Goal: Task Accomplishment & Management: Use online tool/utility

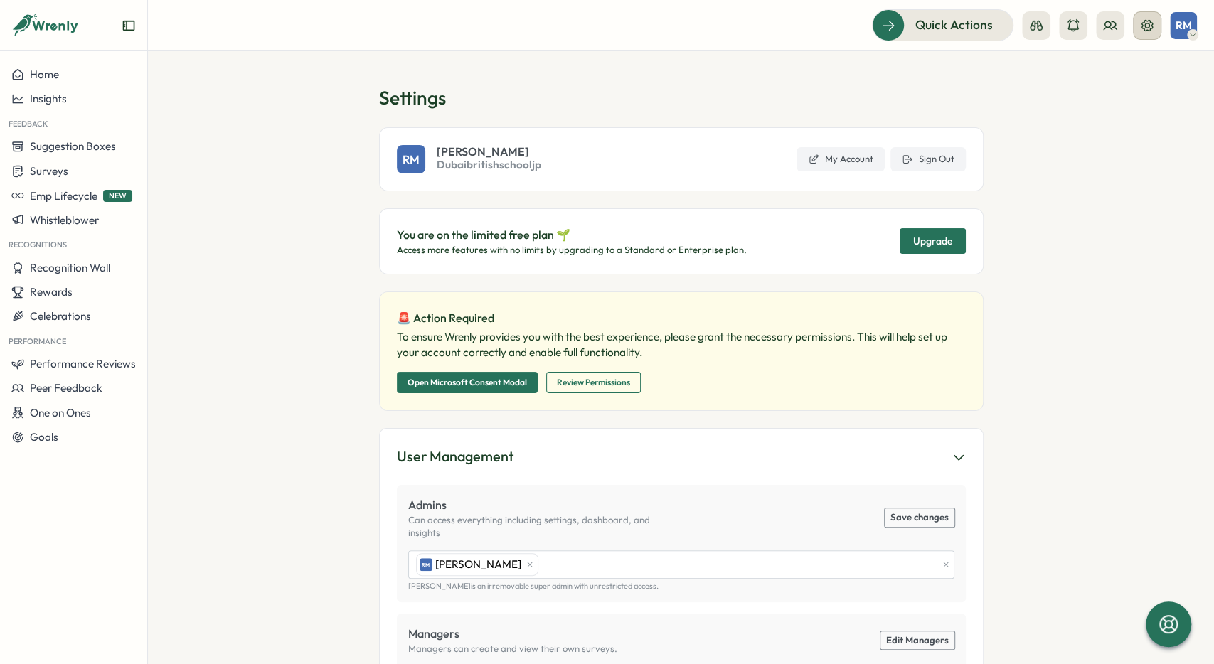
click at [1148, 29] on icon at bounding box center [1147, 25] width 14 height 14
click at [1154, 18] on button at bounding box center [1147, 25] width 28 height 28
click at [931, 149] on button "Sign Out" at bounding box center [927, 159] width 75 height 24
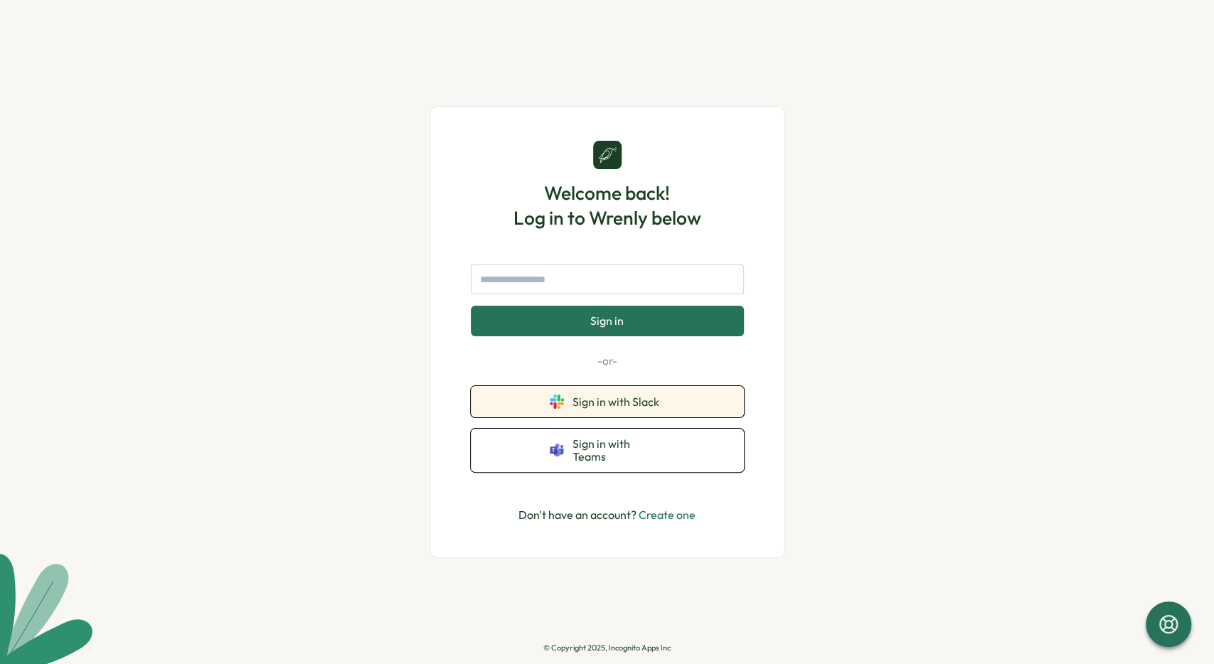
click at [644, 408] on span "Sign in with Slack" at bounding box center [618, 401] width 92 height 13
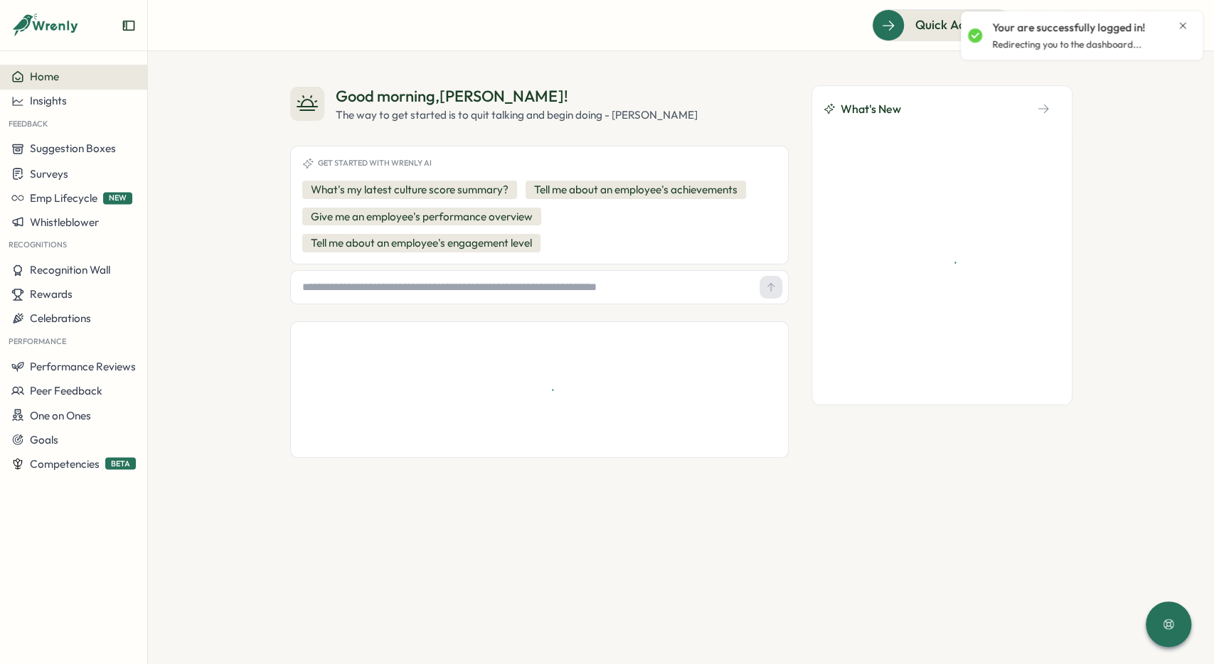
click at [1178, 25] on icon "Close notification" at bounding box center [1182, 25] width 11 height 11
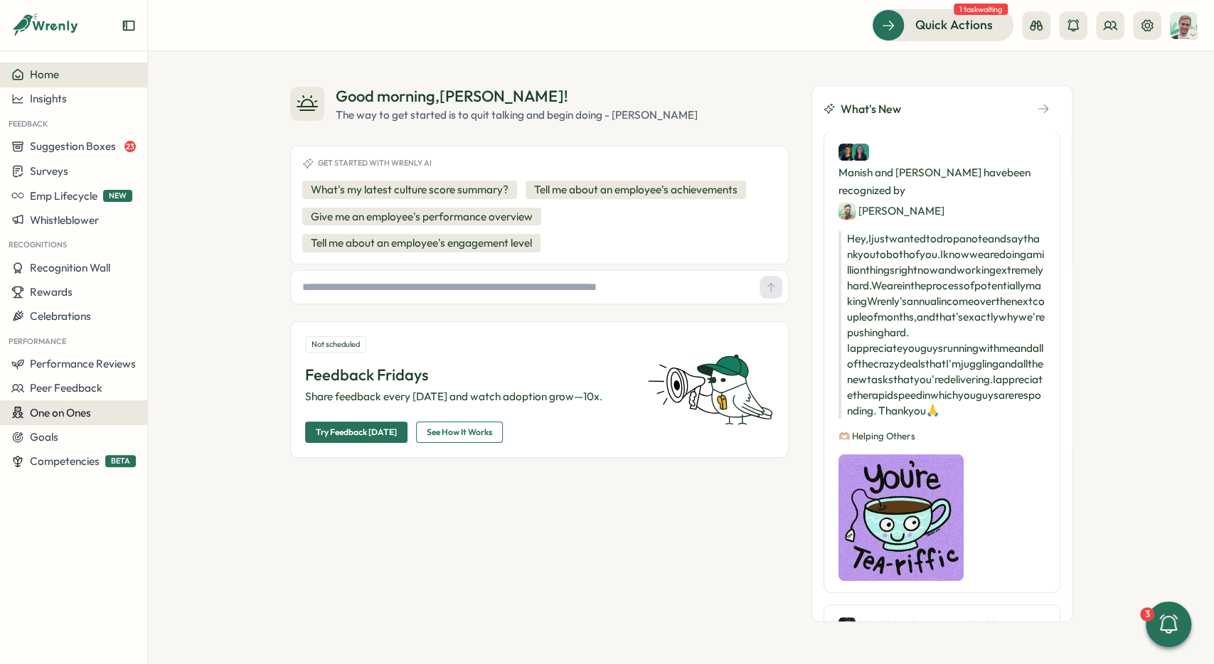
click at [65, 413] on span "One on Ones" at bounding box center [60, 413] width 61 height 14
click at [215, 393] on div "Meetings" at bounding box center [201, 386] width 100 height 16
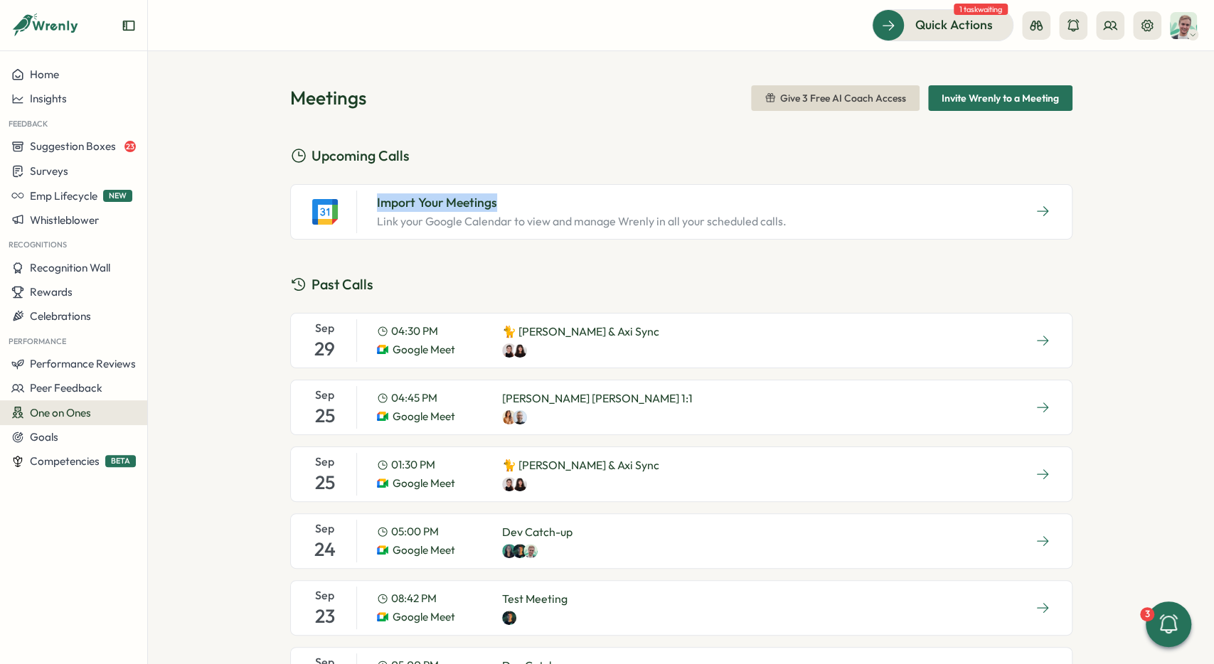
drag, startPoint x: 369, startPoint y: 200, endPoint x: 535, endPoint y: 197, distance: 166.4
click at [535, 197] on div "Import Your Meetings Link your Google Calendar to view and manage Wrenly in all…" at bounding box center [581, 212] width 432 height 43
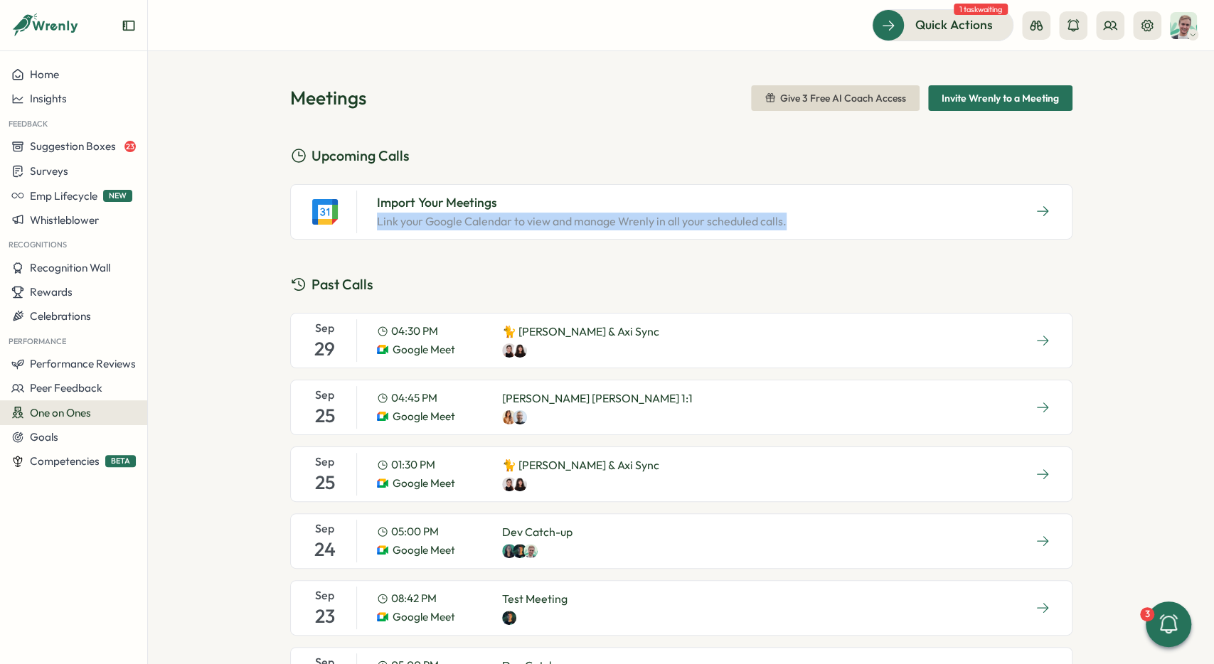
drag, startPoint x: 378, startPoint y: 217, endPoint x: 830, endPoint y: 221, distance: 452.3
click at [830, 221] on div "Import Your Meetings Link your Google Calendar to view and manage Wrenly in all…" at bounding box center [681, 211] width 782 height 55
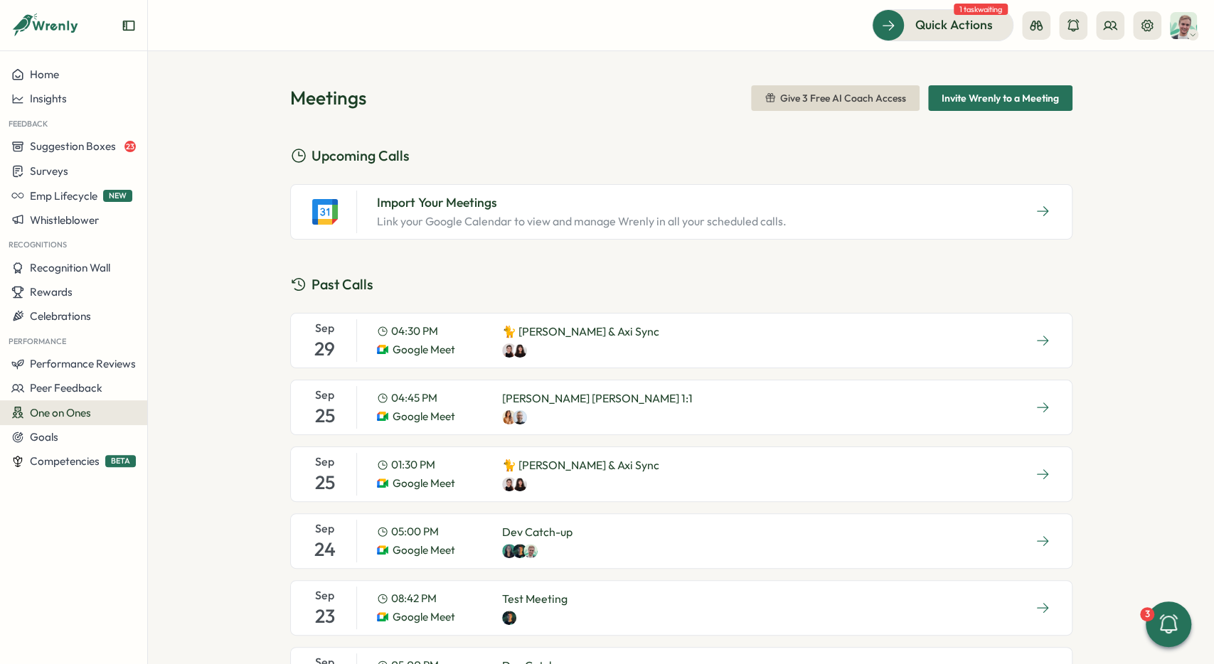
click at [830, 221] on div "Import Your Meetings Link your Google Calendar to view and manage Wrenly in all…" at bounding box center [681, 211] width 782 height 55
drag, startPoint x: 826, startPoint y: 255, endPoint x: 1099, endPoint y: 215, distance: 276.7
click at [826, 255] on div "Meetings Give 3 Free AI Coach Access Invite Wrenly to a Meeting Upcoming Calls …" at bounding box center [681, 534] width 782 height 899
click at [1049, 210] on icon "button" at bounding box center [1042, 211] width 14 height 14
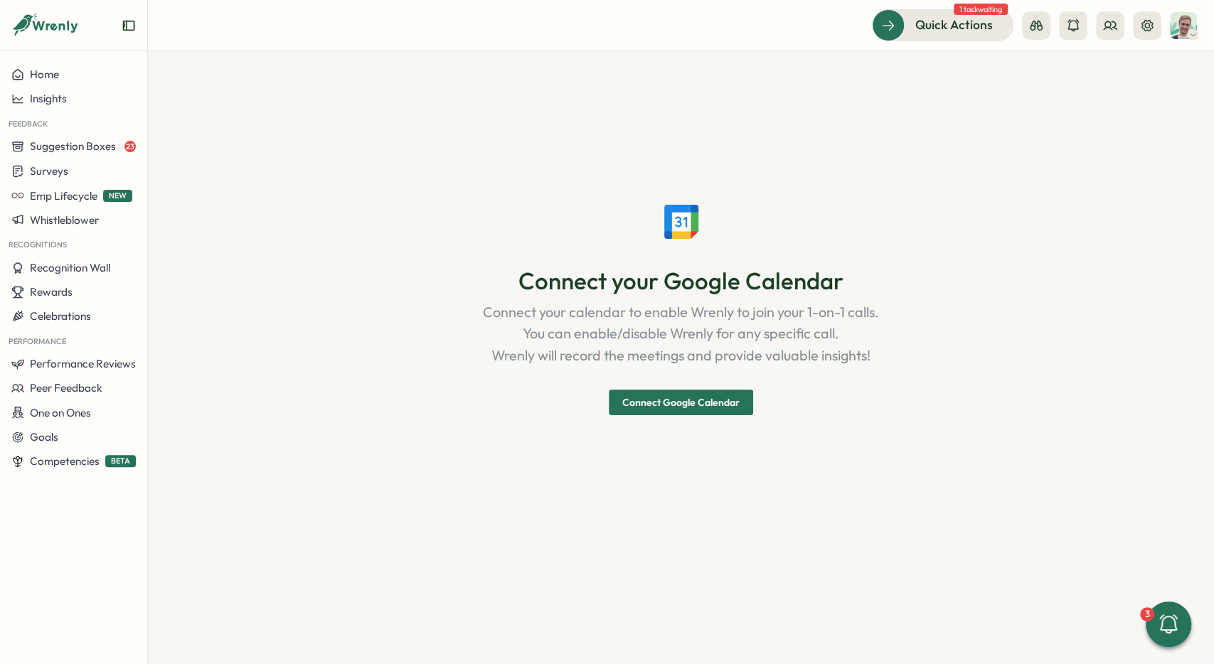
click at [692, 403] on span "Connect Google Calendar" at bounding box center [680, 402] width 117 height 24
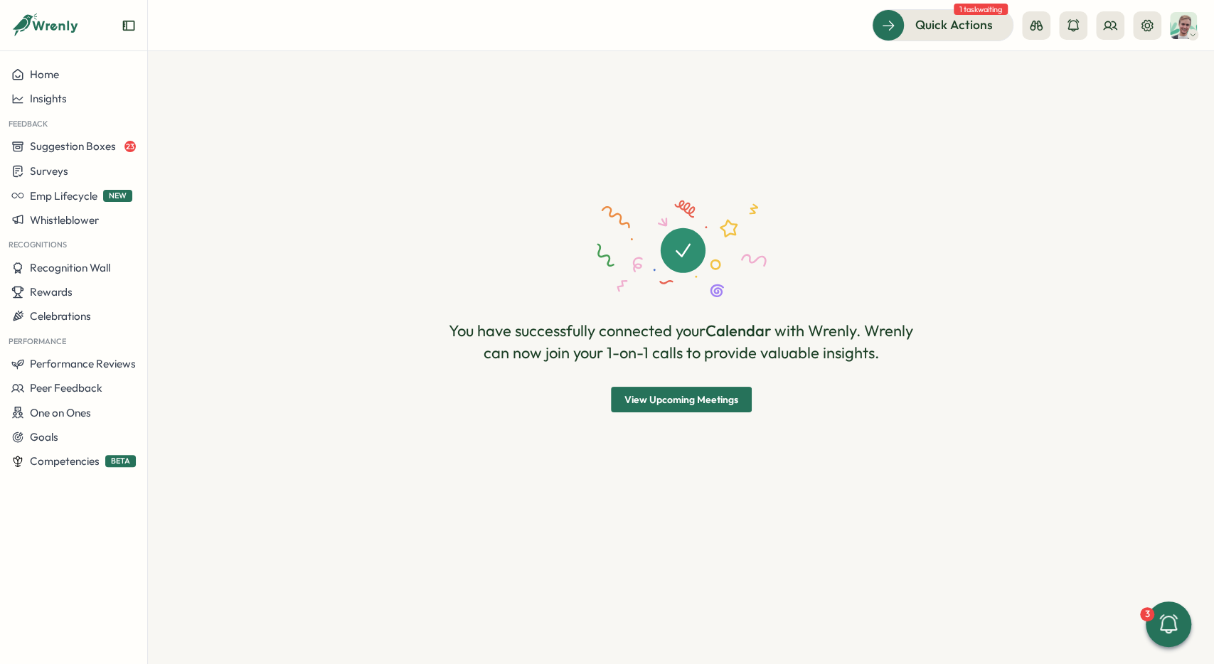
click at [683, 402] on span "View Upcoming Meetings" at bounding box center [681, 400] width 114 height 24
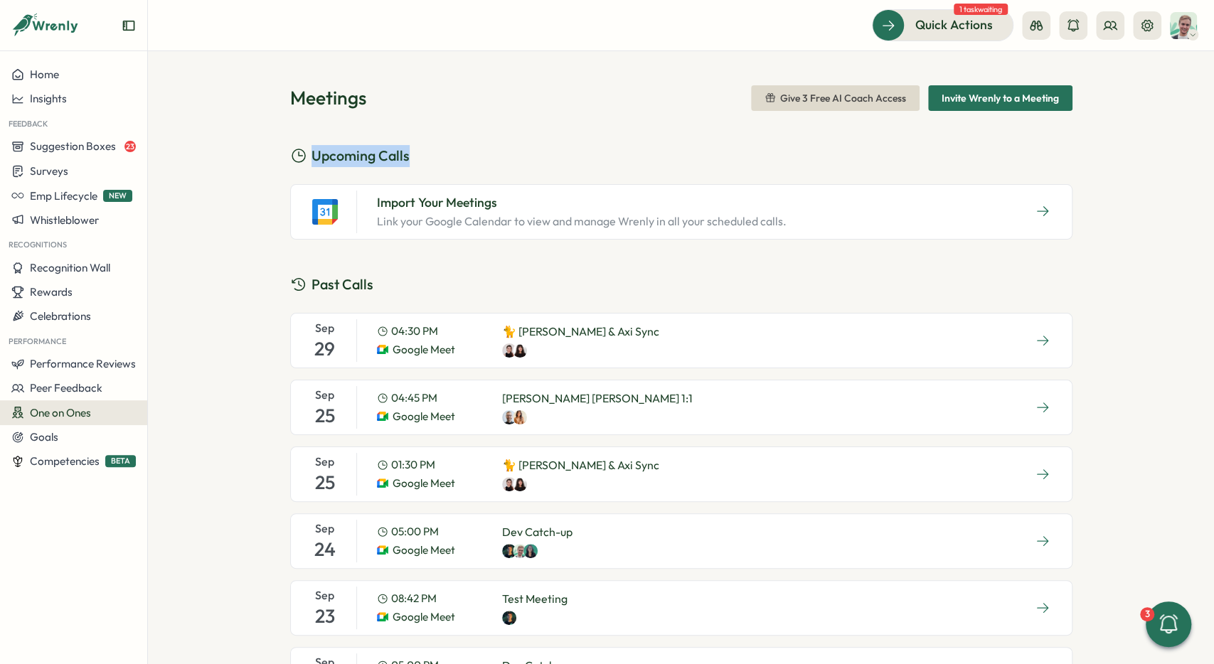
drag, startPoint x: 407, startPoint y: 154, endPoint x: 304, endPoint y: 153, distance: 103.1
click at [304, 153] on h2 "Upcoming Calls" at bounding box center [681, 156] width 782 height 22
click at [329, 154] on span "Upcoming Calls" at bounding box center [360, 156] width 98 height 22
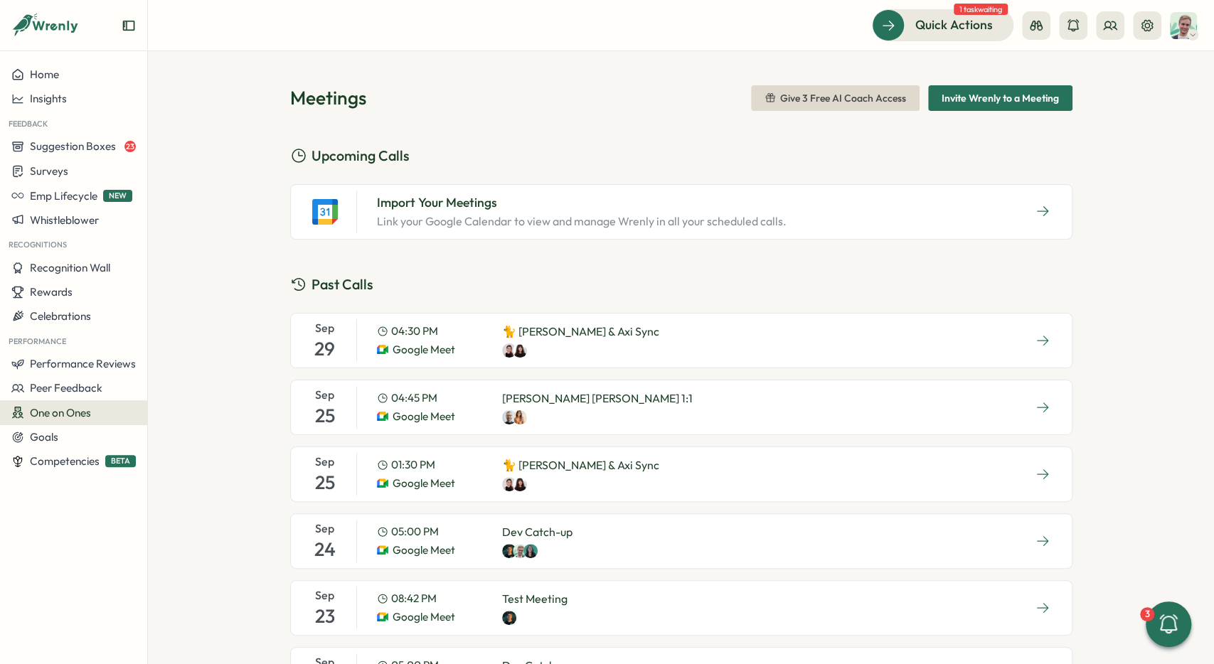
click at [445, 151] on h2 "Upcoming Calls" at bounding box center [681, 156] width 782 height 22
drag, startPoint x: 282, startPoint y: 154, endPoint x: 440, endPoint y: 146, distance: 158.1
click at [440, 146] on div "Meetings Give 3 Free AI Coach Access Invite Wrenly to a Meeting Upcoming Calls …" at bounding box center [681, 357] width 1066 height 613
drag, startPoint x: 440, startPoint y: 146, endPoint x: 221, endPoint y: 150, distance: 219.0
click at [206, 151] on div "Meetings Give 3 Free AI Coach Access Invite Wrenly to a Meeting Upcoming Calls …" at bounding box center [681, 357] width 1066 height 613
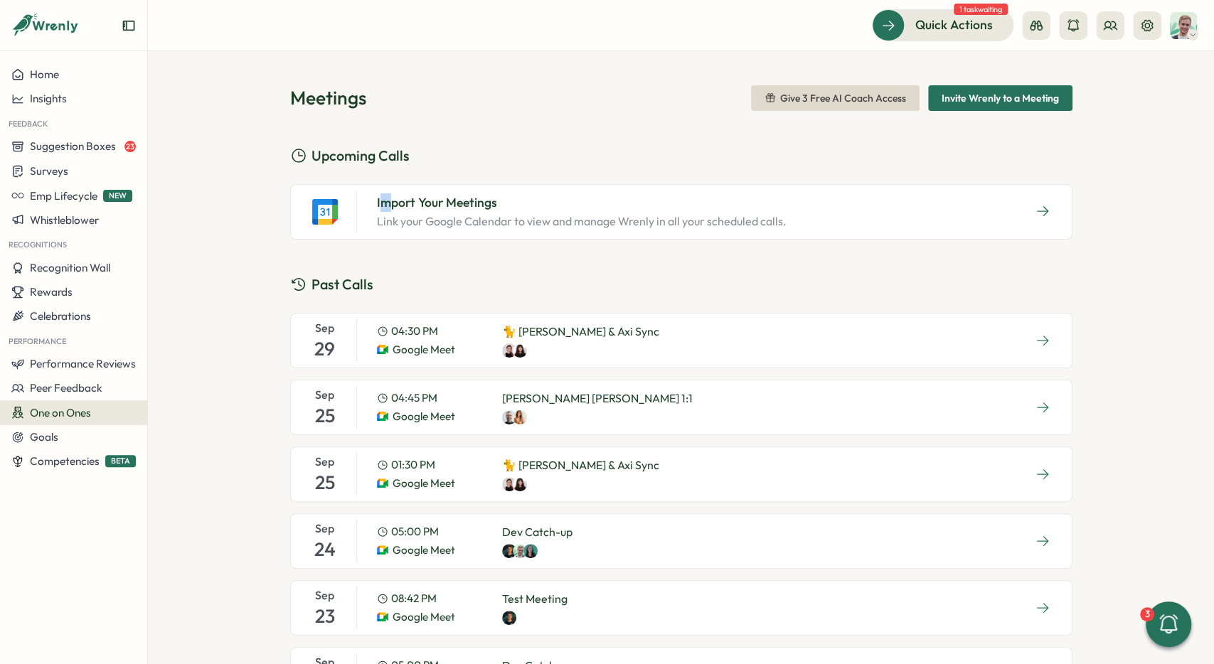
click at [383, 188] on div "Import Your Meetings Link your Google Calendar to view and manage Wrenly in all…" at bounding box center [681, 211] width 782 height 55
click at [393, 194] on h3 "Import Your Meetings" at bounding box center [582, 202] width 410 height 18
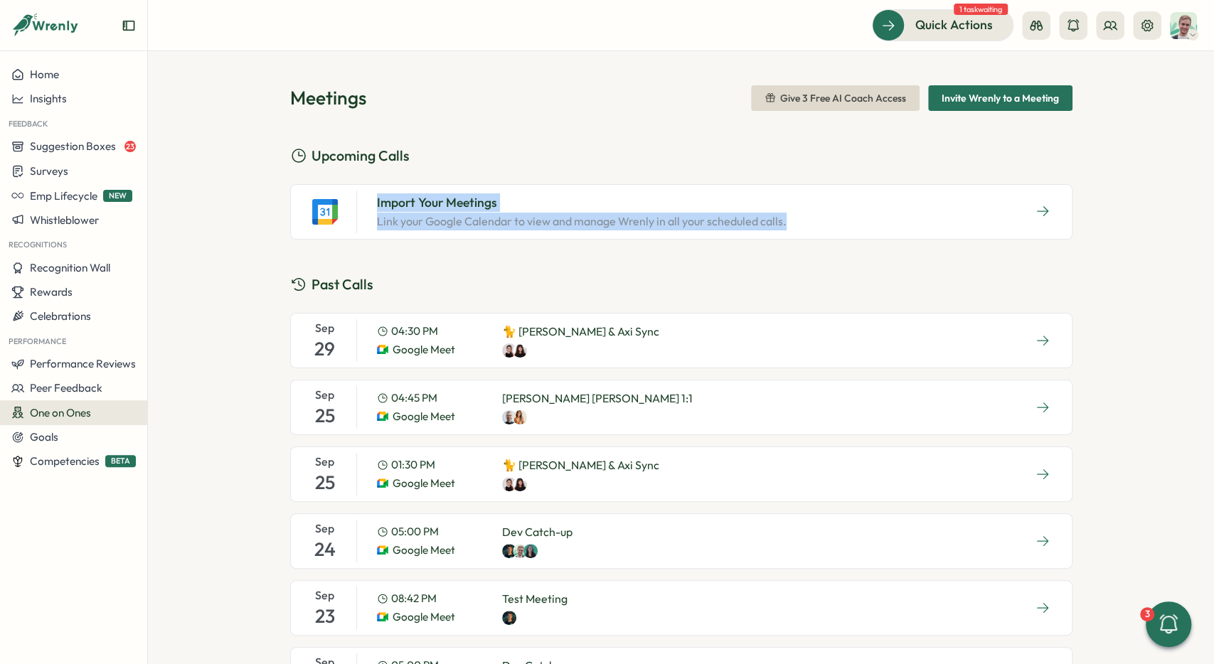
drag, startPoint x: 366, startPoint y: 206, endPoint x: 1124, endPoint y: 216, distance: 758.1
click at [1124, 216] on div "Meetings Give 3 Free AI Coach Access Invite Wrenly to a Meeting Upcoming Calls …" at bounding box center [681, 357] width 1066 height 613
click at [543, 237] on div "Import Your Meetings Link your Google Calendar to view and manage Wrenly in all…" at bounding box center [681, 211] width 782 height 55
drag, startPoint x: 548, startPoint y: 210, endPoint x: 378, endPoint y: 201, distance: 170.9
click at [381, 202] on div "Import Your Meetings Link your Google Calendar to view and manage Wrenly in all…" at bounding box center [581, 212] width 432 height 43
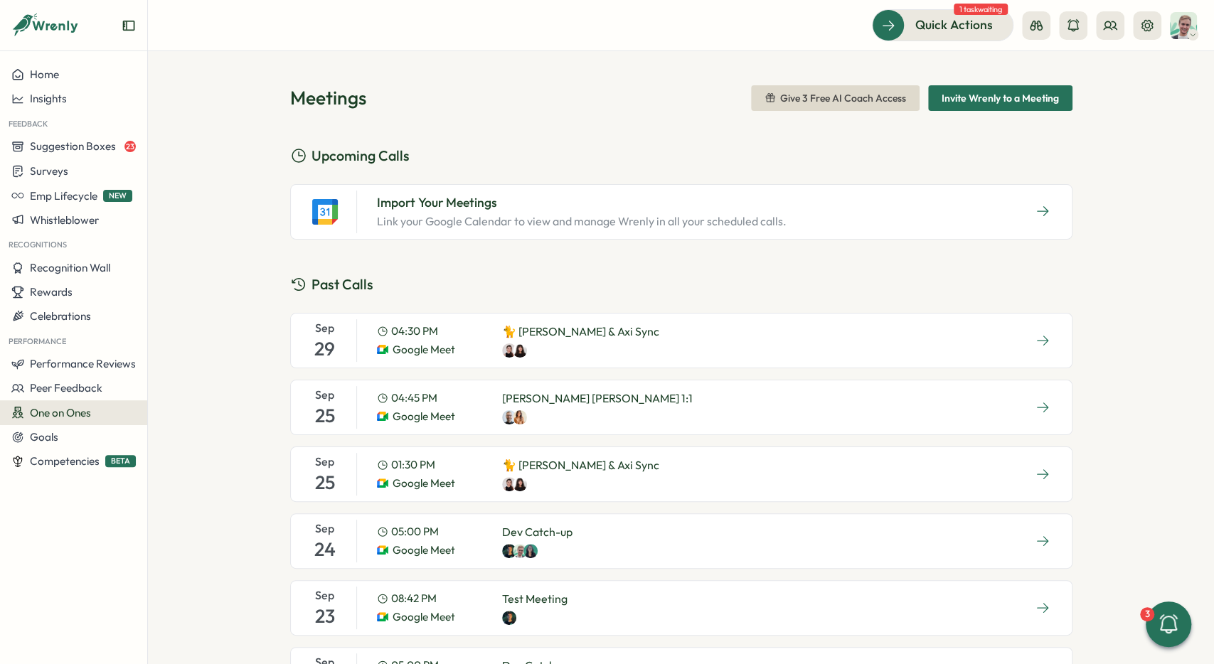
click at [348, 198] on div "Import Your Meetings Link your Google Calendar to view and manage Wrenly in all…" at bounding box center [550, 212] width 496 height 43
drag, startPoint x: 397, startPoint y: 281, endPoint x: 407, endPoint y: 282, distance: 10.7
click at [408, 282] on h2 "Past Calls" at bounding box center [681, 285] width 782 height 22
drag, startPoint x: 407, startPoint y: 282, endPoint x: 388, endPoint y: 261, distance: 28.2
click at [400, 279] on h2 "Past Calls" at bounding box center [681, 285] width 782 height 22
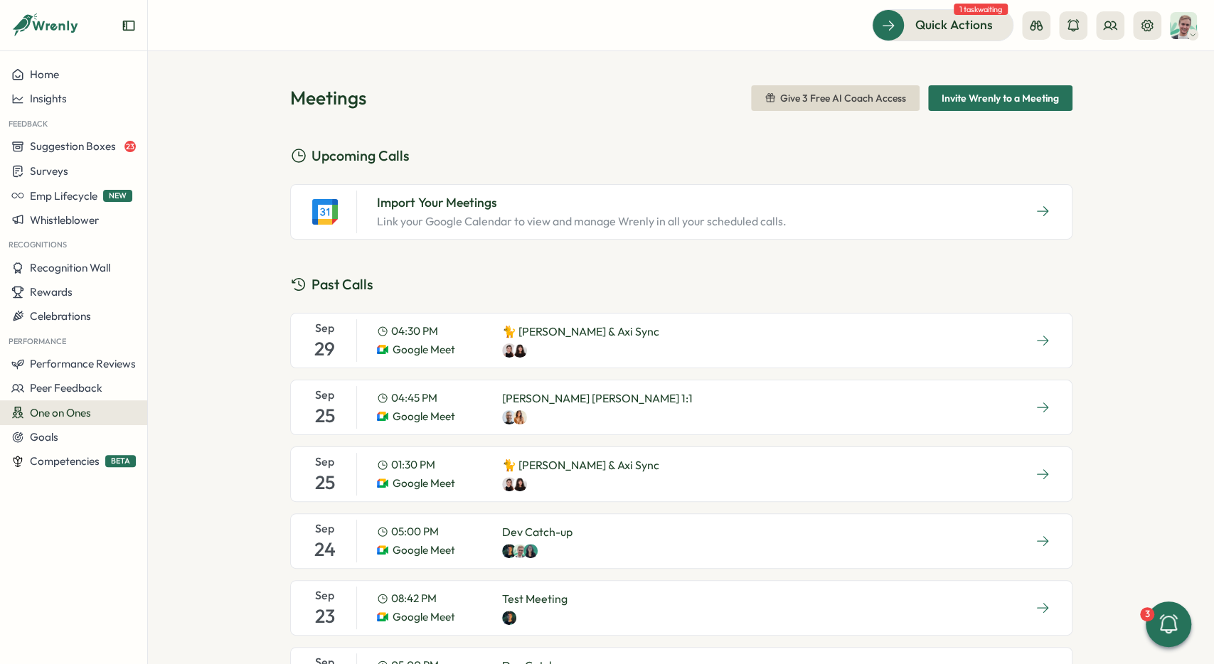
click at [433, 85] on div "Meetings Give 3 Free AI Coach Access Invite Wrenly to a Meeting Upcoming Calls …" at bounding box center [681, 357] width 1066 height 613
click at [1055, 219] on button "button" at bounding box center [1043, 211] width 36 height 21
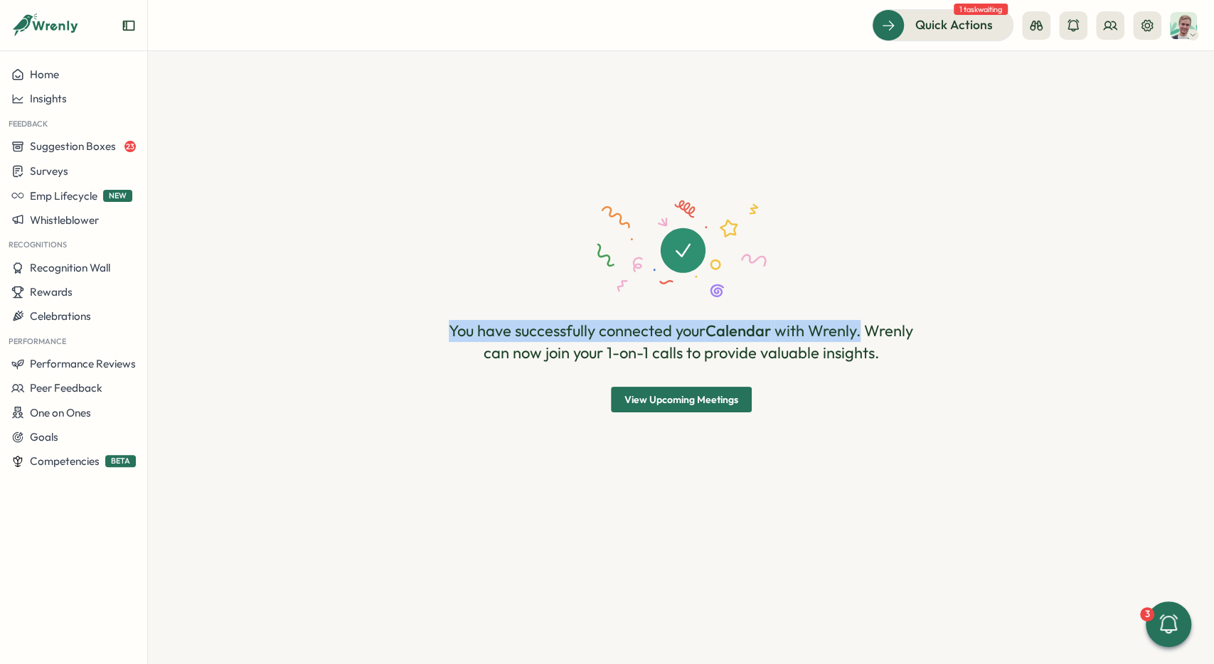
drag, startPoint x: 621, startPoint y: 338, endPoint x: 861, endPoint y: 335, distance: 239.7
click at [861, 335] on div "You have successfully connected your Calendar with Wrenly. Wrenly can now join …" at bounding box center [681, 305] width 782 height 441
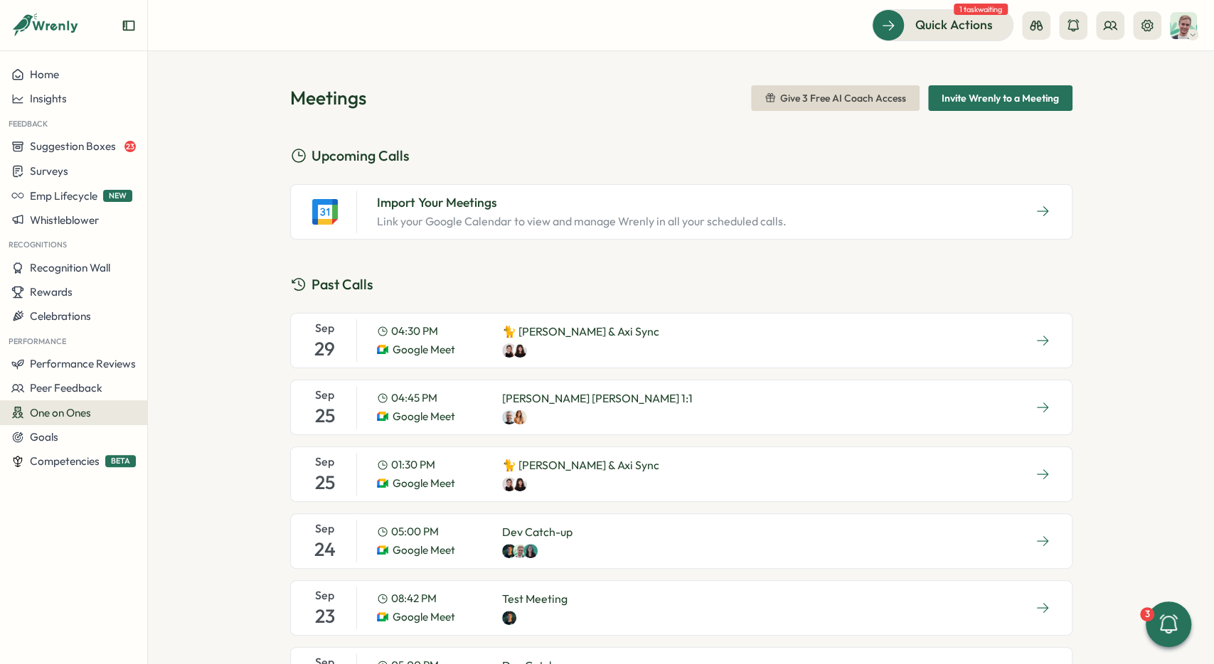
click at [1037, 215] on icon "button" at bounding box center [1042, 211] width 14 height 14
click at [1044, 211] on icon "button" at bounding box center [1042, 211] width 14 height 14
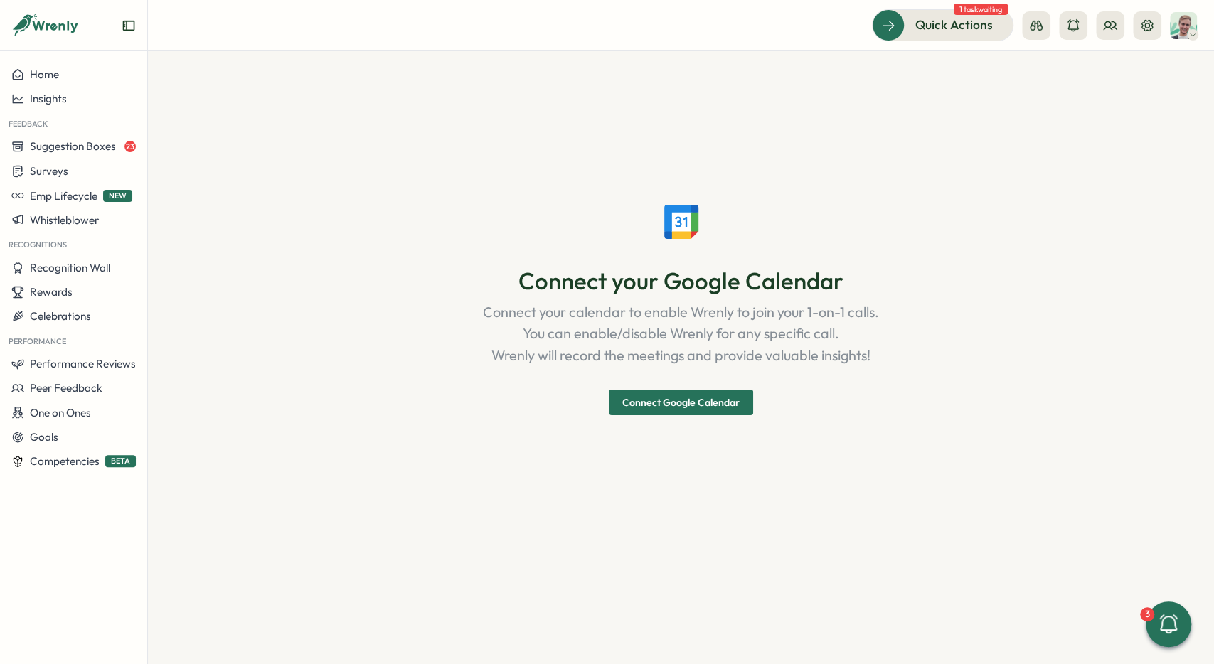
click at [710, 393] on span "Connect Google Calendar" at bounding box center [680, 402] width 117 height 24
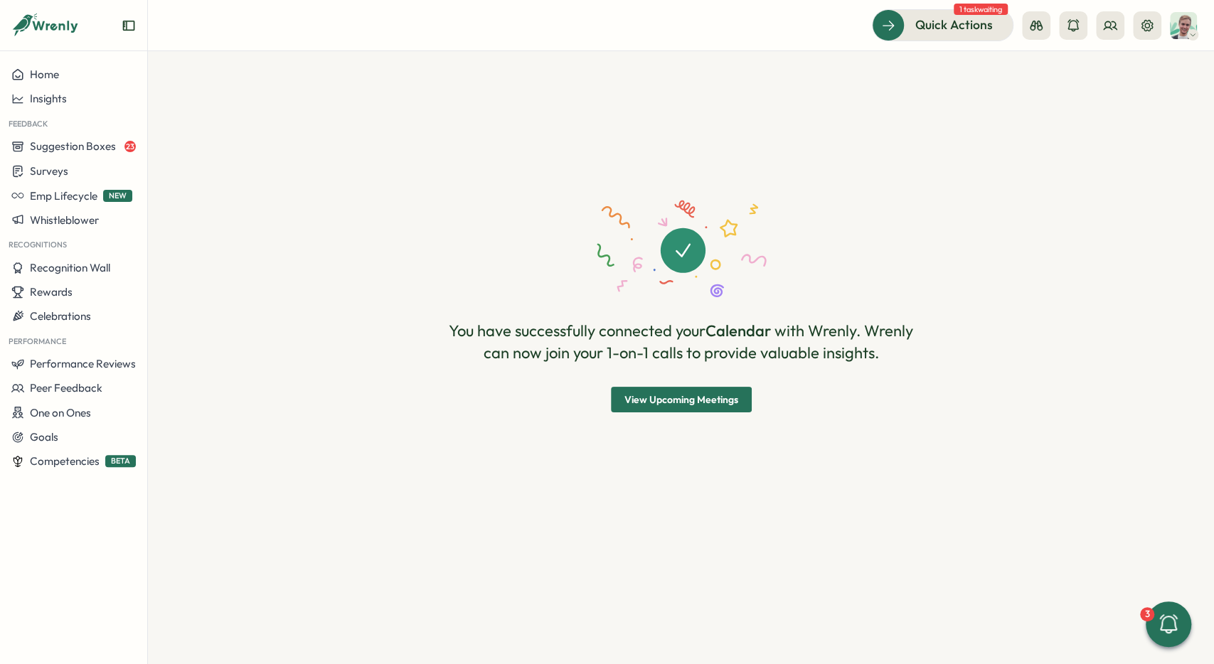
click at [669, 409] on span "View Upcoming Meetings" at bounding box center [681, 400] width 114 height 24
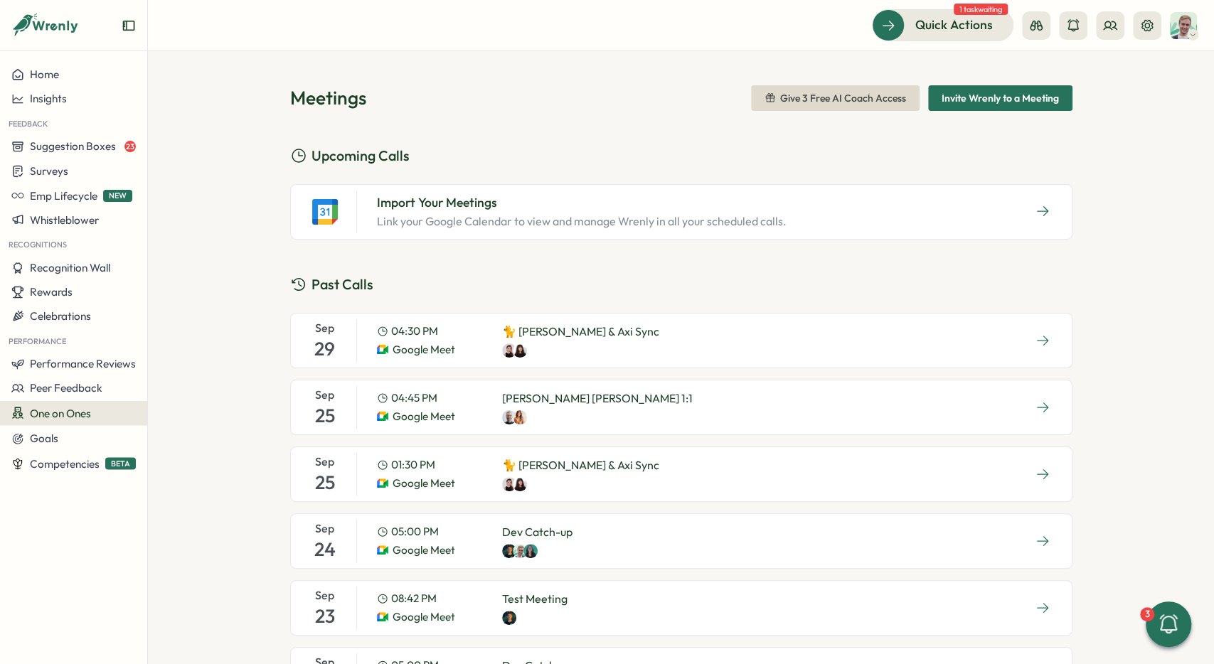
click at [1036, 213] on icon "button" at bounding box center [1042, 211] width 14 height 14
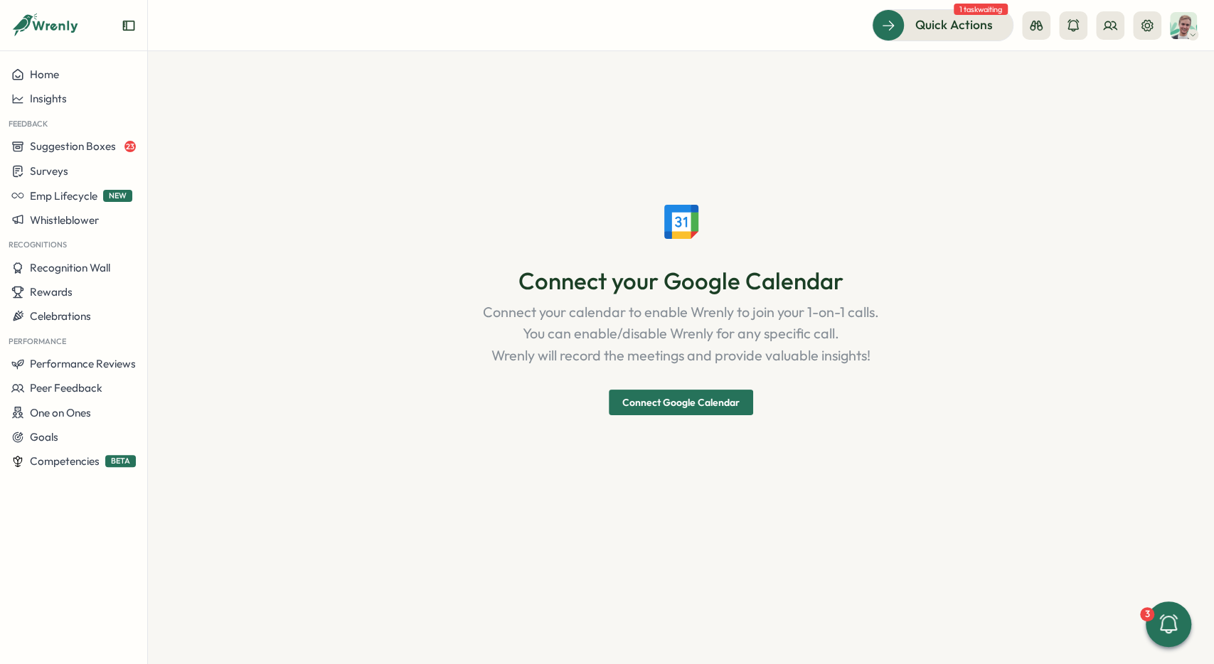
click at [722, 403] on span "Connect Google Calendar" at bounding box center [680, 402] width 117 height 24
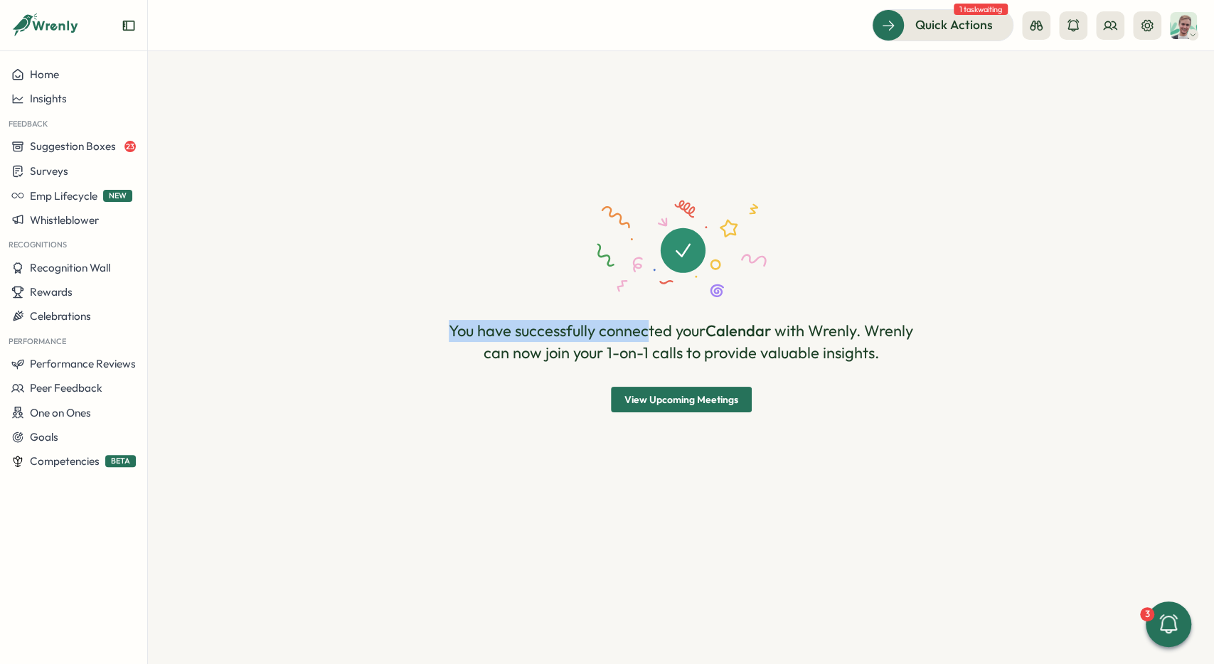
drag, startPoint x: 513, startPoint y: 321, endPoint x: 645, endPoint y: 323, distance: 131.6
click at [645, 323] on div "You have successfully connected your Calendar with Wrenly. Wrenly can now join …" at bounding box center [681, 305] width 782 height 441
click at [670, 322] on p "You have successfully connected your Calendar with Wrenly. Wrenly can now join …" at bounding box center [681, 342] width 478 height 44
click at [680, 396] on span "View Upcoming Meetings" at bounding box center [681, 400] width 114 height 24
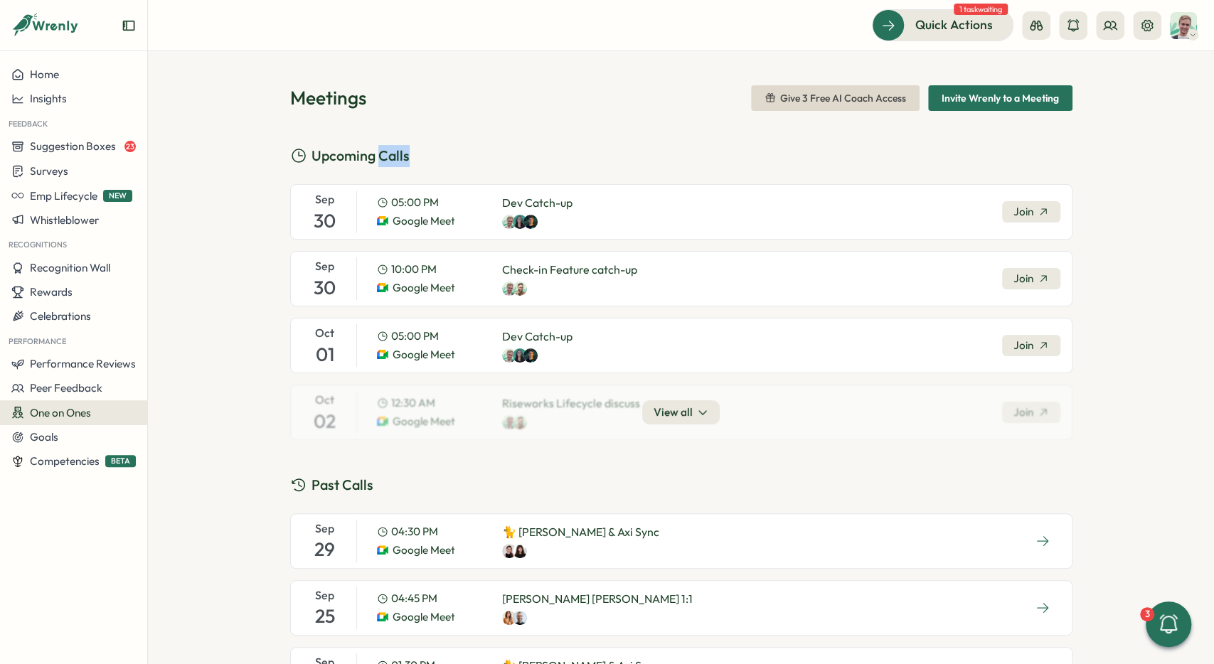
drag, startPoint x: 446, startPoint y: 166, endPoint x: 379, endPoint y: 162, distance: 66.9
click at [379, 162] on h2 "Upcoming Calls" at bounding box center [681, 156] width 782 height 22
click at [290, 169] on div "Upcoming Calls [DATE] 05:00 PM Google Meet Dev Catch-up Join [DATE] 10:00 PM Go…" at bounding box center [681, 292] width 782 height 295
click at [686, 412] on span "View all" at bounding box center [672, 413] width 39 height 16
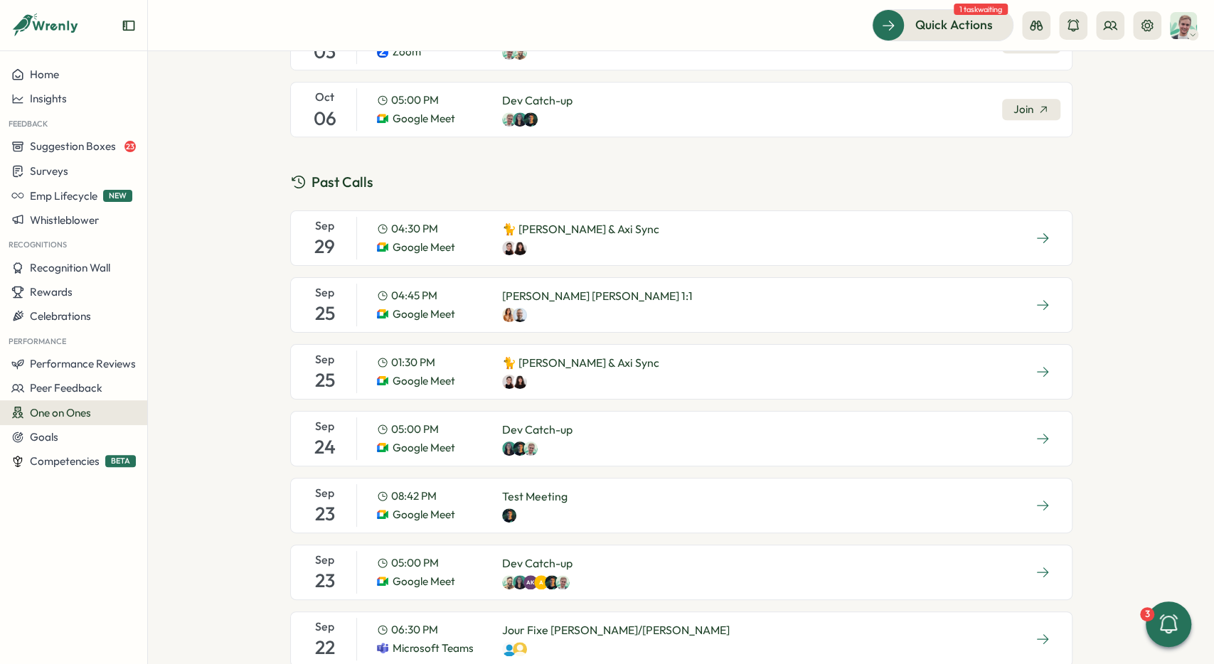
scroll to position [640, 0]
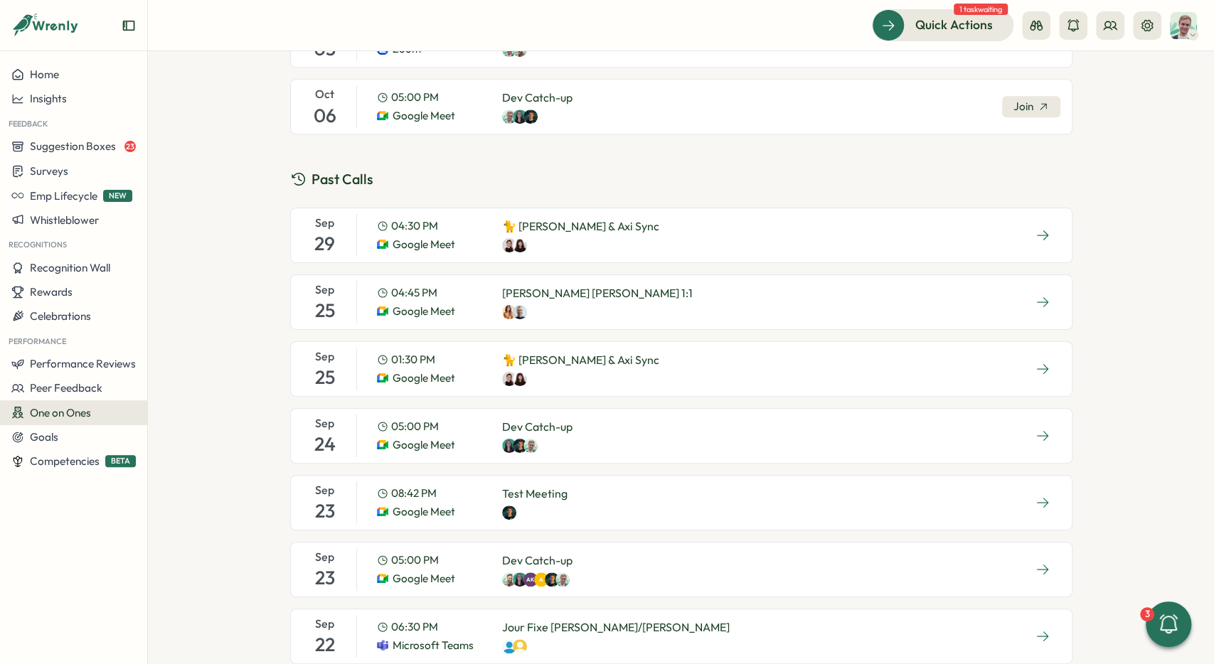
click at [564, 425] on p "Dev Catch-up" at bounding box center [537, 427] width 70 height 18
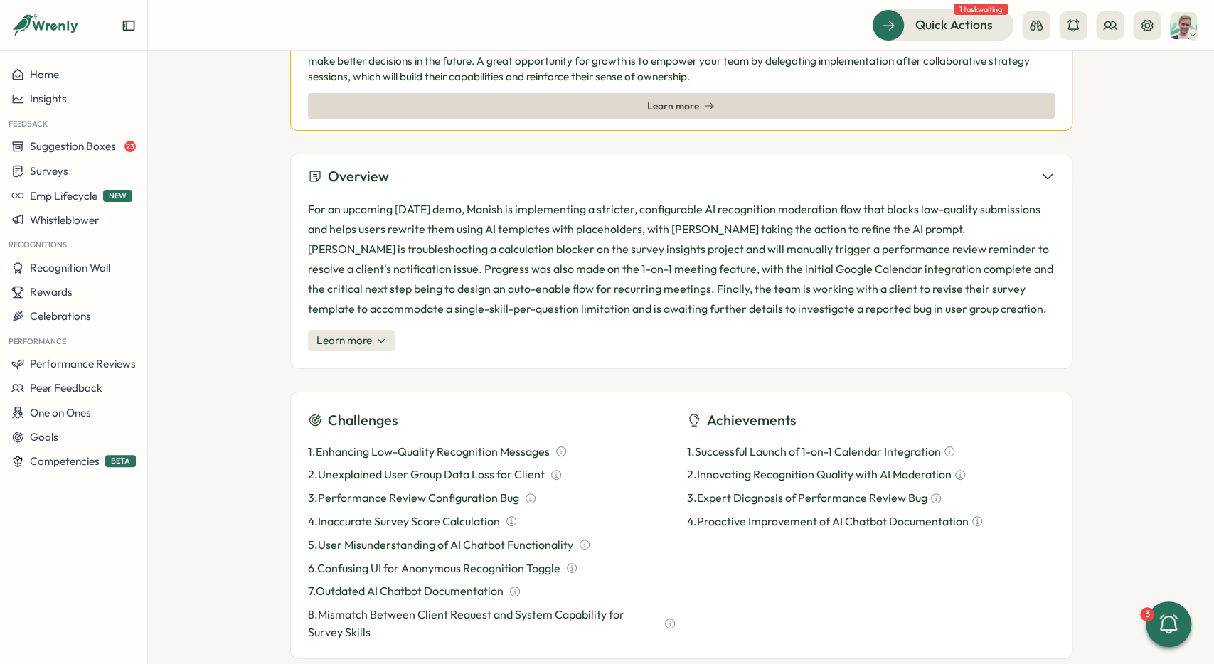
scroll to position [213, 0]
click at [368, 349] on span "Learn more" at bounding box center [343, 342] width 55 height 16
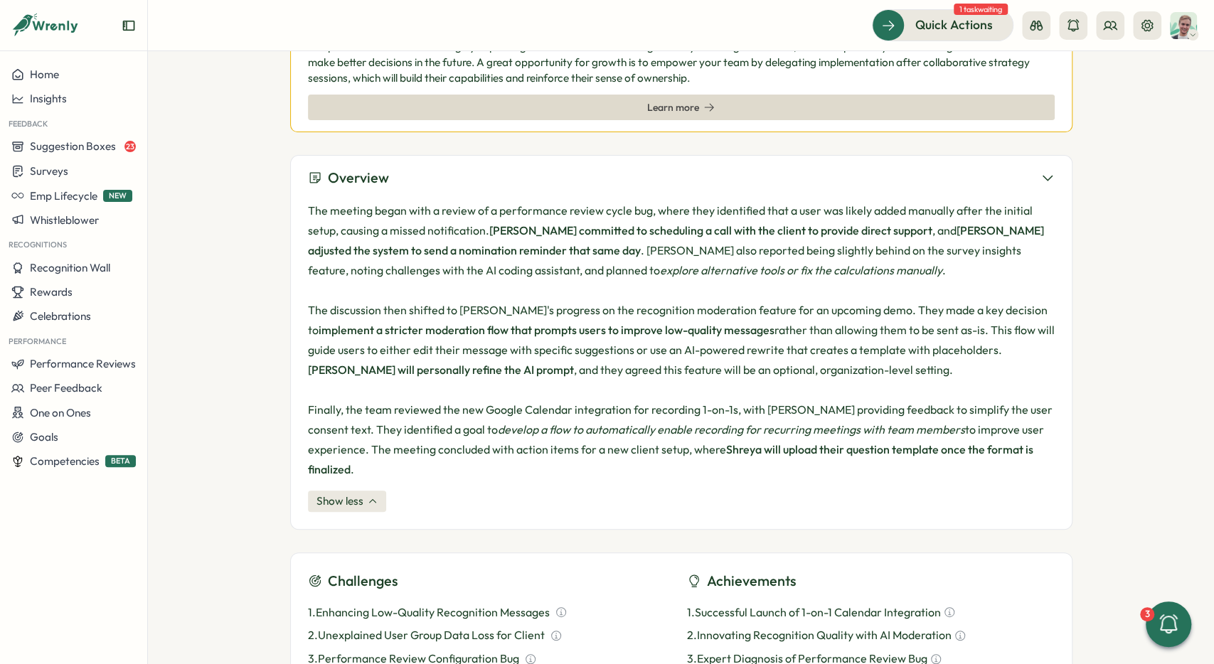
click at [353, 493] on span "Show less" at bounding box center [339, 501] width 47 height 16
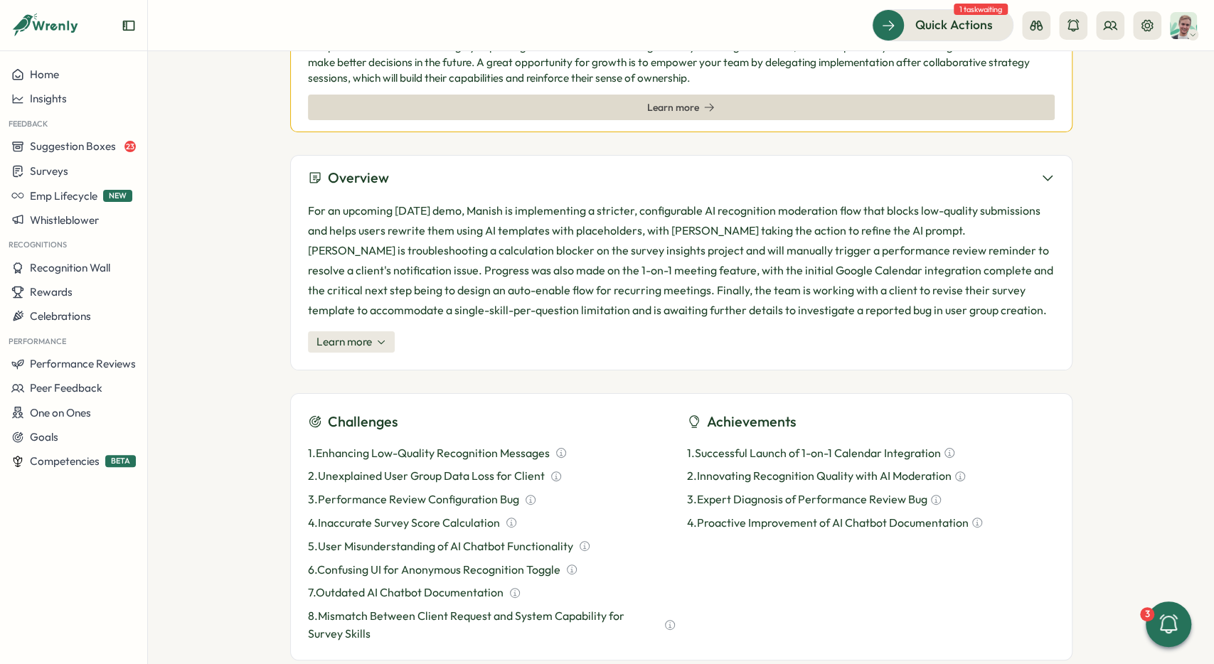
click at [647, 110] on div "Learn more" at bounding box center [681, 107] width 720 height 24
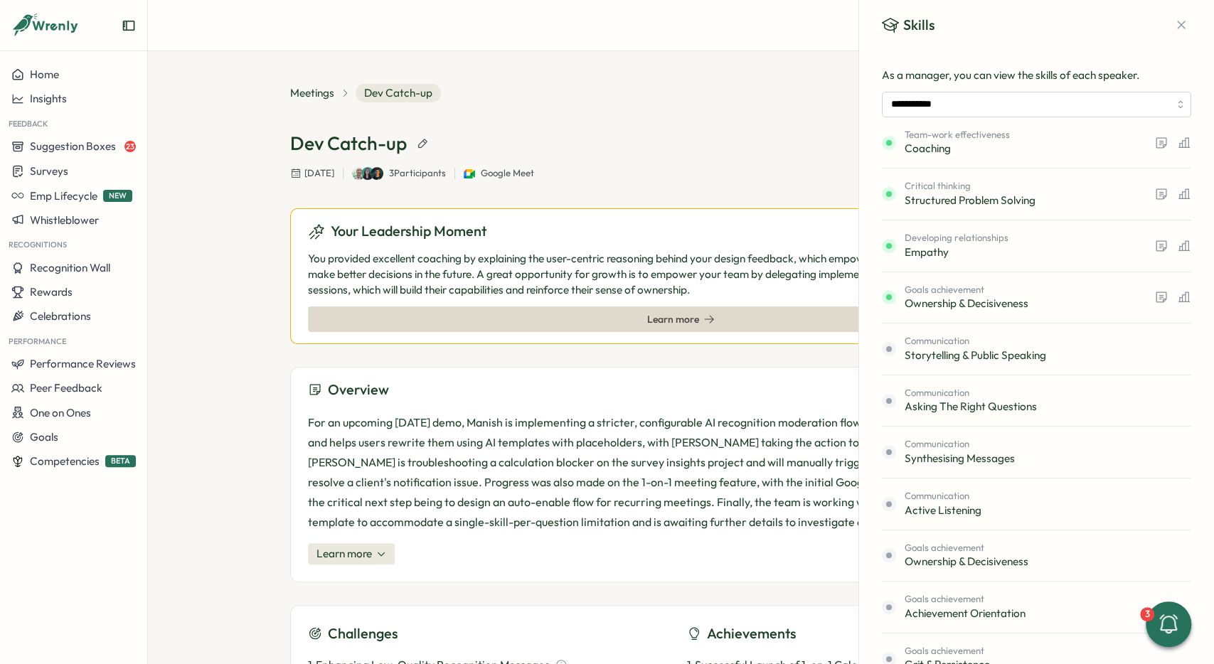
scroll to position [0, 0]
click at [1177, 20] on icon "button" at bounding box center [1181, 25] width 14 height 14
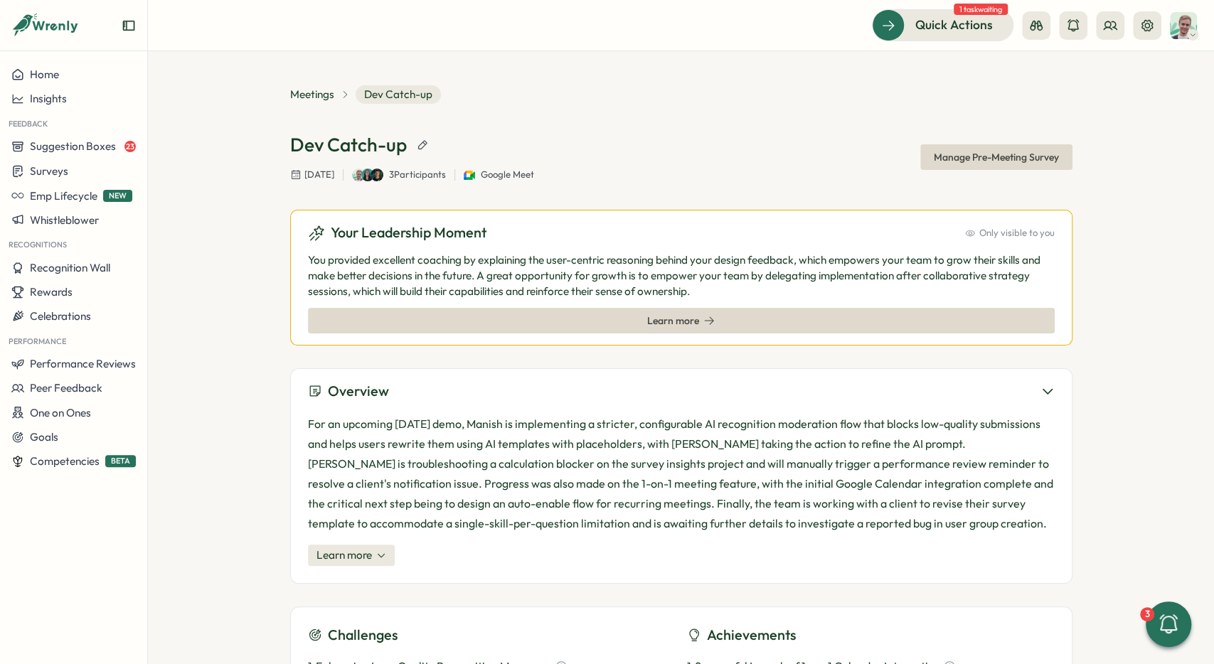
click at [699, 319] on div "Learn more" at bounding box center [681, 320] width 68 height 11
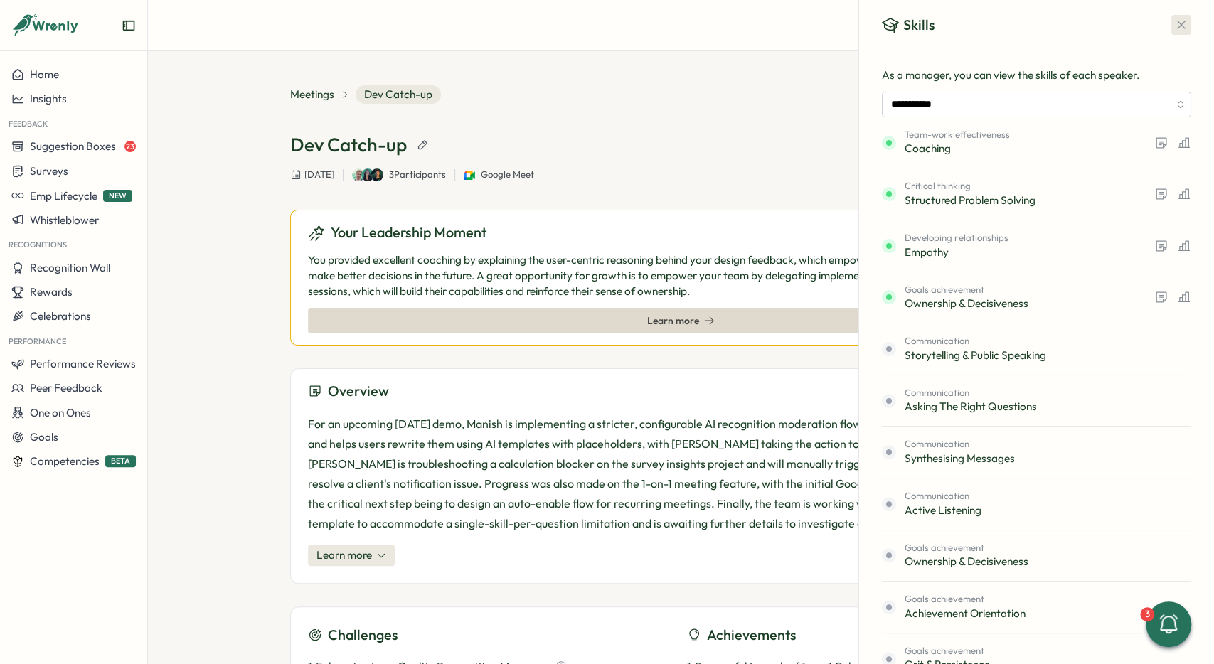
click at [1178, 18] on icon "button" at bounding box center [1181, 25] width 14 height 14
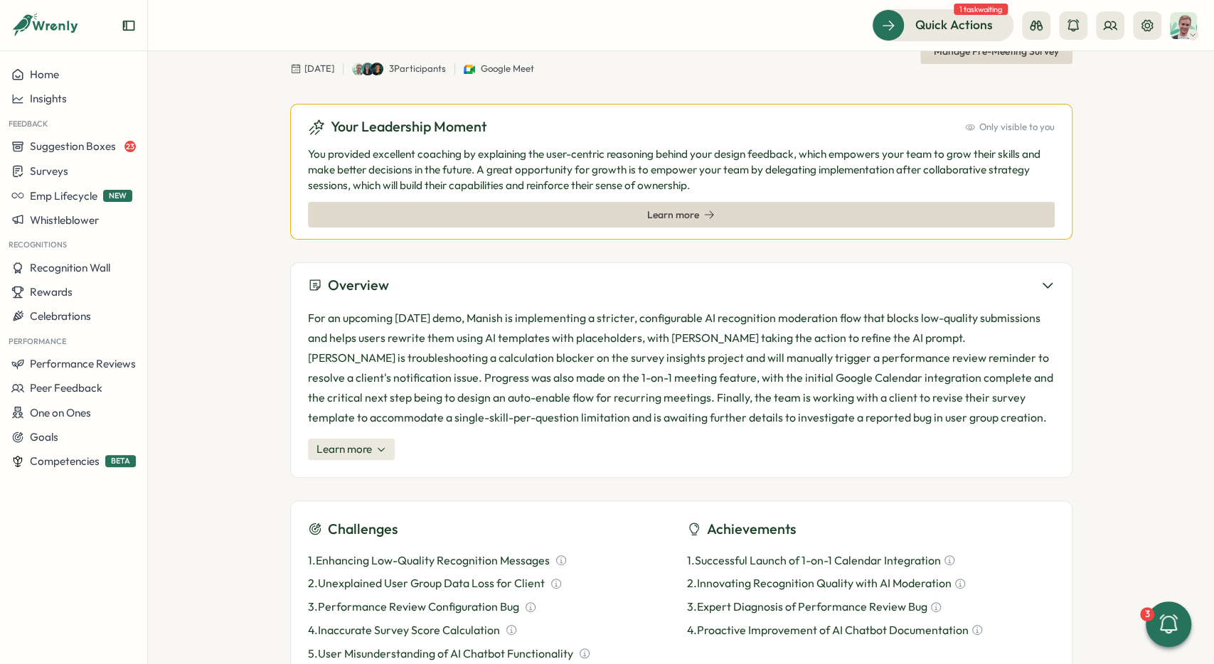
scroll to position [107, 0]
click at [680, 208] on span "Learn more" at bounding box center [681, 214] width 68 height 24
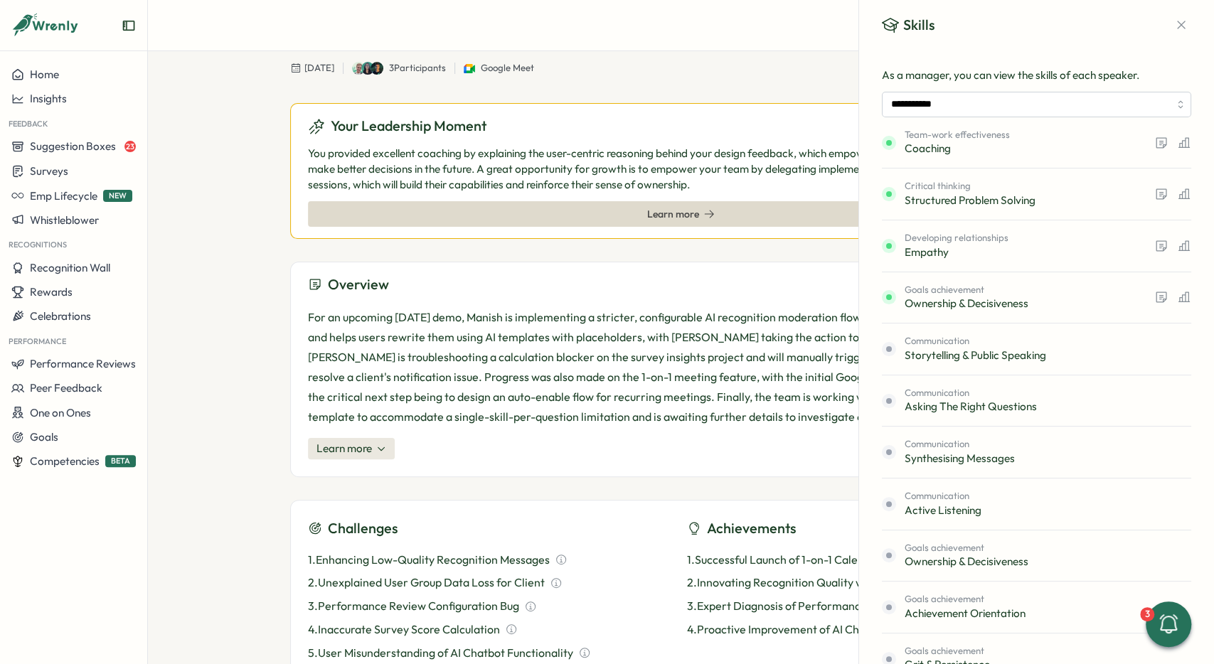
drag, startPoint x: 881, startPoint y: 80, endPoint x: 1130, endPoint y: 77, distance: 248.9
click at [1185, 24] on icon "button" at bounding box center [1181, 25] width 14 height 14
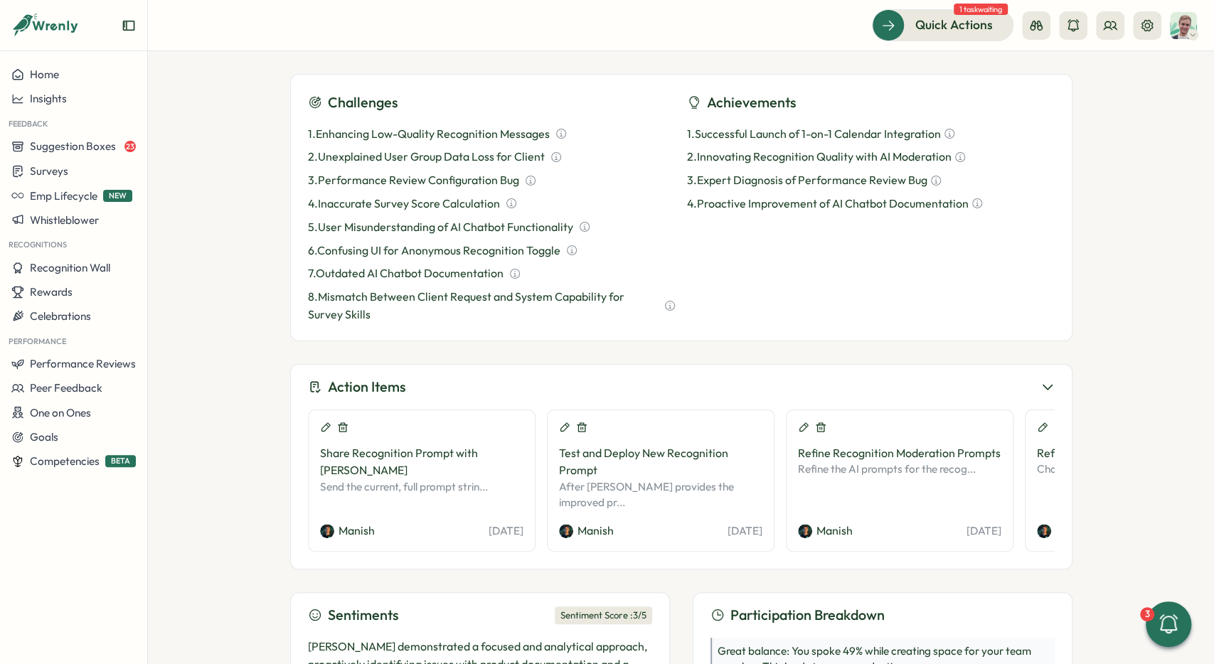
scroll to position [533, 0]
drag, startPoint x: 401, startPoint y: 189, endPoint x: 427, endPoint y: 285, distance: 99.5
click at [431, 294] on div "1 . Enhancing Low-Quality Recognition Messages 2 . Unexplained User Group Data …" at bounding box center [492, 223] width 368 height 198
click at [427, 285] on div "1 . Enhancing Low-Quality Recognition Messages 2 . Unexplained User Group Data …" at bounding box center [492, 223] width 368 height 198
drag, startPoint x: 784, startPoint y: 132, endPoint x: 803, endPoint y: 187, distance: 58.0
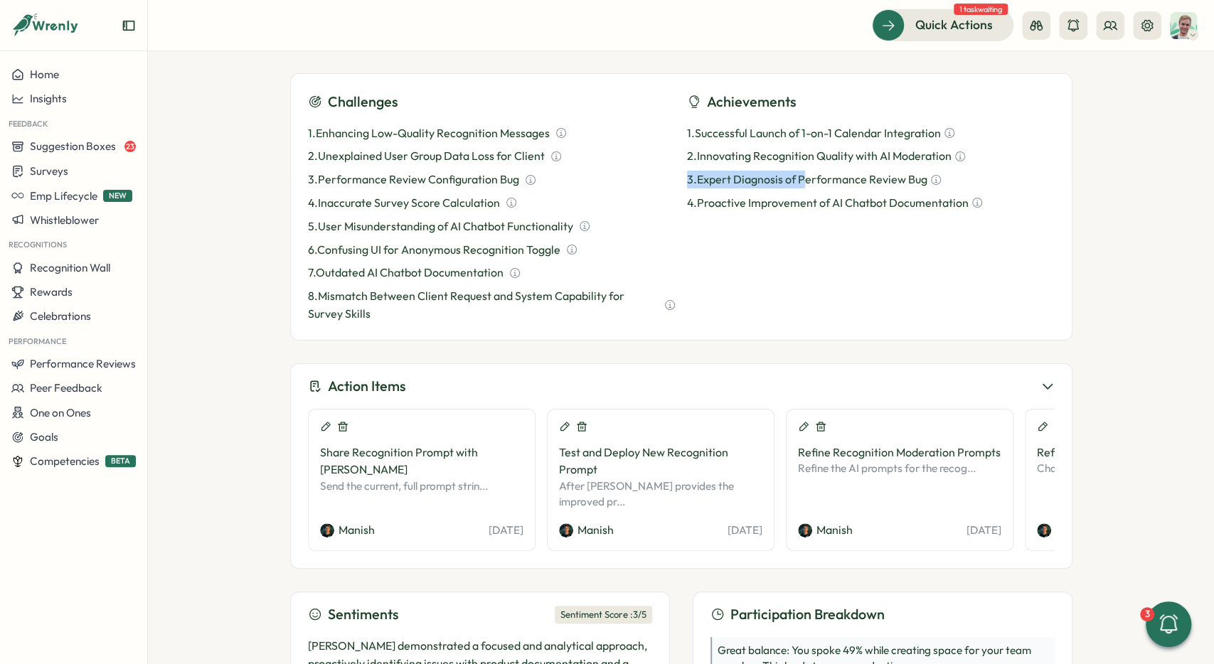
click at [806, 189] on div "1 . Successful Launch of 1-on-1 Calendar Integration 2 . Innovating Recognition…" at bounding box center [871, 167] width 368 height 87
click at [803, 187] on div "1 . Successful Launch of 1-on-1 Calendar Integration 2 . Innovating Recognition…" at bounding box center [871, 167] width 368 height 87
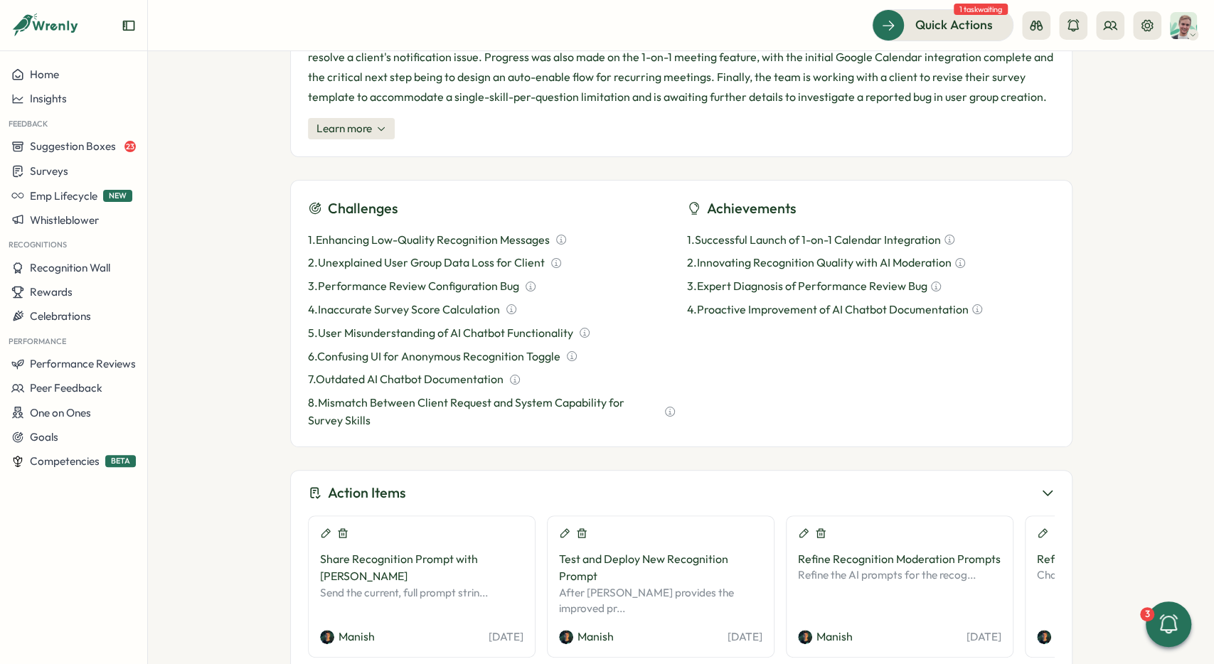
scroll to position [427, 0]
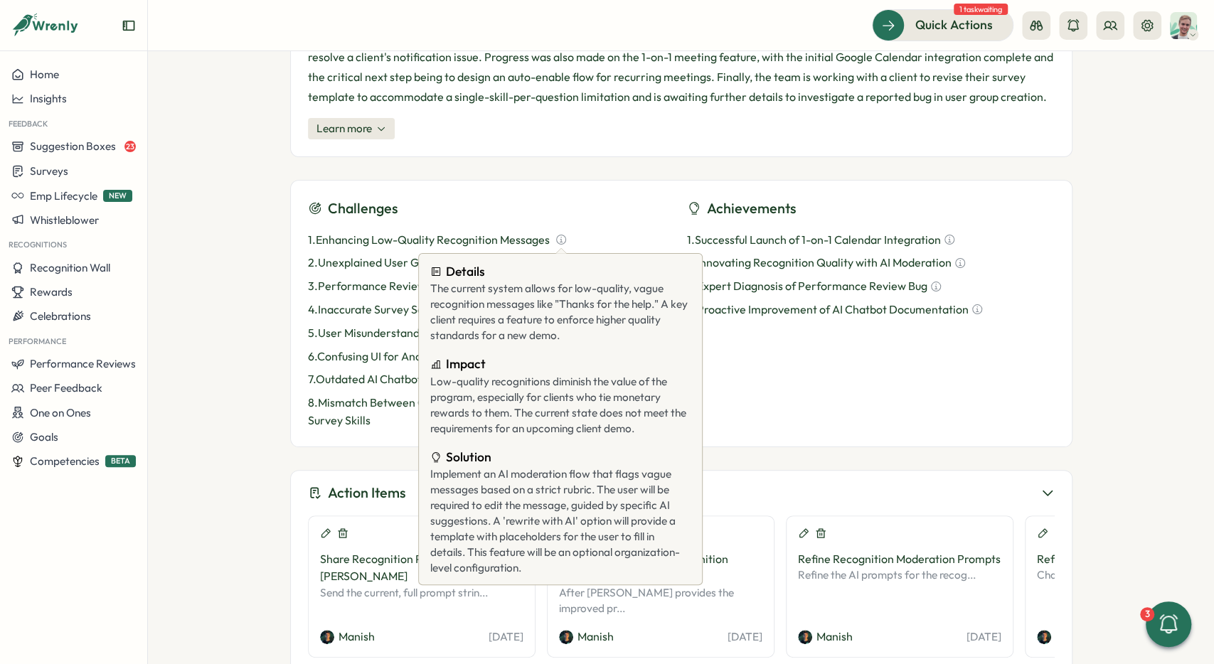
click at [561, 240] on icon at bounding box center [560, 239] width 11 height 11
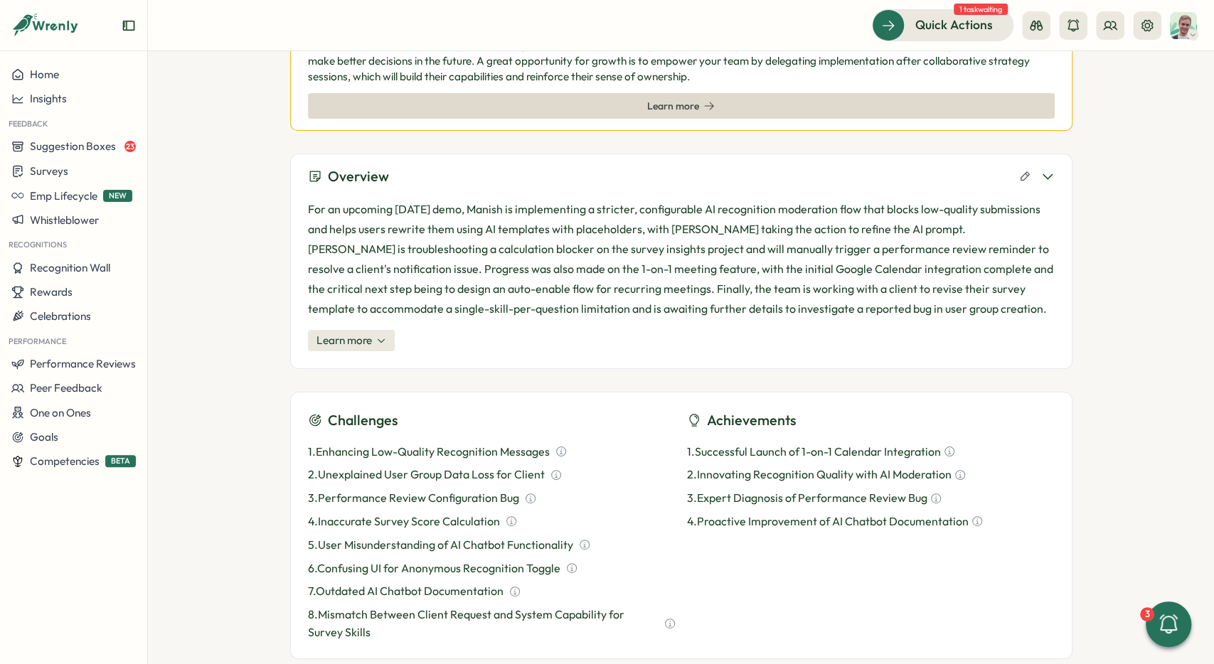
scroll to position [213, 0]
click at [359, 357] on div "For an upcoming [DATE] demo, Manish is implementing a stricter, configurable AI…" at bounding box center [681, 273] width 747 height 169
click at [362, 336] on span "Learn more" at bounding box center [343, 342] width 55 height 16
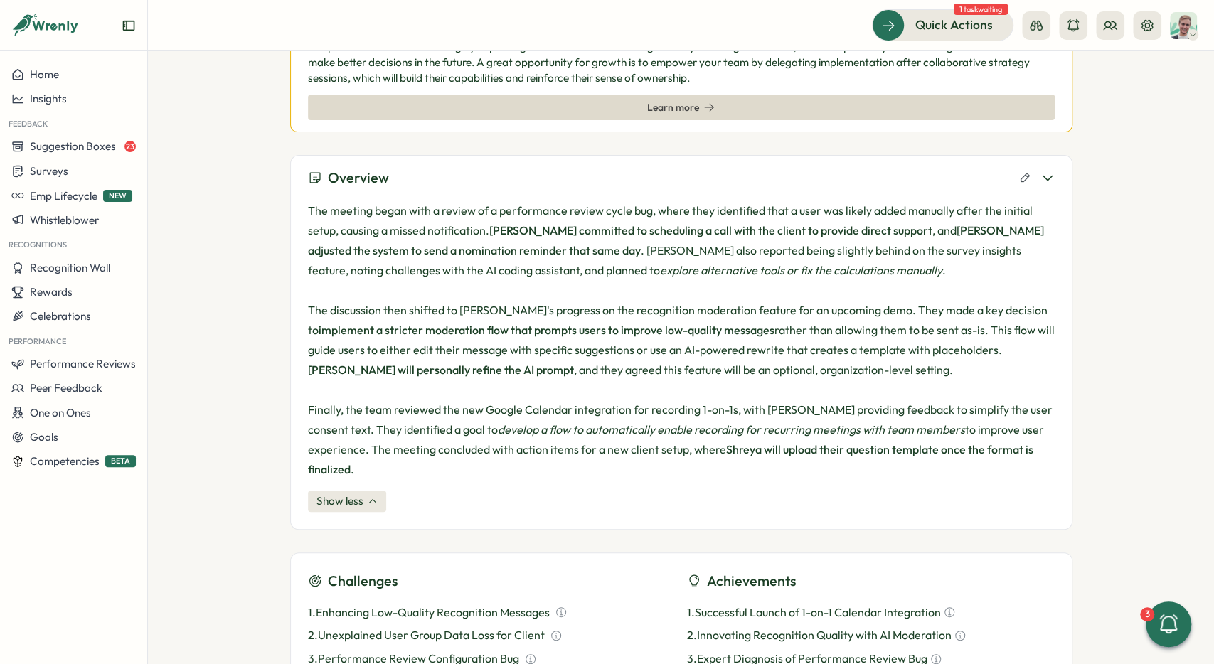
click at [360, 471] on div "The meeting began with a review of a performance review cycle bug, where they i…" at bounding box center [681, 356] width 747 height 311
click at [360, 493] on span "Show less" at bounding box center [339, 501] width 47 height 16
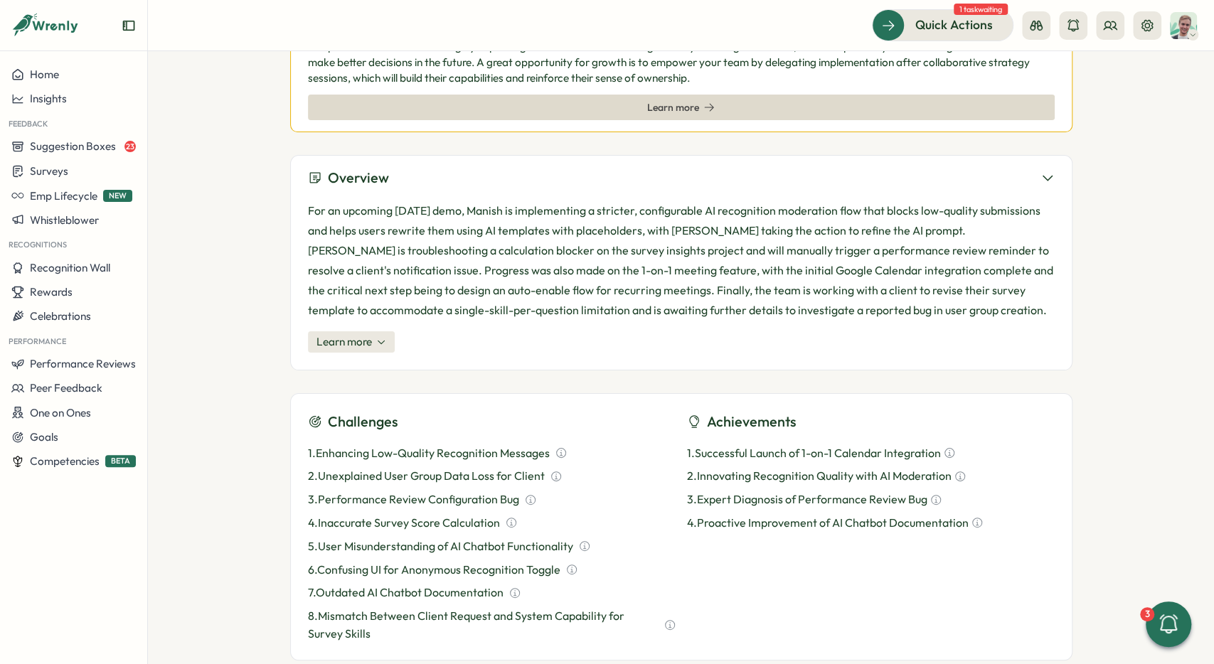
click at [672, 114] on span "Learn more" at bounding box center [681, 107] width 68 height 24
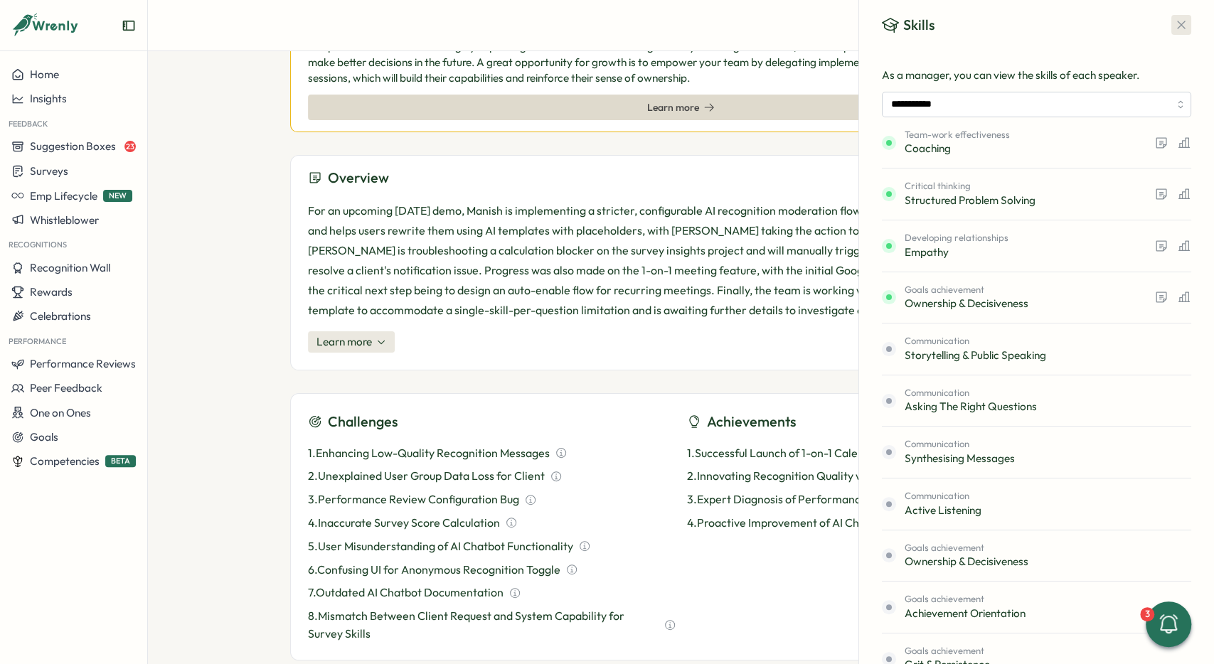
click at [1175, 18] on icon "button" at bounding box center [1181, 25] width 14 height 14
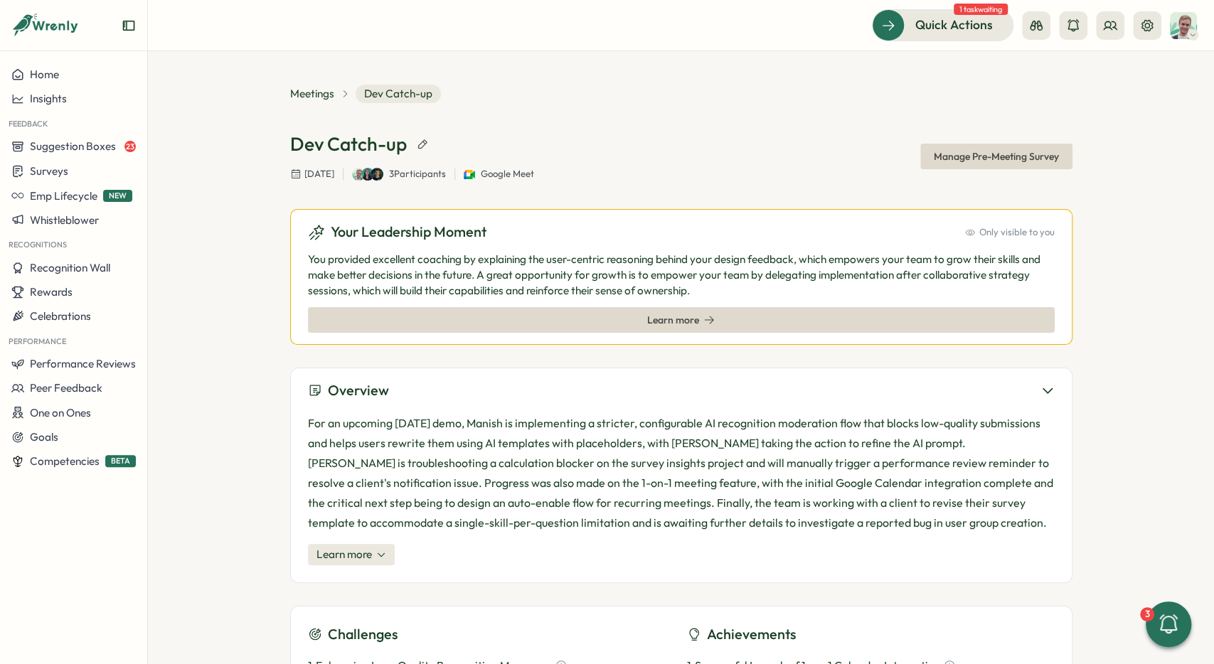
scroll to position [0, 0]
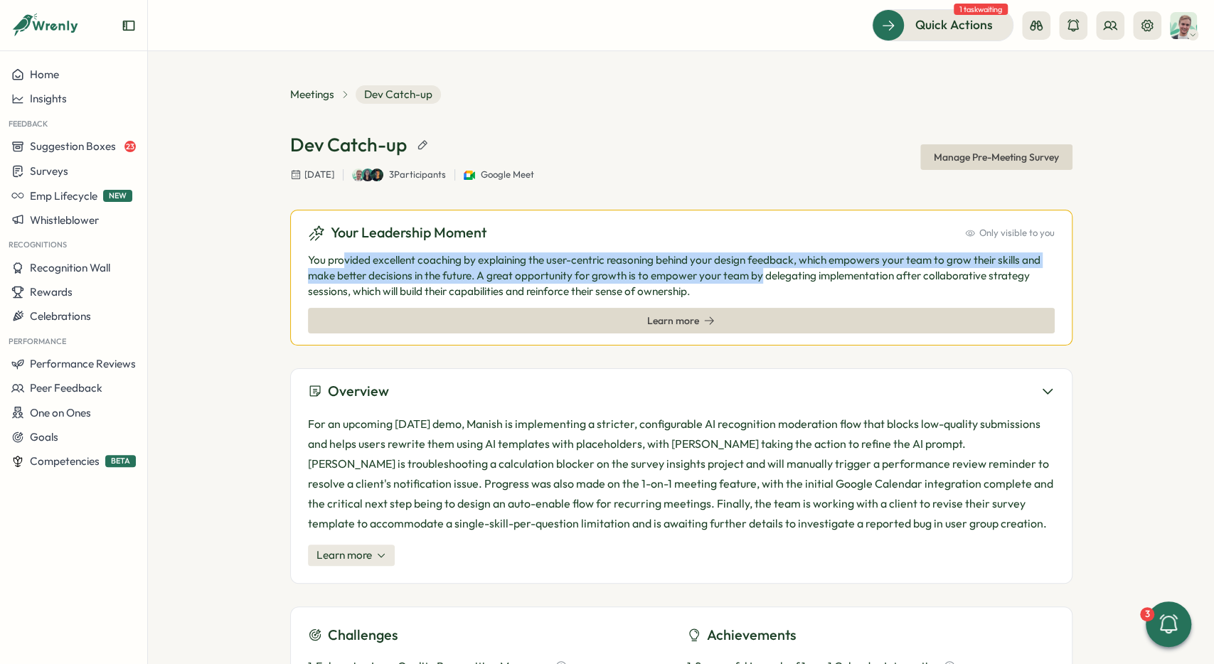
drag, startPoint x: 343, startPoint y: 262, endPoint x: 767, endPoint y: 270, distance: 423.2
click at [767, 270] on p "You provided excellent coaching by explaining the user-centric reasoning behind…" at bounding box center [681, 275] width 747 height 47
click at [765, 269] on p "You provided excellent coaching by explaining the user-centric reasoning behind…" at bounding box center [681, 275] width 747 height 47
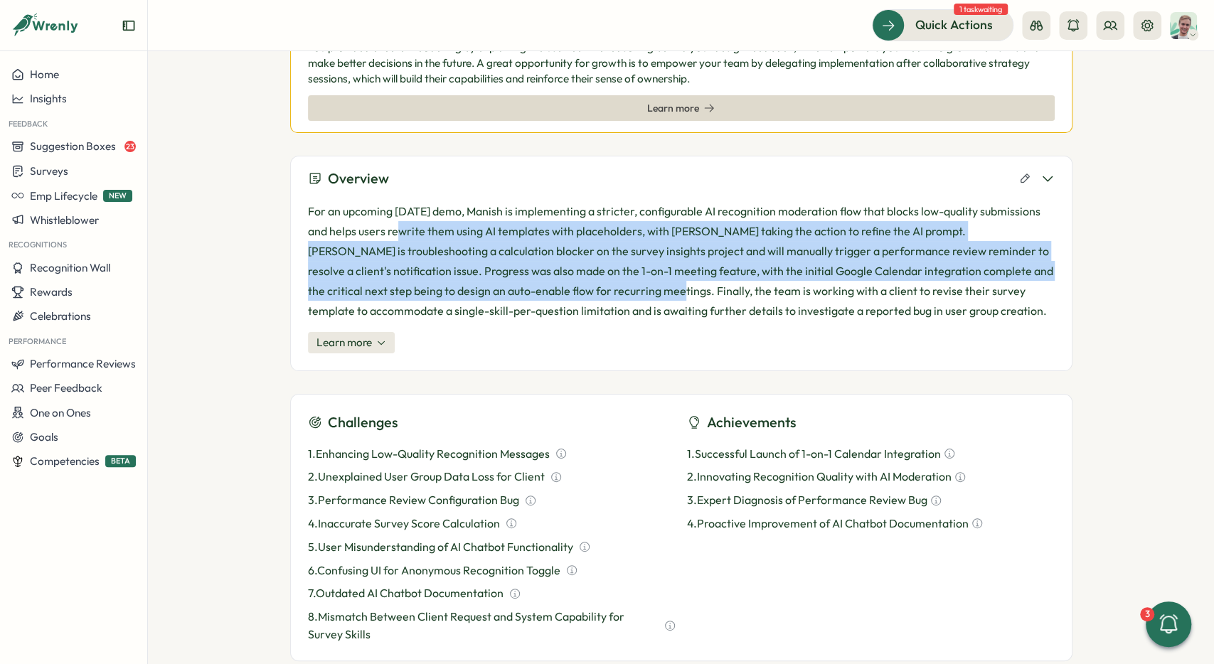
click at [577, 293] on p "For an upcoming [DATE] demo, Manish is implementing a stricter, configurable AI…" at bounding box center [681, 260] width 747 height 119
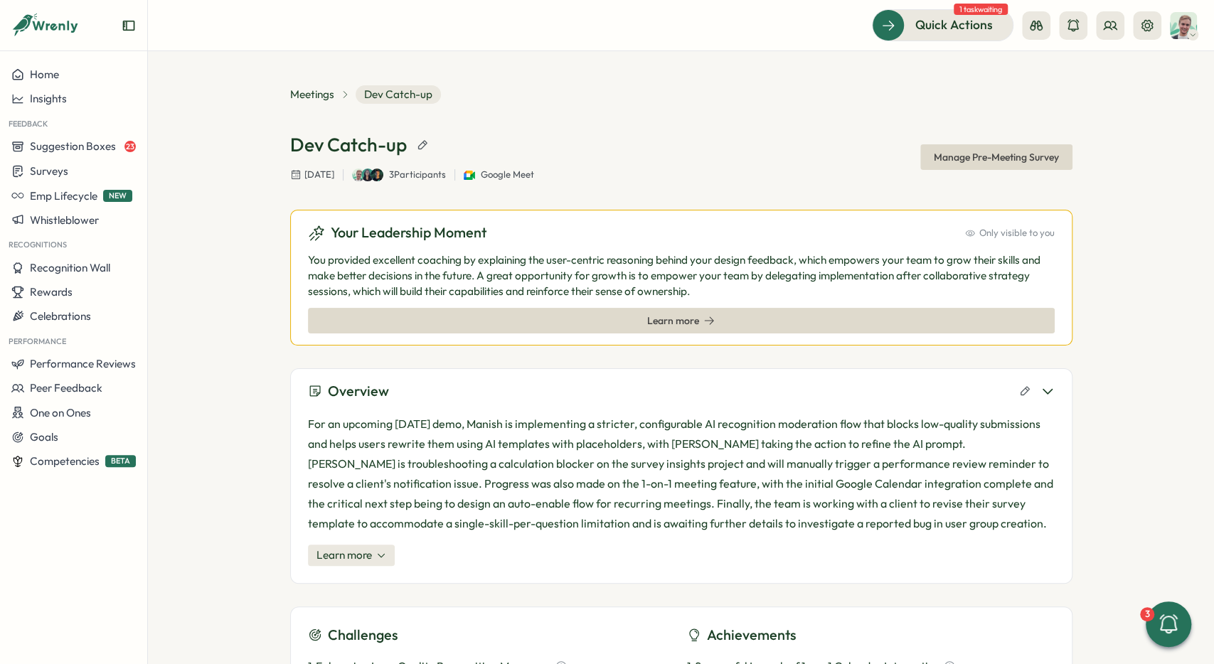
click at [525, 434] on p "For an upcoming [DATE] demo, Manish is implementing a stricter, configurable AI…" at bounding box center [681, 473] width 747 height 119
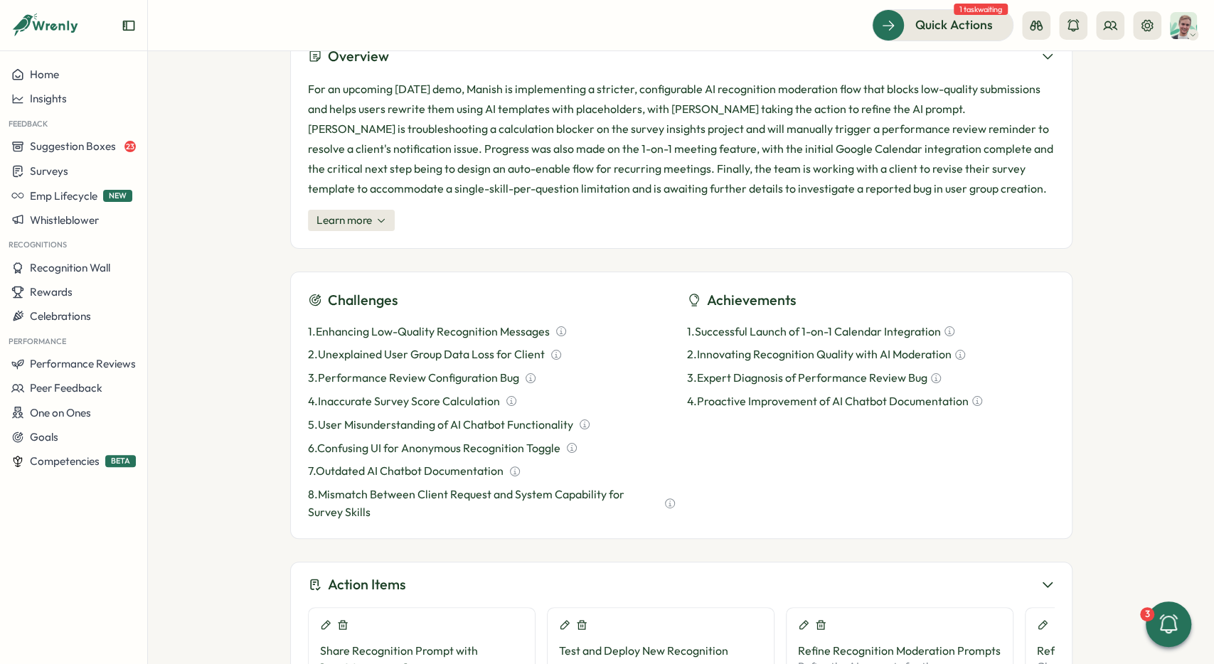
scroll to position [336, 0]
drag, startPoint x: 306, startPoint y: 326, endPoint x: 547, endPoint y: 324, distance: 240.3
click at [547, 324] on div "Challenges 1 . Enhancing Low-Quality Recognition Messages 2 . Unexplained User …" at bounding box center [681, 404] width 782 height 267
click at [547, 324] on p "1 . Enhancing Low-Quality Recognition Messages" at bounding box center [429, 331] width 242 height 18
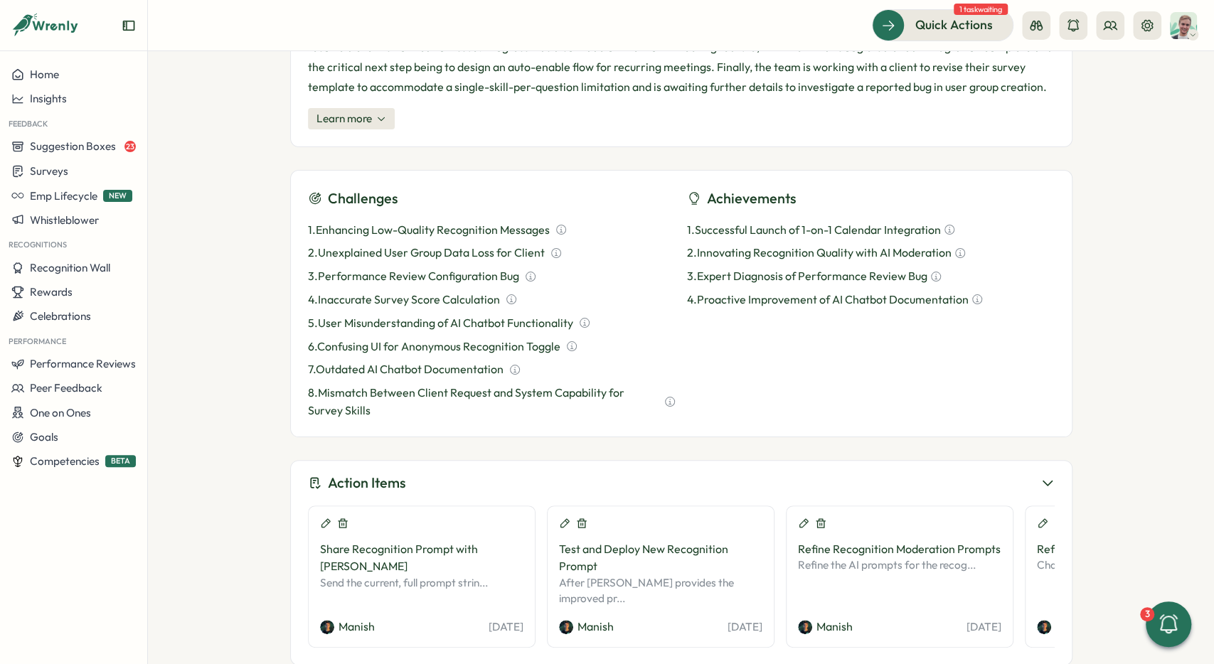
scroll to position [442, 0]
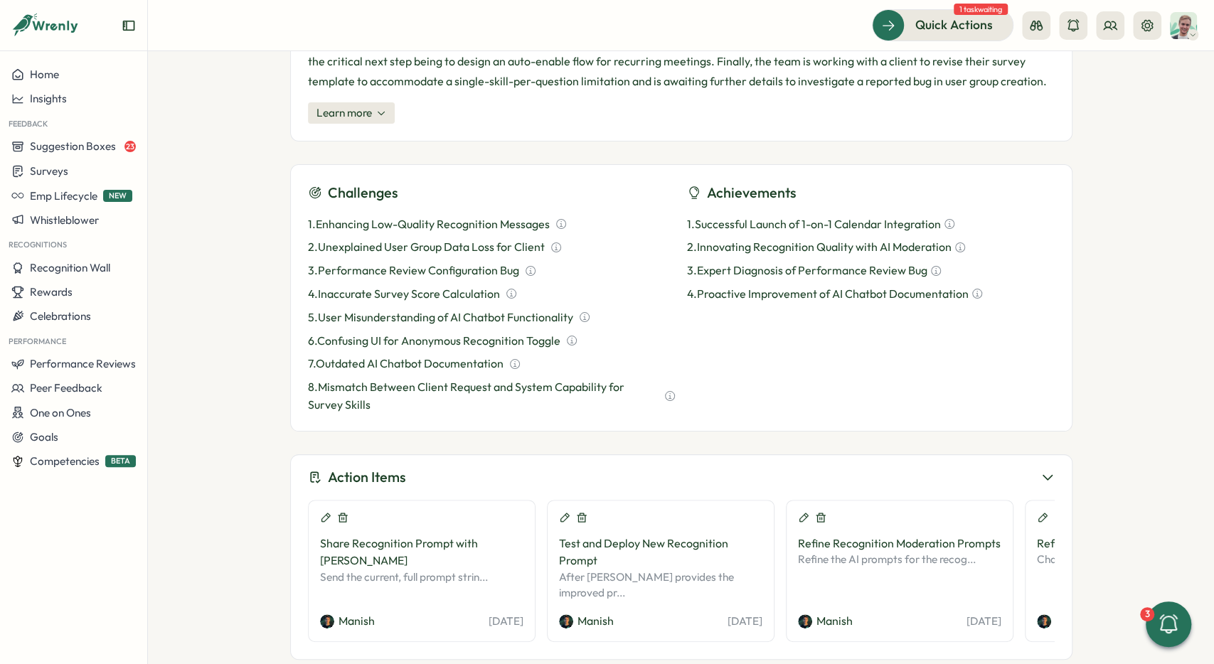
click at [372, 319] on p "5 . User Misunderstanding of AI Chatbot Functionality" at bounding box center [440, 318] width 265 height 18
drag, startPoint x: 326, startPoint y: 268, endPoint x: 543, endPoint y: 272, distance: 216.2
click at [373, 267] on p "3 . Performance Review Configuration Bug" at bounding box center [413, 271] width 211 height 18
drag, startPoint x: 499, startPoint y: 269, endPoint x: 336, endPoint y: 264, distance: 162.9
click at [336, 264] on p "3 . Performance Review Configuration Bug" at bounding box center [413, 271] width 211 height 18
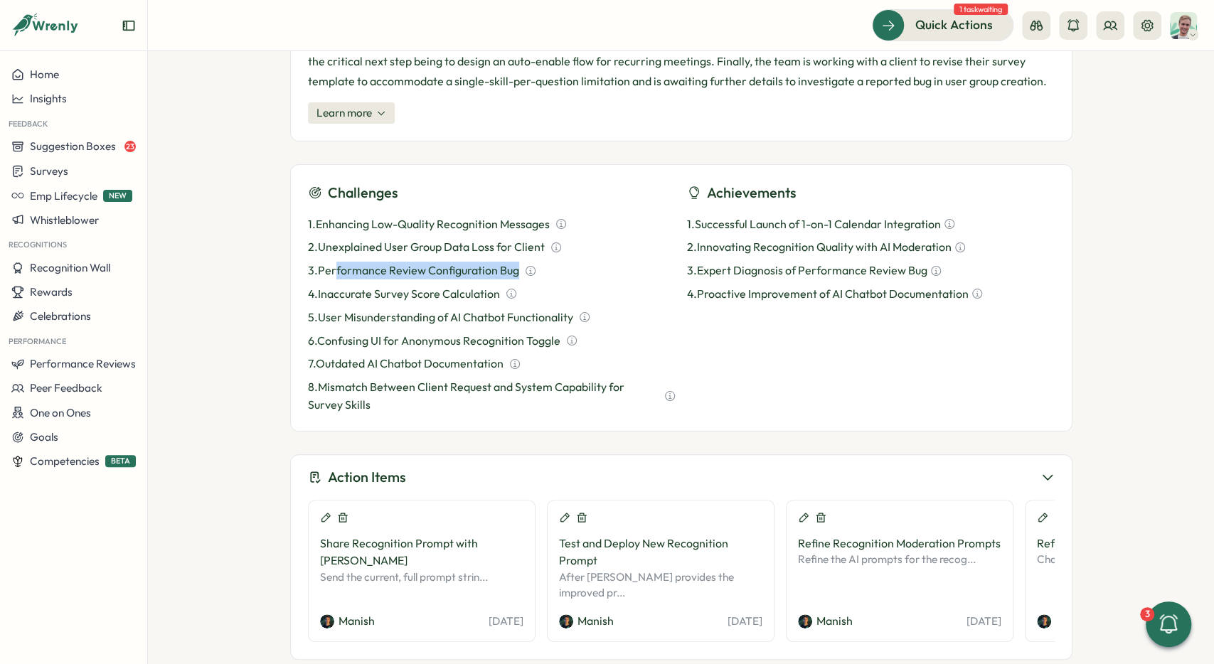
click at [379, 274] on p "3 . Performance Review Configuration Bug" at bounding box center [413, 271] width 211 height 18
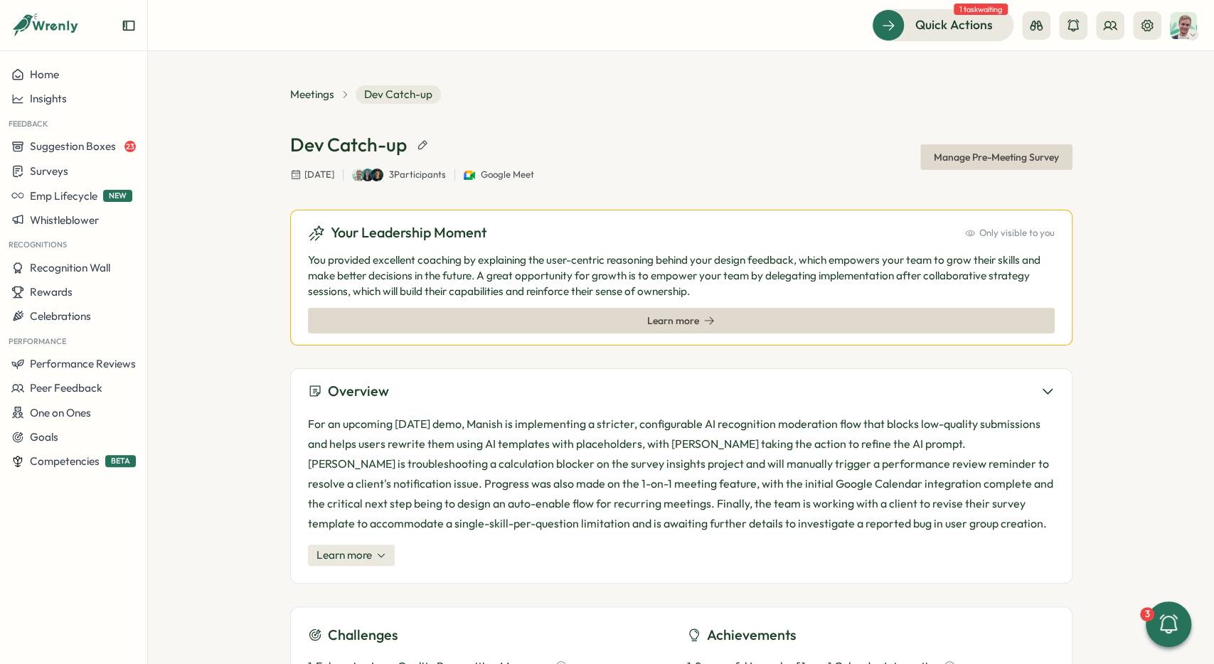
scroll to position [0, 0]
click at [626, 310] on div "Learn more" at bounding box center [681, 321] width 720 height 24
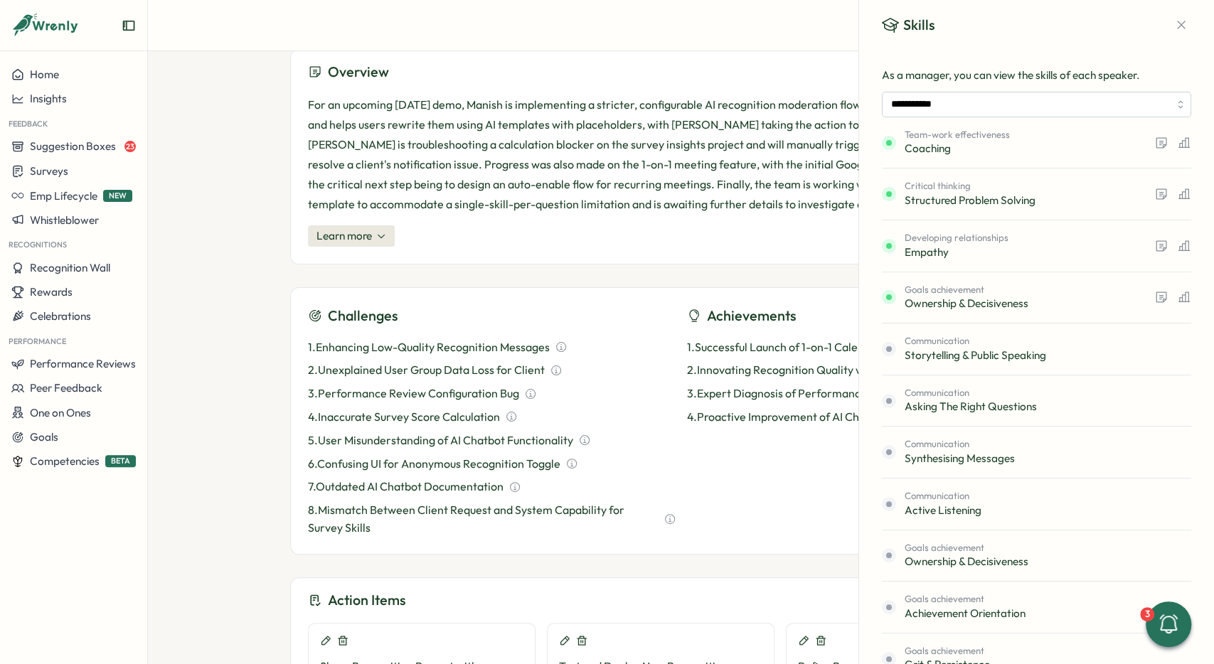
scroll to position [320, 0]
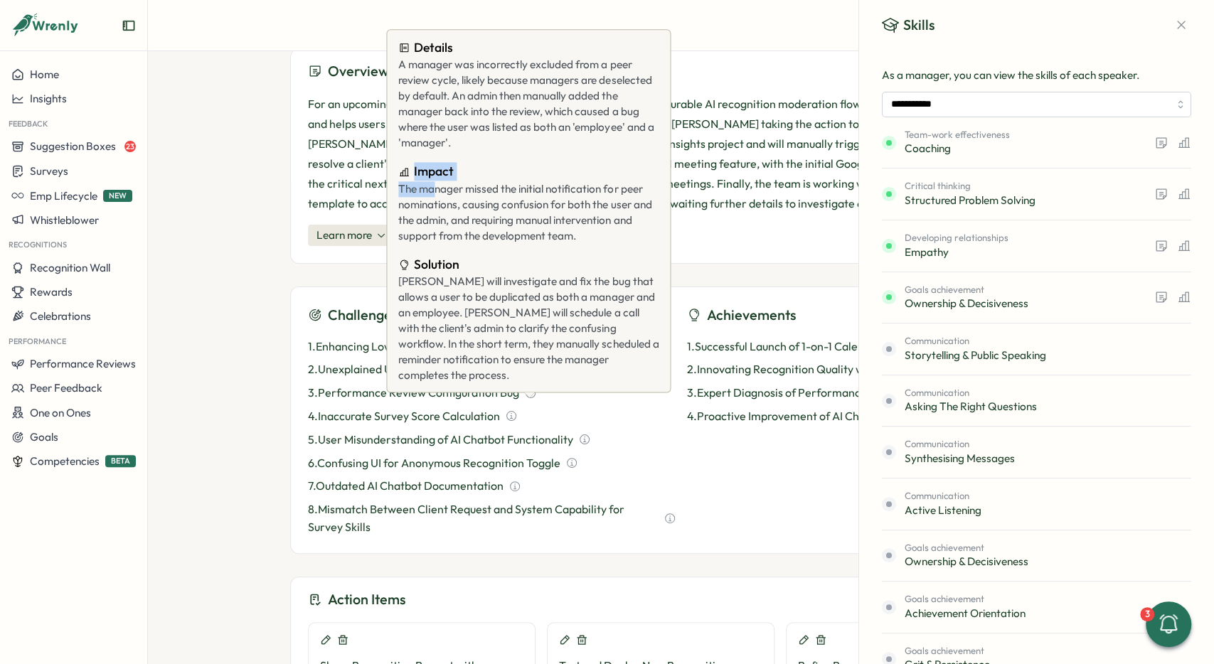
drag, startPoint x: 414, startPoint y: 48, endPoint x: 434, endPoint y: 197, distance: 150.6
click at [434, 197] on div "Details A manager was incorrectly excluded from a peer review cycle, likely bec…" at bounding box center [528, 210] width 260 height 345
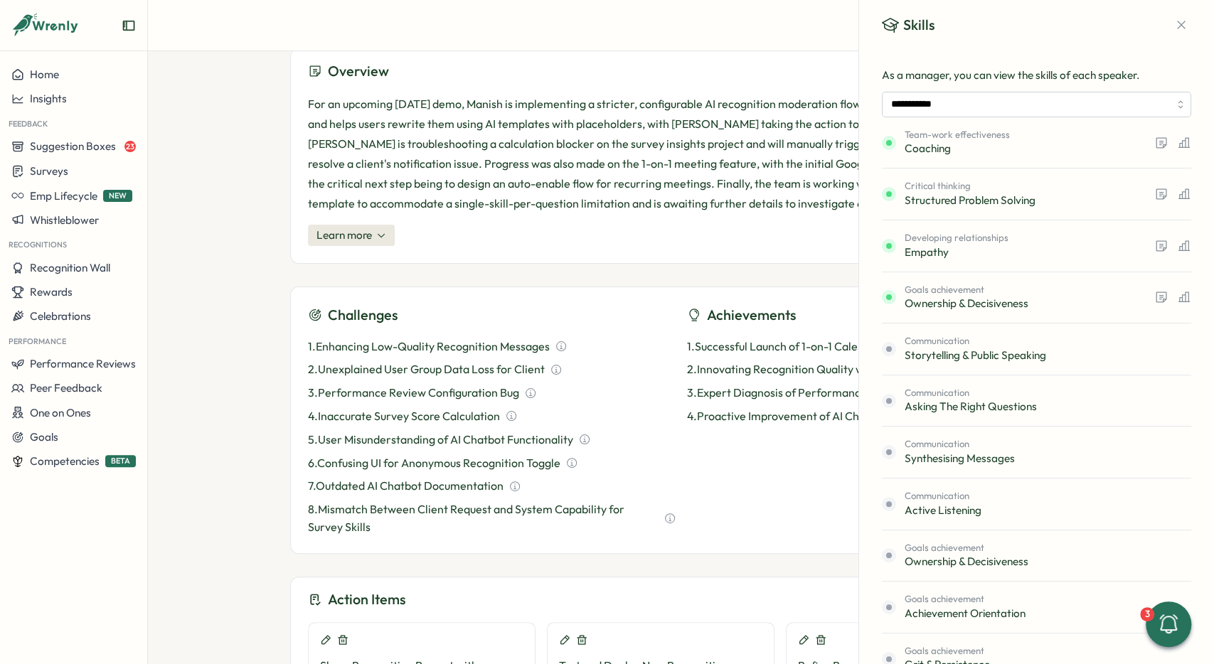
click at [1180, 25] on icon "button" at bounding box center [1181, 25] width 14 height 14
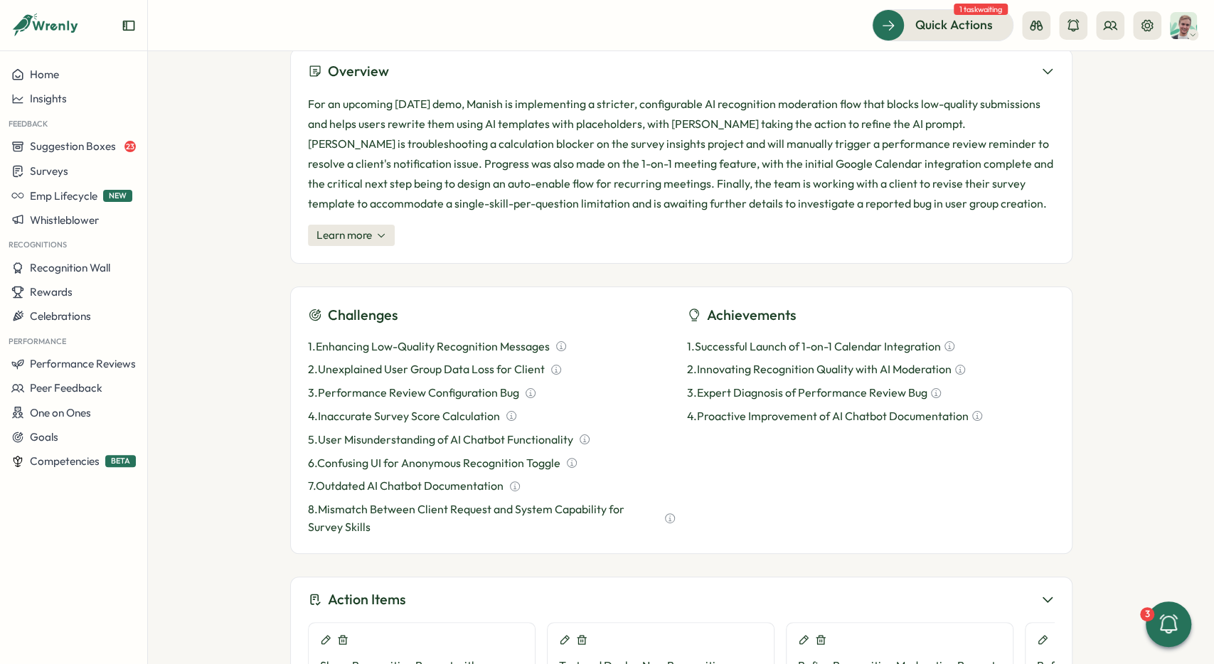
click at [736, 384] on p "3 . Expert Diagnosis of Performance Review Bug" at bounding box center [807, 393] width 240 height 18
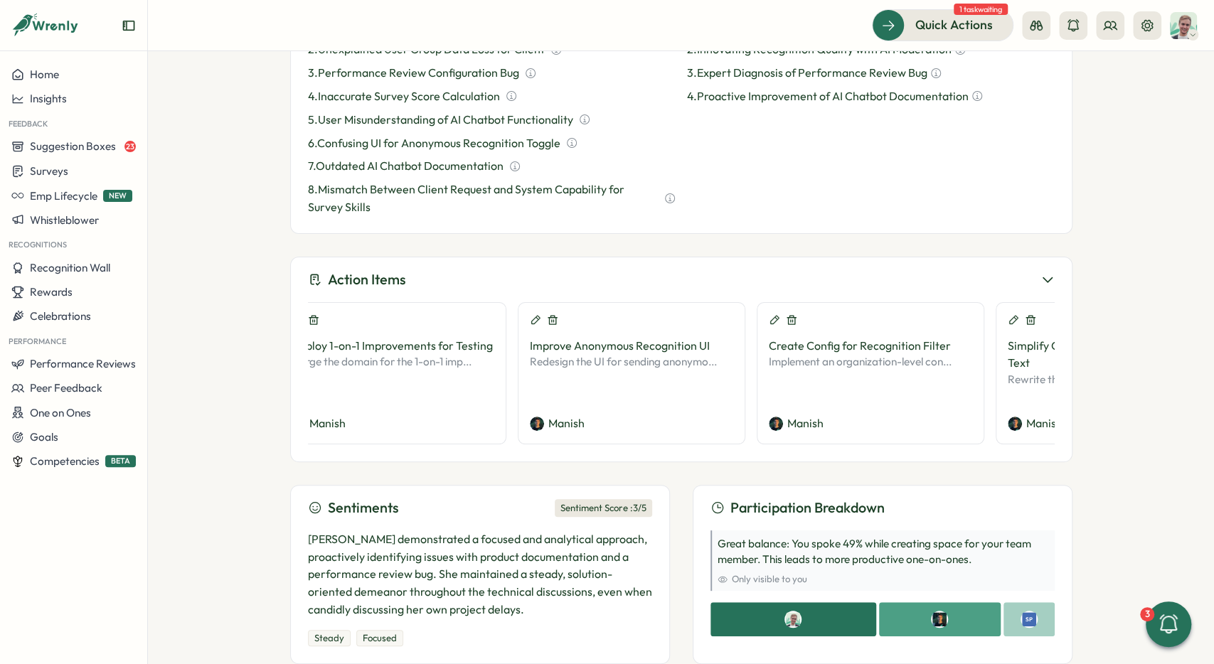
scroll to position [0, 0]
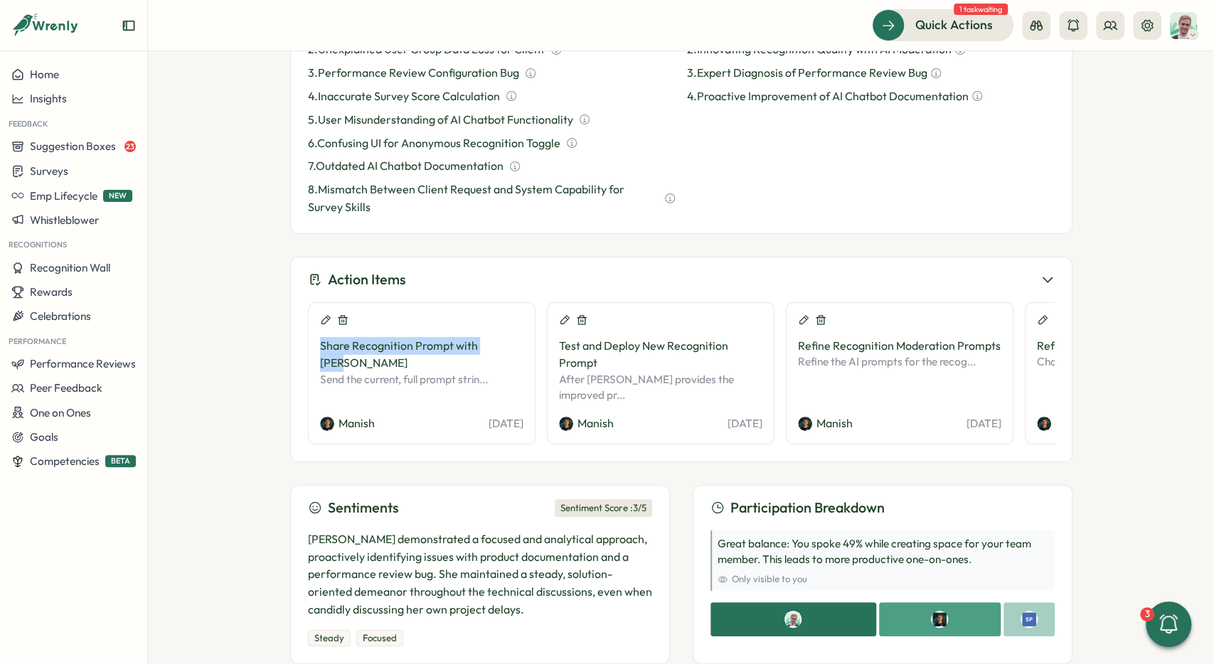
drag, startPoint x: 316, startPoint y: 342, endPoint x: 539, endPoint y: 348, distance: 223.3
click at [539, 348] on div "Share Recognition Prompt with [PERSON_NAME] the current, full prompt strin... M…" at bounding box center [681, 373] width 747 height 142
click at [498, 383] on div "Share Recognition Prompt with [PERSON_NAME] the current, full prompt strin..." at bounding box center [421, 370] width 203 height 67
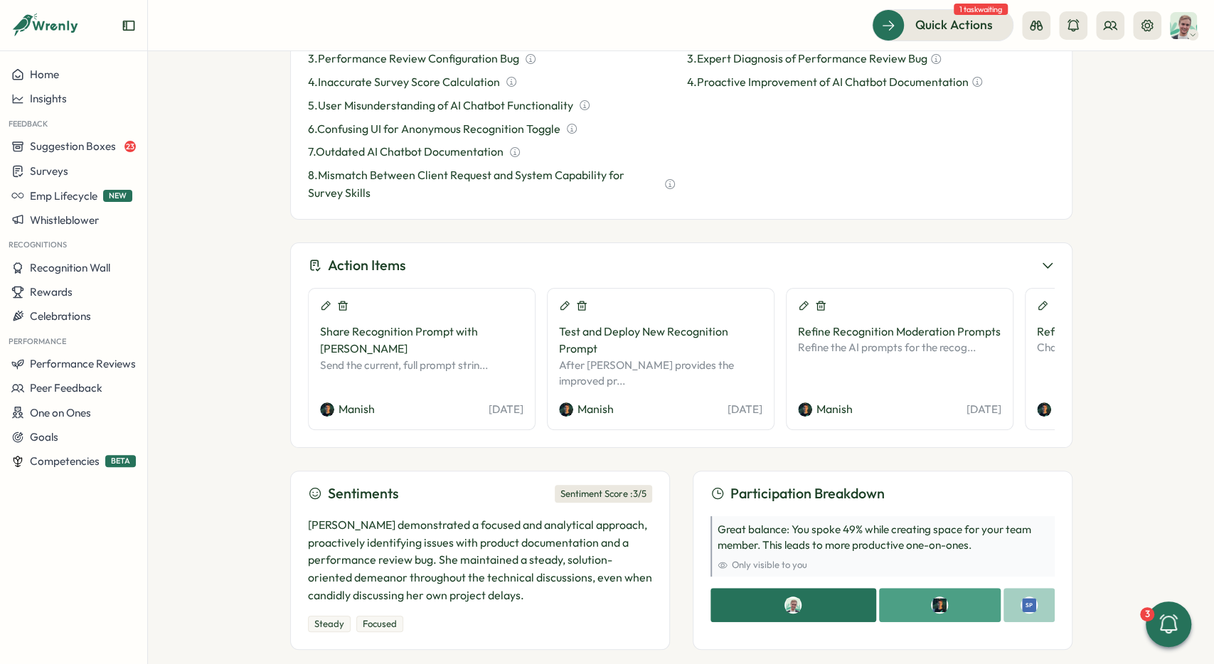
scroll to position [656, 0]
drag, startPoint x: 419, startPoint y: 263, endPoint x: 319, endPoint y: 255, distance: 99.9
click at [319, 255] on div "Action Items" at bounding box center [681, 264] width 747 height 22
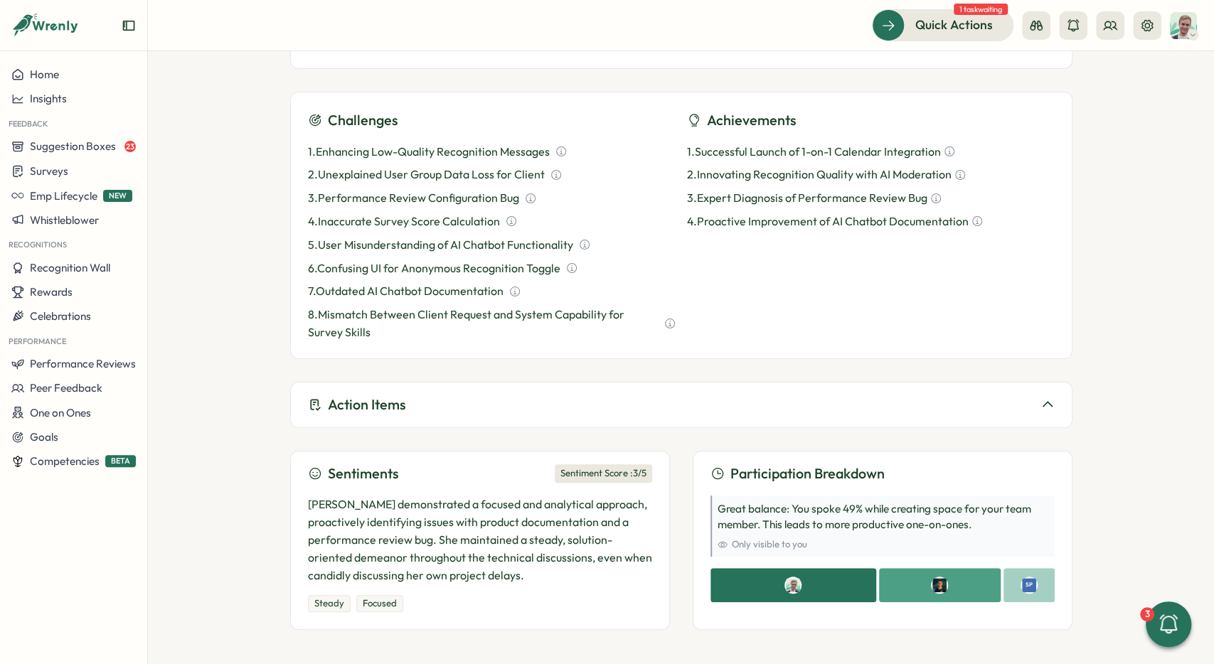
click at [531, 257] on div "1 . Enhancing Low-Quality Recognition Messages 2 . Unexplained User Group Data …" at bounding box center [492, 242] width 368 height 198
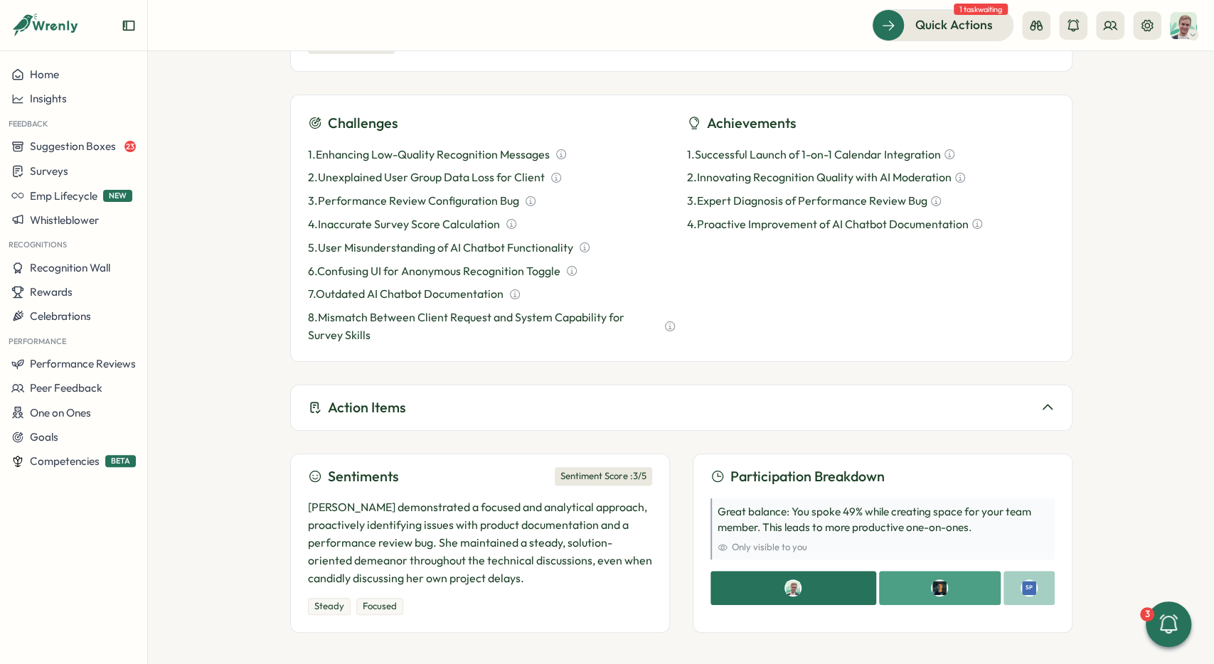
scroll to position [512, 0]
click at [382, 422] on div "Action Items Share Recognition Prompt with [PERSON_NAME] the current, full prom…" at bounding box center [681, 408] width 782 height 46
drag, startPoint x: 678, startPoint y: 415, endPoint x: 714, endPoint y: 414, distance: 35.6
click at [685, 415] on div "Action Items" at bounding box center [681, 408] width 747 height 22
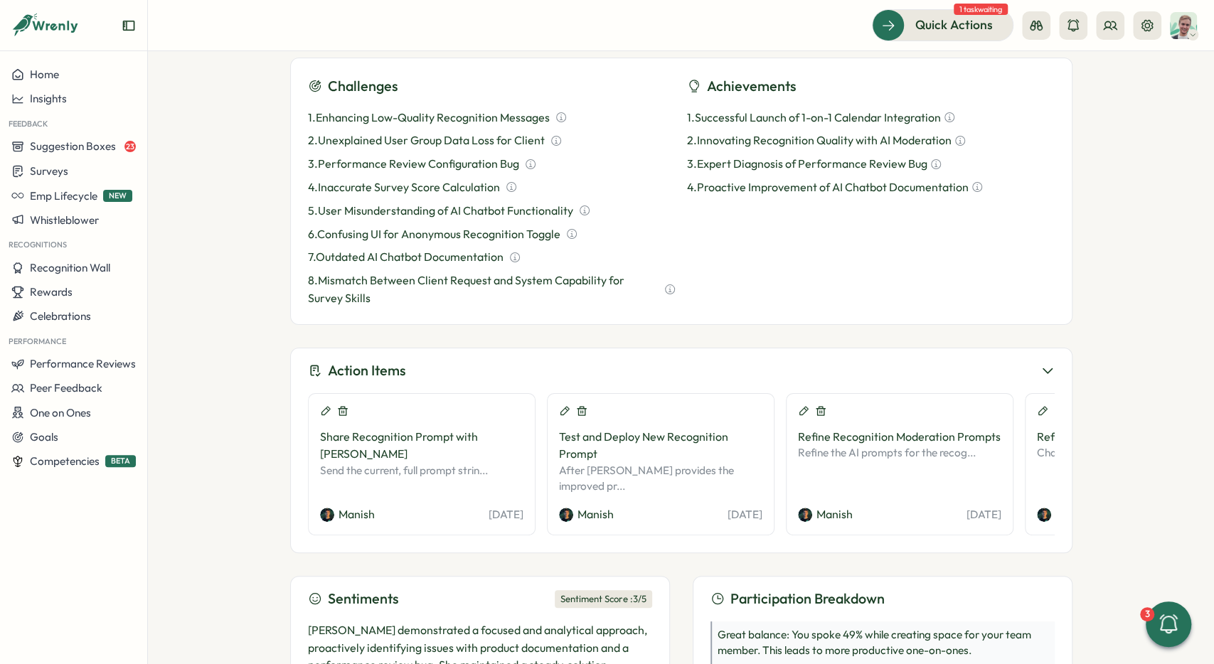
scroll to position [549, 0]
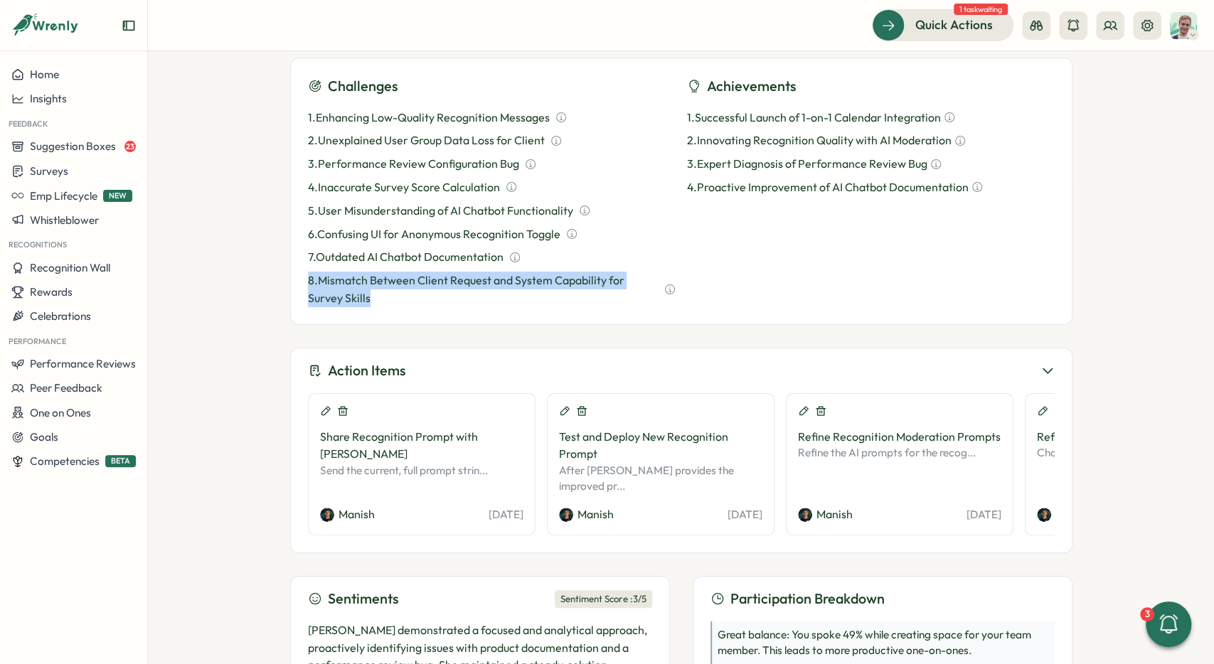
drag, startPoint x: 323, startPoint y: 127, endPoint x: 456, endPoint y: 299, distance: 217.3
click at [456, 299] on div "Challenges 1 . Enhancing Low-Quality Recognition Messages 2 . Unexplained User …" at bounding box center [681, 191] width 782 height 267
click at [456, 299] on p "8 . Mismatch Between Client Request and System Capability for Survey Skills" at bounding box center [483, 290] width 351 height 36
drag, startPoint x: 304, startPoint y: 117, endPoint x: 383, endPoint y: 298, distance: 197.4
click at [383, 298] on div "Challenges 1 . Enhancing Low-Quality Recognition Messages 2 . Unexplained User …" at bounding box center [681, 191] width 782 height 267
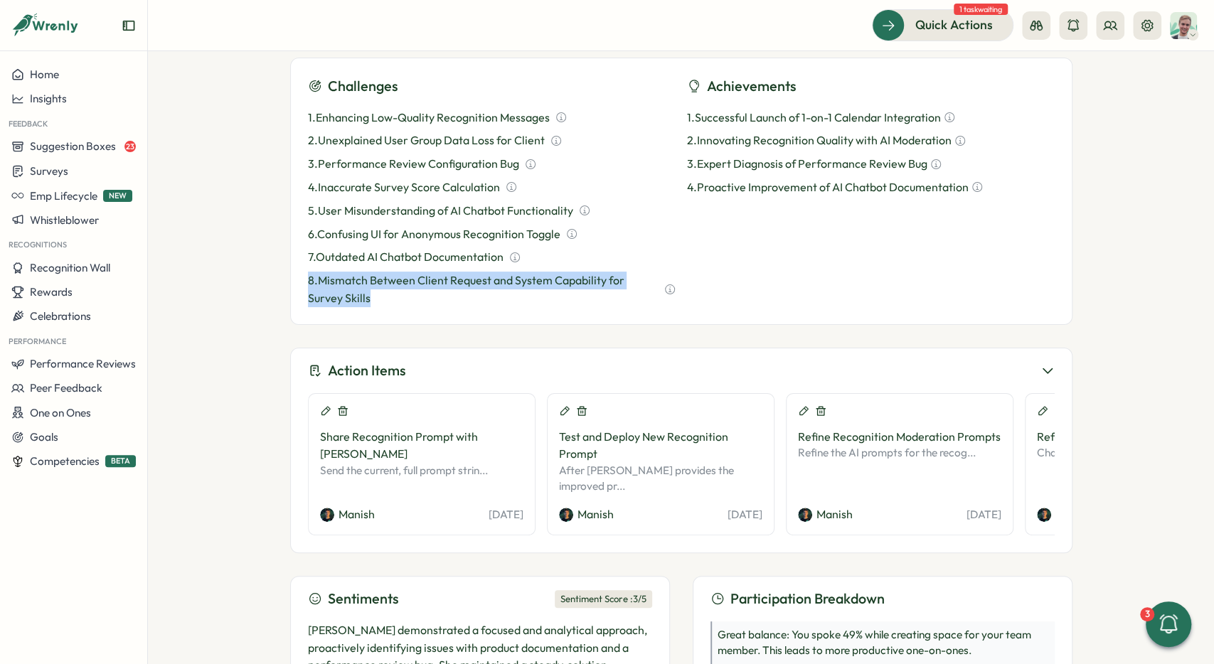
click at [383, 299] on p "8 . Mismatch Between Client Request and System Capability for Survey Skills" at bounding box center [483, 290] width 351 height 36
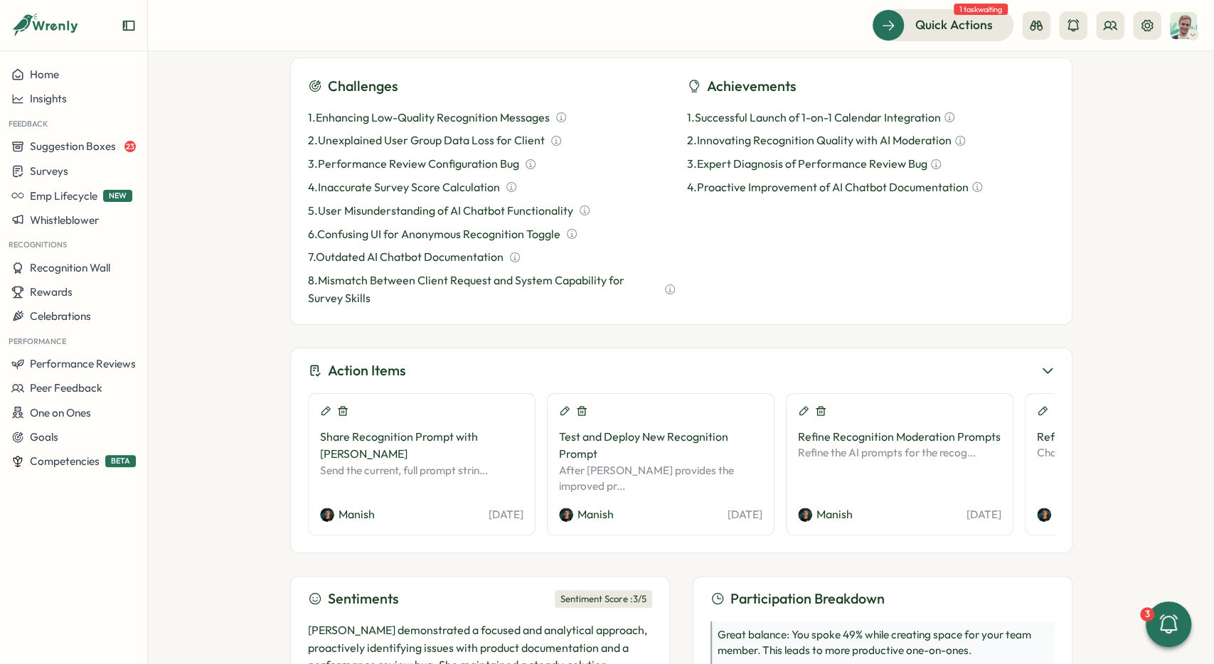
click at [611, 123] on div "1 . Enhancing Low-Quality Recognition Messages" at bounding box center [492, 118] width 368 height 18
drag, startPoint x: 331, startPoint y: 130, endPoint x: 463, endPoint y: 274, distance: 195.2
click at [463, 274] on div "Challenges 1 . Enhancing Low-Quality Recognition Messages 2 . Unexplained User …" at bounding box center [681, 191] width 782 height 267
click at [472, 292] on p "8 . Mismatch Between Client Request and System Capability for Survey Skills" at bounding box center [483, 290] width 351 height 36
drag, startPoint x: 389, startPoint y: 493, endPoint x: 316, endPoint y: 496, distance: 73.3
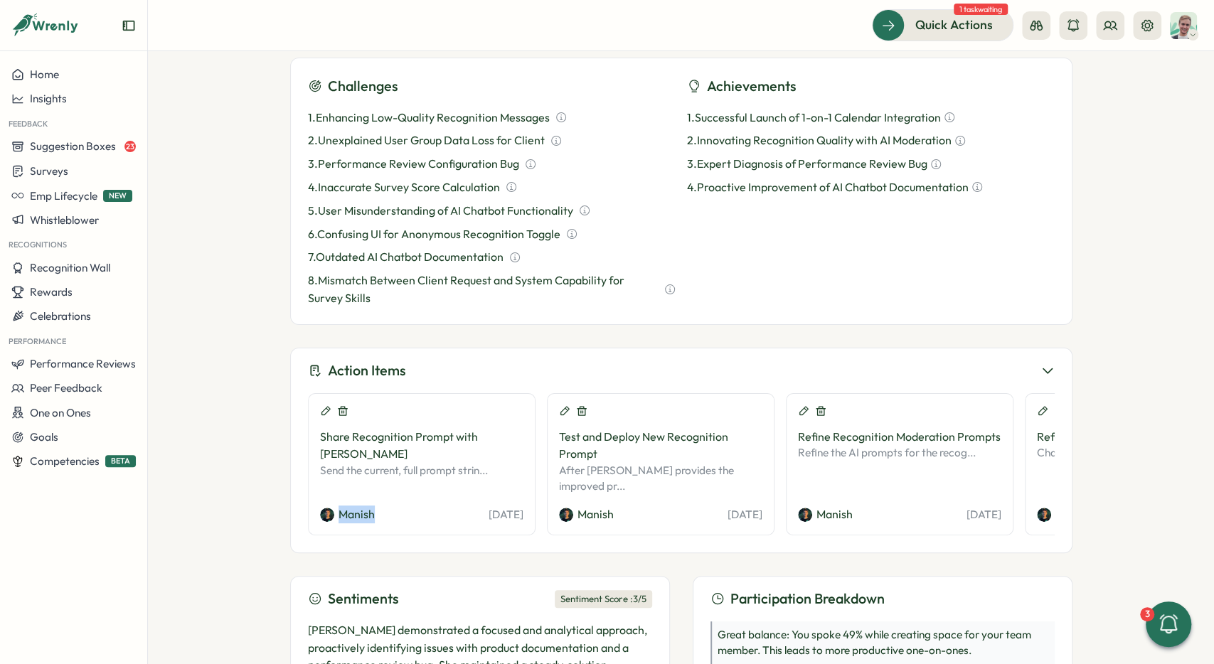
click at [308, 496] on div "Share Recognition Prompt with [PERSON_NAME] the current, full prompt strin... M…" at bounding box center [681, 464] width 747 height 142
drag, startPoint x: 453, startPoint y: 494, endPoint x: 530, endPoint y: 486, distance: 77.2
click at [536, 491] on div "Share Recognition Prompt with [PERSON_NAME] the current, full prompt strin... M…" at bounding box center [681, 464] width 747 height 142
drag, startPoint x: 319, startPoint y: 437, endPoint x: 465, endPoint y: 437, distance: 145.8
click at [465, 437] on div "Share Recognition Prompt with [PERSON_NAME]" at bounding box center [421, 446] width 203 height 36
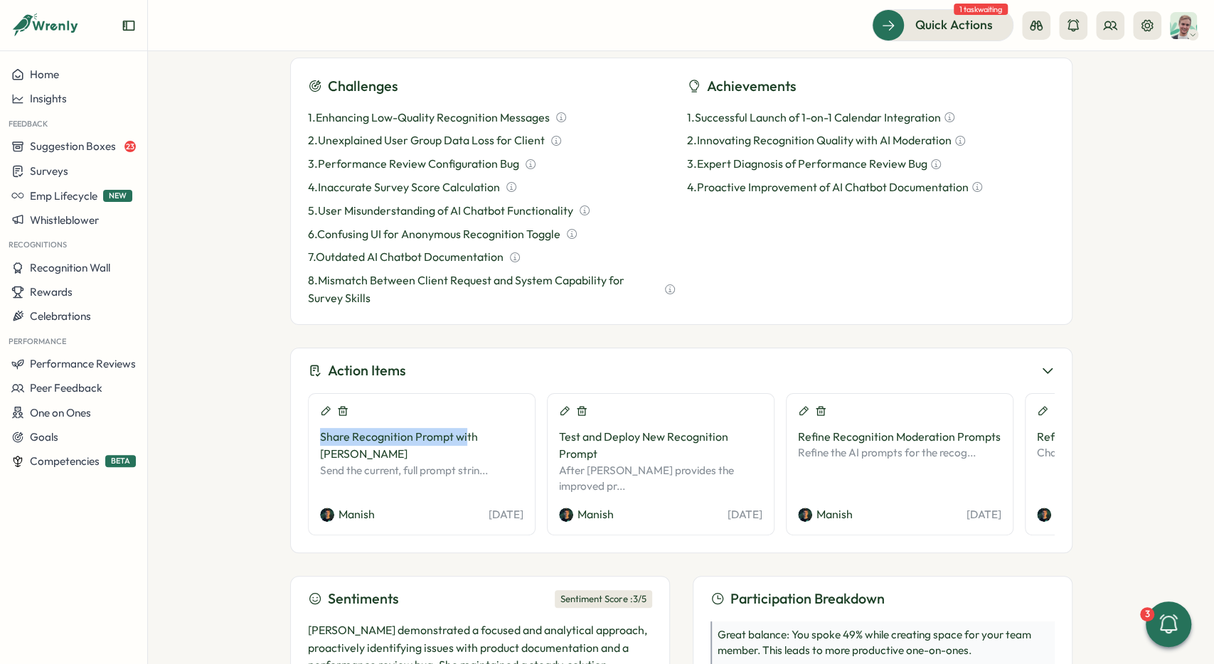
drag, startPoint x: 474, startPoint y: 494, endPoint x: 528, endPoint y: 497, distance: 54.8
click at [528, 497] on div "Share Recognition Prompt with [PERSON_NAME] the current, full prompt strin... M…" at bounding box center [422, 464] width 228 height 142
click at [527, 494] on div "Share Recognition Prompt with [PERSON_NAME] the current, full prompt strin... M…" at bounding box center [422, 464] width 228 height 142
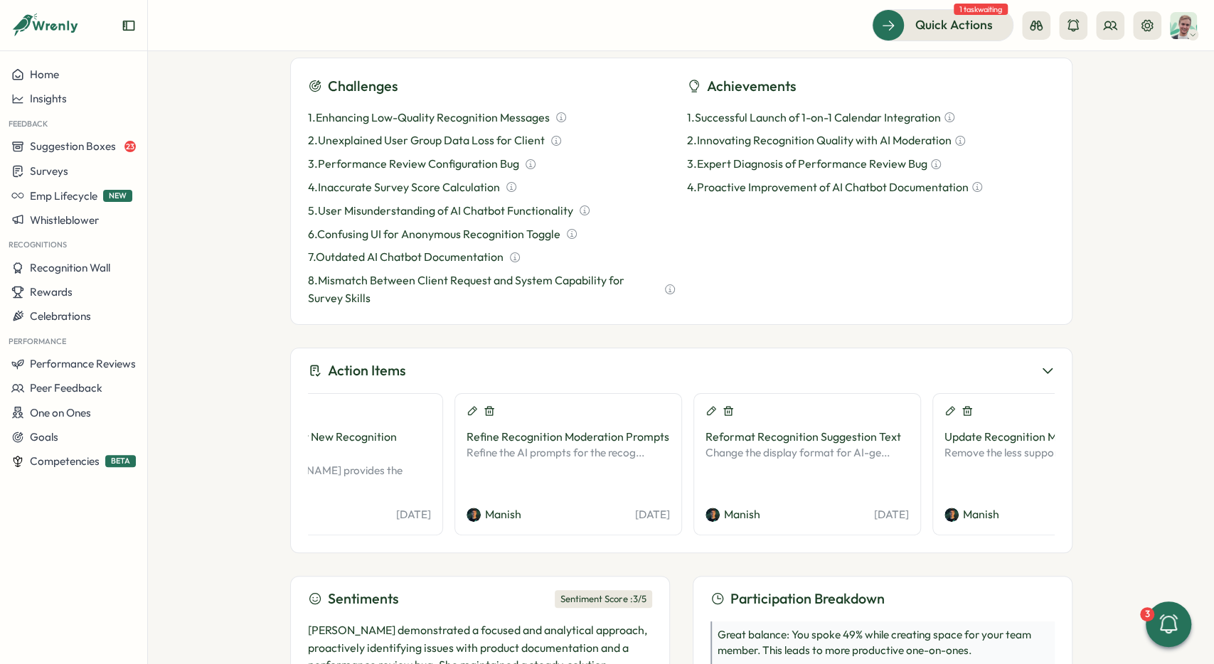
scroll to position [0, 0]
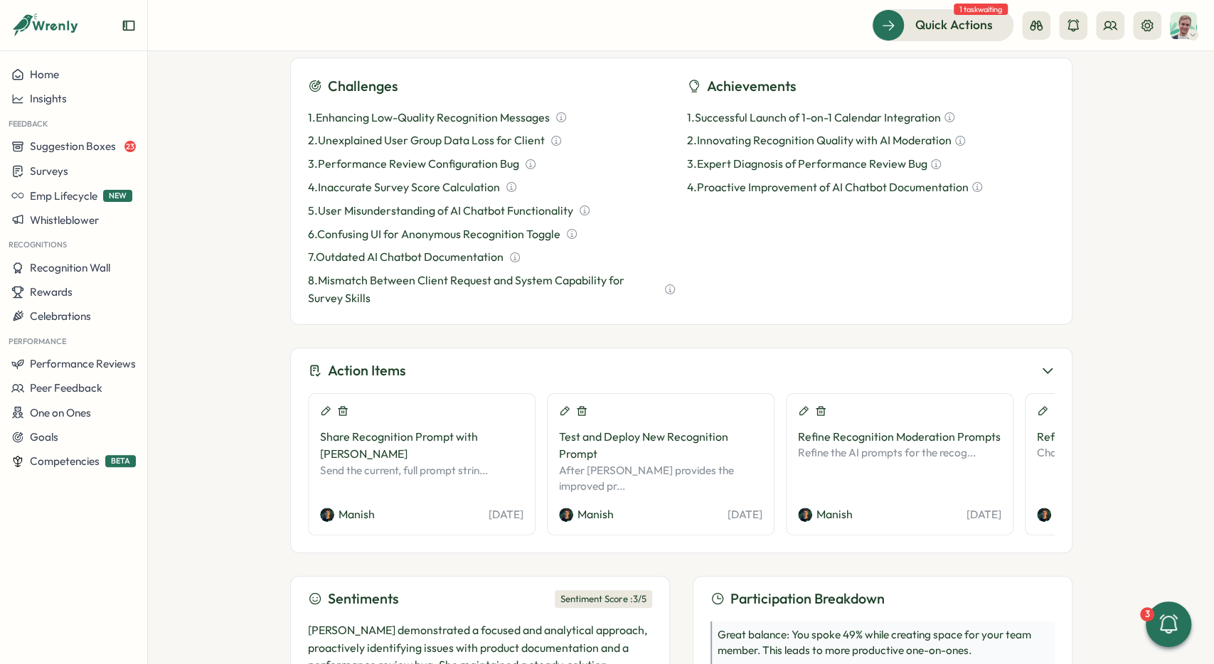
click at [483, 422] on div "Share Recognition Prompt with [PERSON_NAME] the current, full prompt strin... M…" at bounding box center [422, 464] width 228 height 142
drag, startPoint x: 555, startPoint y: 434, endPoint x: 613, endPoint y: 450, distance: 60.6
click at [613, 450] on div "Test and Deploy New Recognition Prompt After [PERSON_NAME] provides the improve…" at bounding box center [661, 464] width 228 height 142
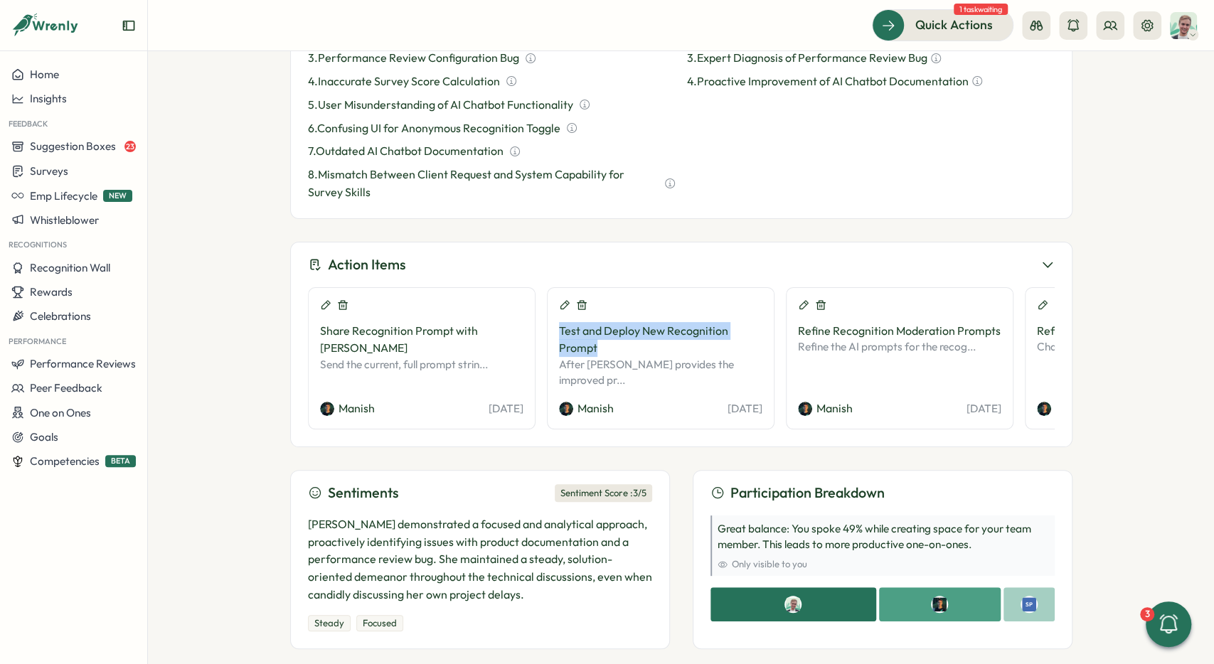
scroll to position [656, 0]
click at [720, 259] on div "Action Items" at bounding box center [681, 264] width 747 height 22
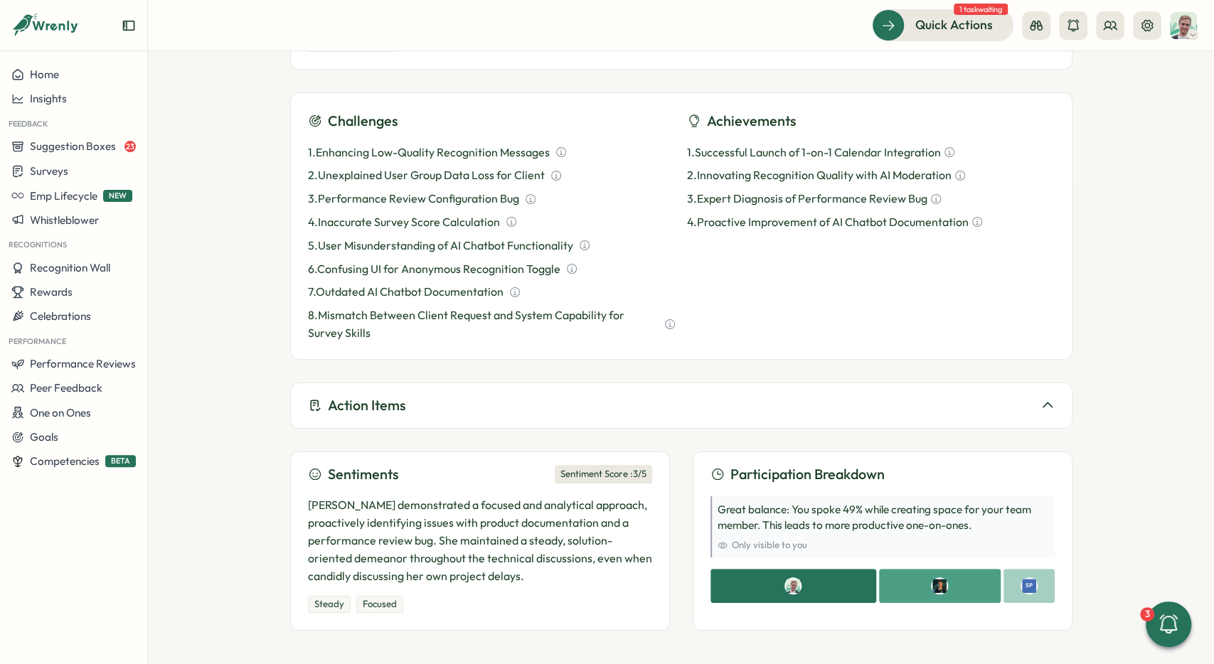
scroll to position [512, 0]
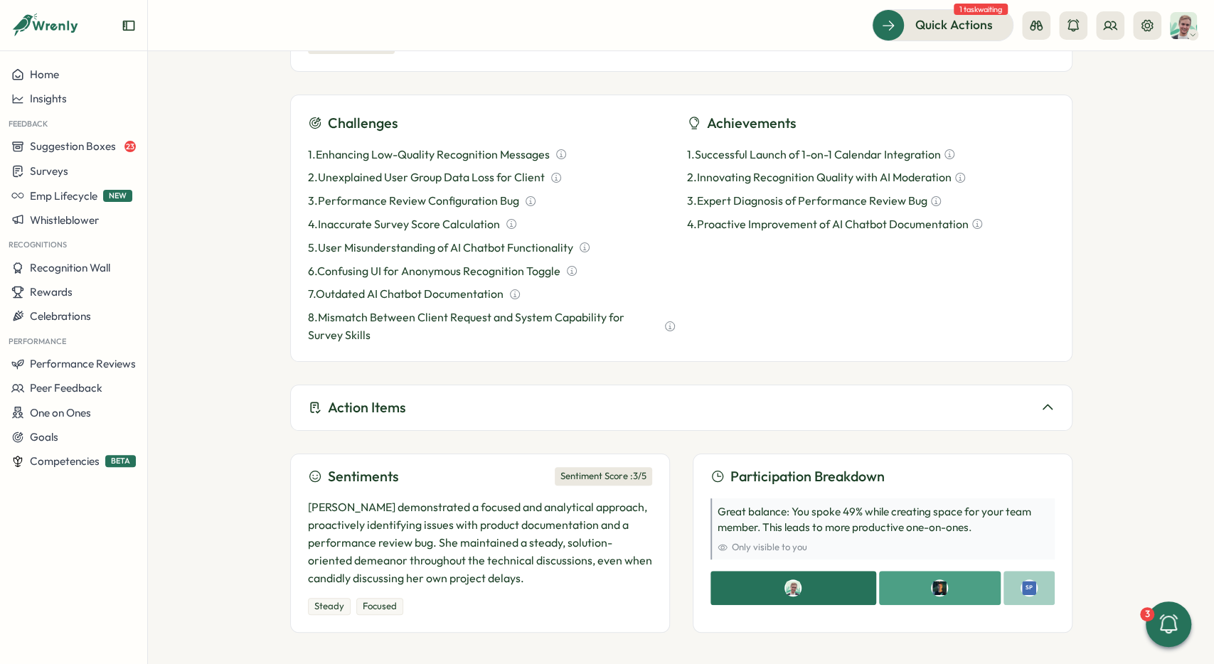
click at [732, 397] on div "Action Items" at bounding box center [681, 408] width 747 height 22
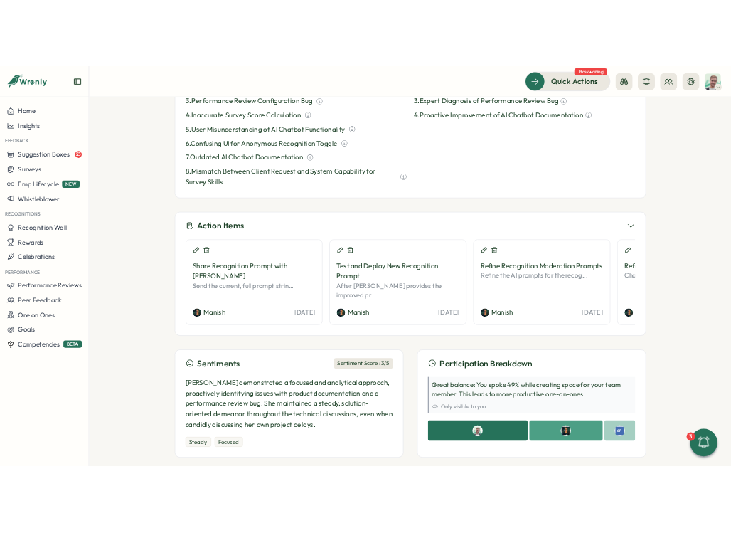
scroll to position [656, 0]
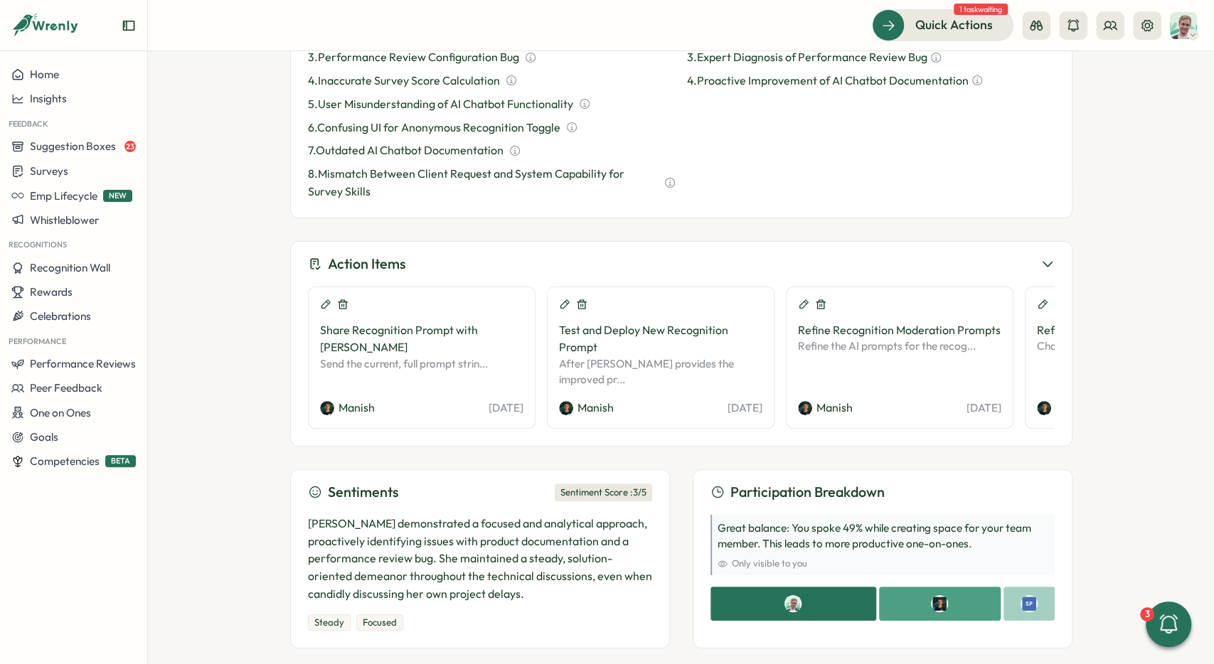
click at [656, 532] on div "Sentiments Sentiment Score : 3 /5 [PERSON_NAME] demonstrated a focused and anal…" at bounding box center [480, 558] width 380 height 179
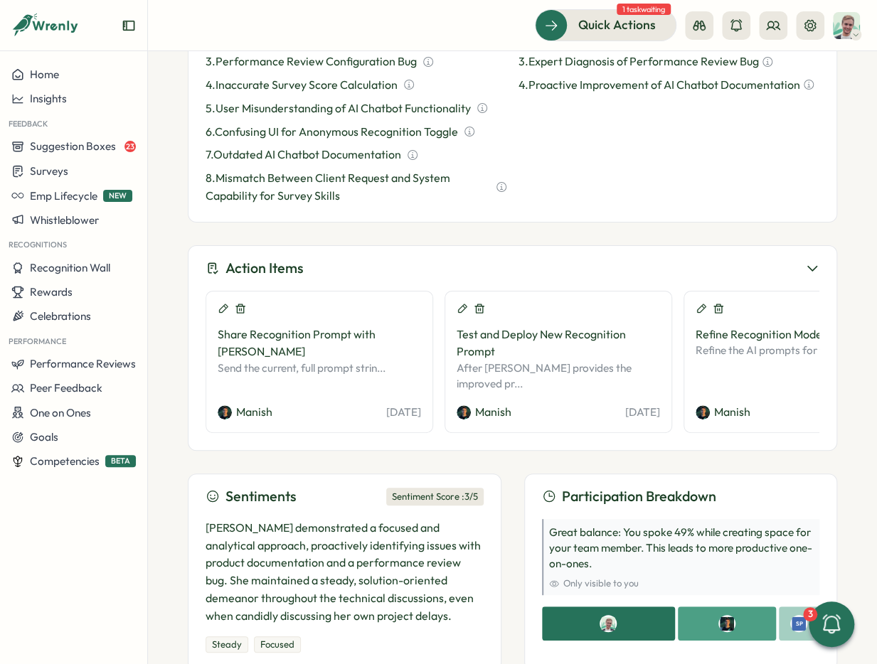
scroll to position [708, 0]
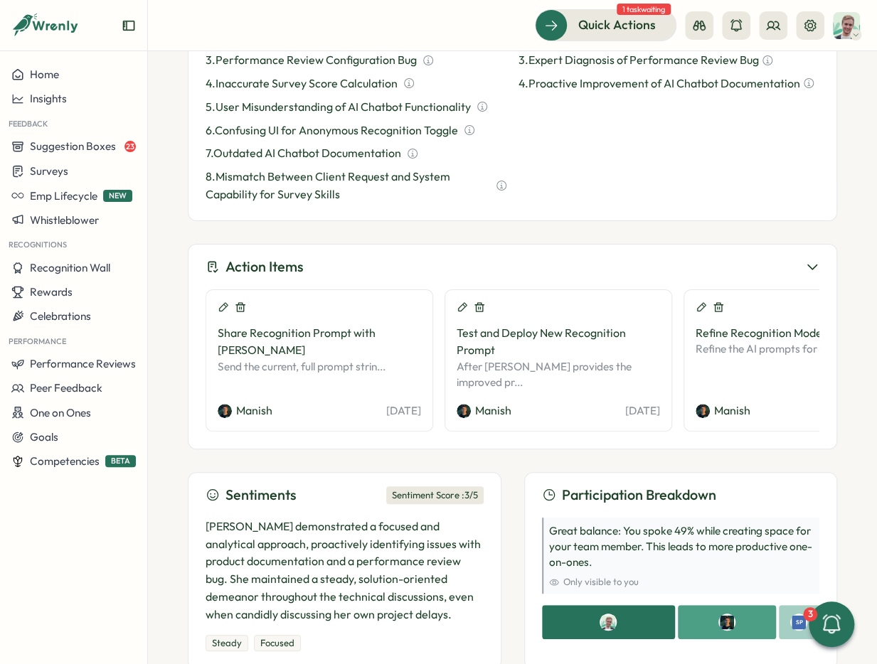
drag, startPoint x: 363, startPoint y: 525, endPoint x: 351, endPoint y: 551, distance: 29.0
click at [362, 525] on p "[PERSON_NAME] demonstrated a focused and analytical approach, proactively ident…" at bounding box center [344, 571] width 278 height 106
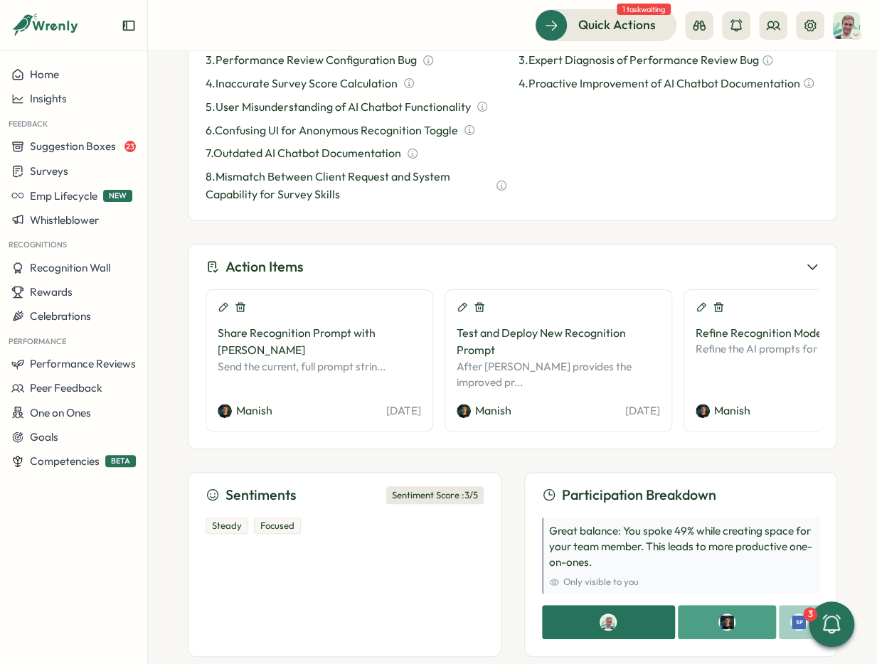
scroll to position [697, 0]
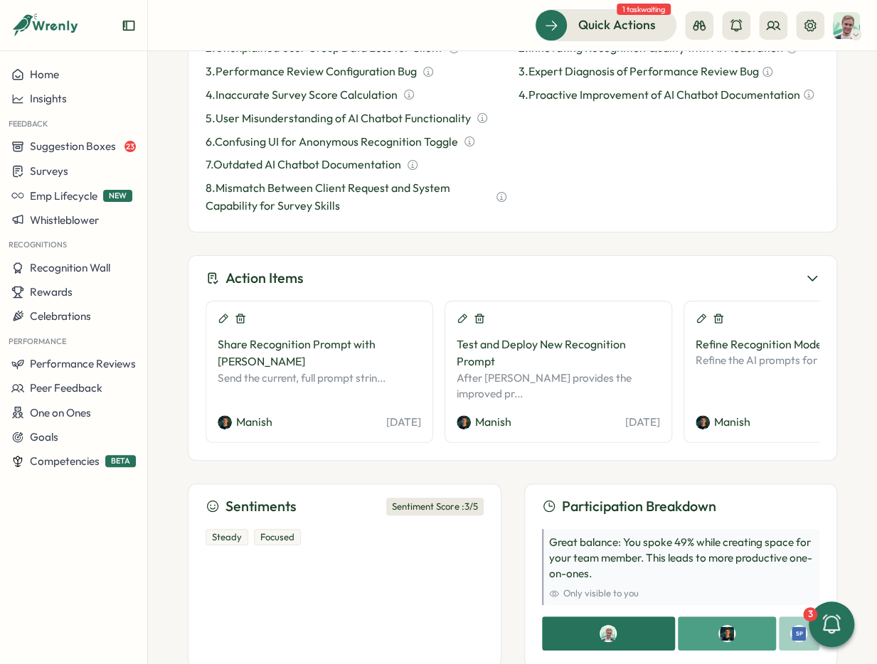
click at [297, 518] on div "Steady Focused" at bounding box center [344, 587] width 278 height 139
click at [332, 518] on div "Steady Focused" at bounding box center [344, 587] width 278 height 139
click at [402, 552] on div "Steady Focused" at bounding box center [344, 587] width 278 height 139
click at [410, 498] on div "Sentiment Score : 3 /5" at bounding box center [434, 507] width 97 height 18
click at [375, 518] on div at bounding box center [344, 587] width 278 height 139
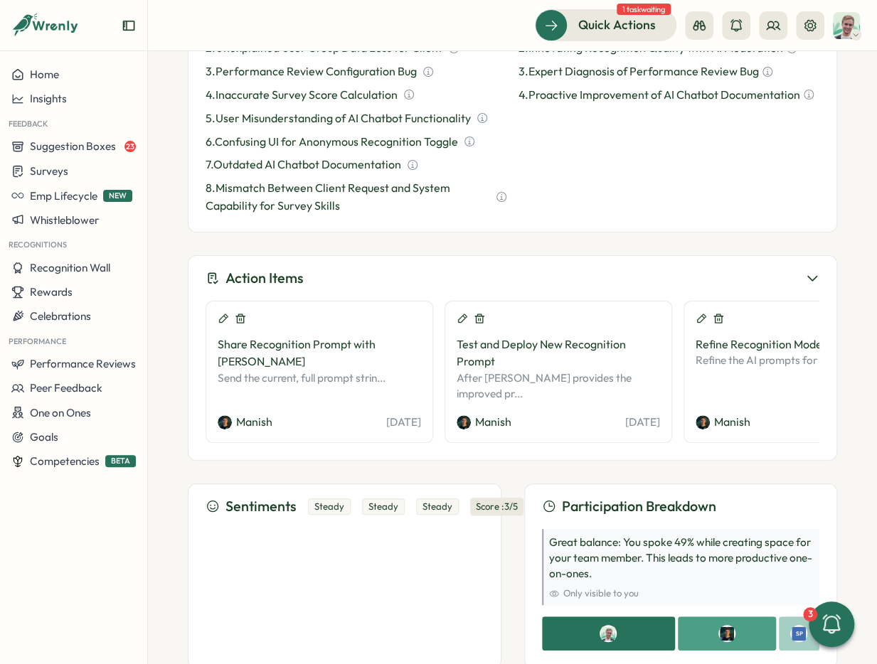
click at [425, 551] on div at bounding box center [344, 587] width 278 height 139
drag, startPoint x: 405, startPoint y: 491, endPoint x: 447, endPoint y: 476, distance: 44.8
click at [415, 518] on div at bounding box center [344, 587] width 278 height 139
click at [340, 518] on div at bounding box center [344, 587] width 278 height 139
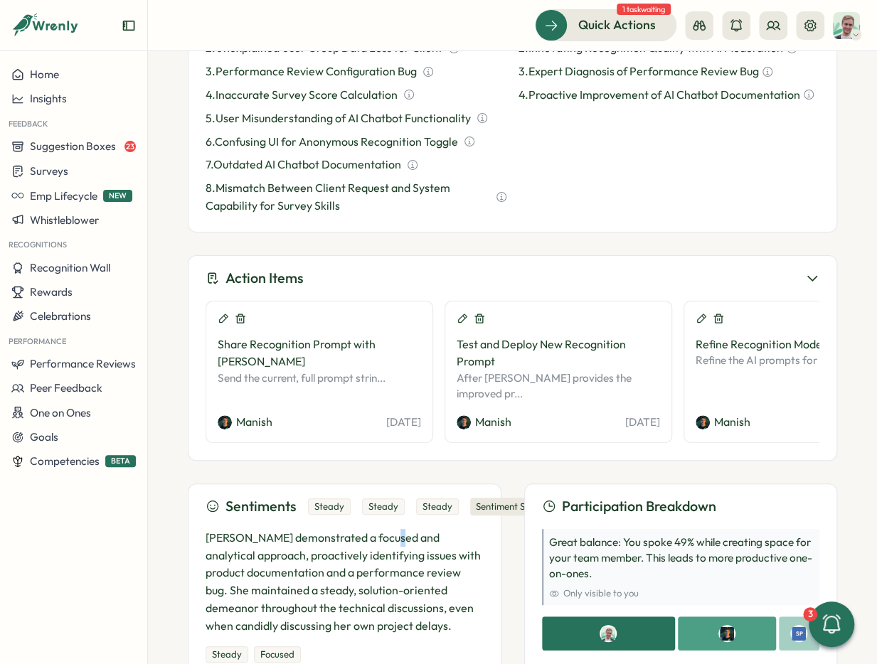
drag, startPoint x: 386, startPoint y: 503, endPoint x: 397, endPoint y: 507, distance: 11.5
click at [390, 529] on p "[PERSON_NAME] demonstrated a focused and analytical approach, proactively ident…" at bounding box center [344, 582] width 278 height 106
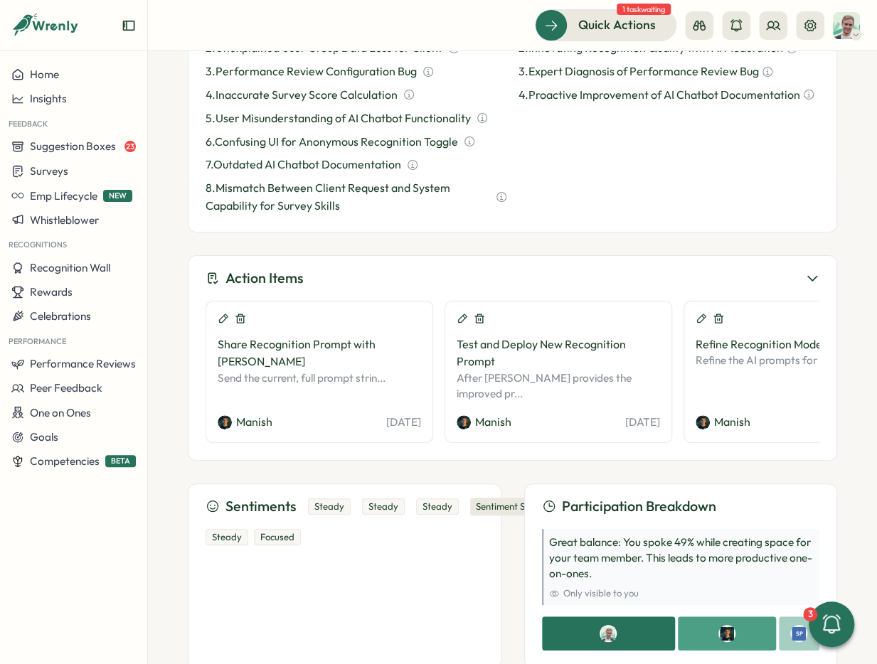
click at [439, 496] on div "Sentiments Steady Steady Steady Sentiment Score : 3 /5" at bounding box center [344, 507] width 278 height 22
click at [468, 554] on div "Steady Focused" at bounding box center [344, 587] width 278 height 139
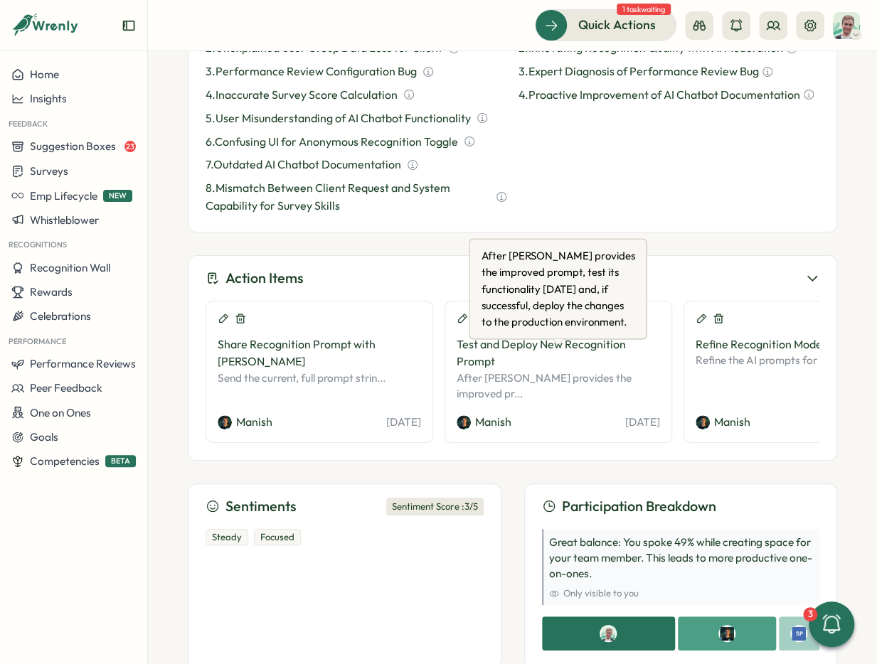
click at [501, 333] on div "After [PERSON_NAME] provides the improved prompt, test its functionality [DATE]…" at bounding box center [558, 288] width 178 height 101
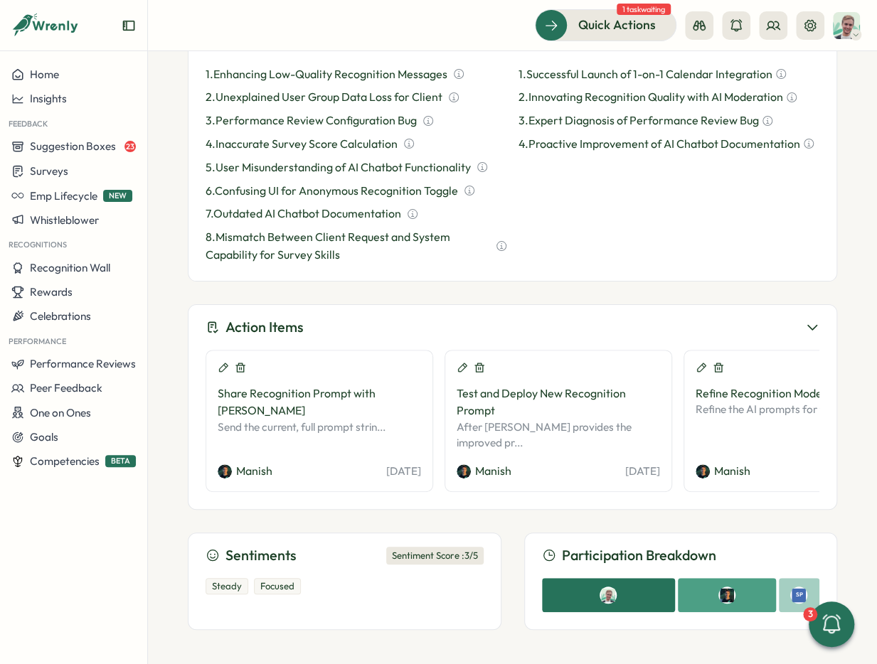
scroll to position [609, 0]
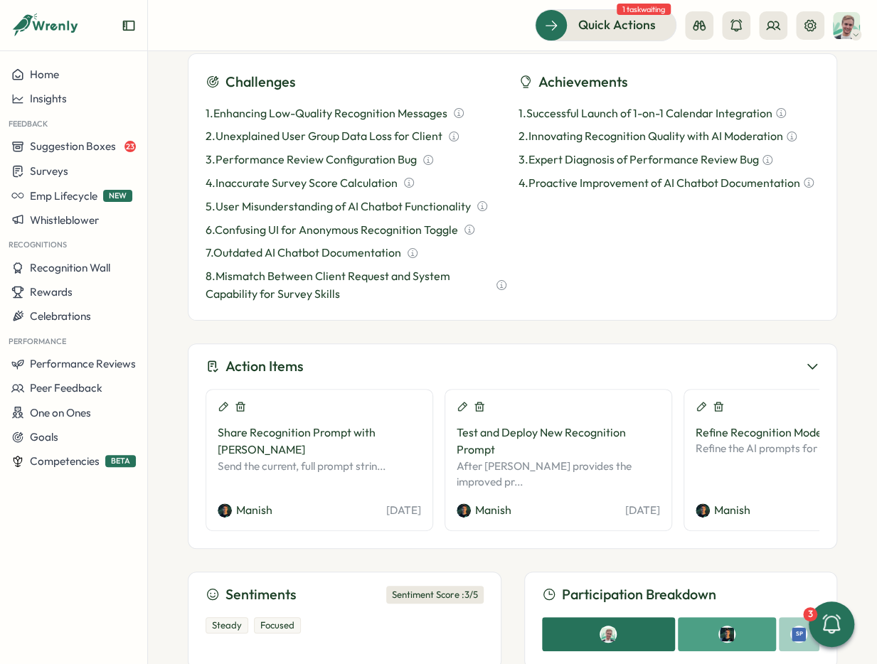
click at [719, 584] on div "Participation Breakdown" at bounding box center [681, 595] width 278 height 22
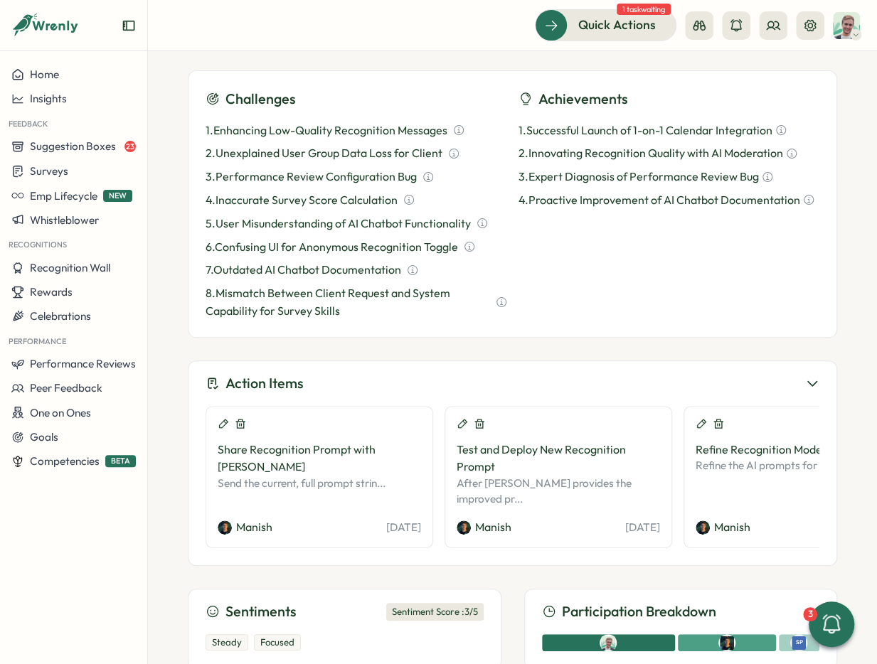
click at [251, 601] on h3 "Sentiments" at bounding box center [260, 612] width 71 height 22
drag, startPoint x: 210, startPoint y: 602, endPoint x: 319, endPoint y: 605, distance: 109.6
click at [319, 634] on div "Steady Focused" at bounding box center [344, 642] width 278 height 17
click at [430, 603] on div "Sentiment Score : 3 /5" at bounding box center [434, 612] width 97 height 18
drag, startPoint x: 454, startPoint y: 568, endPoint x: 321, endPoint y: 573, distance: 133.1
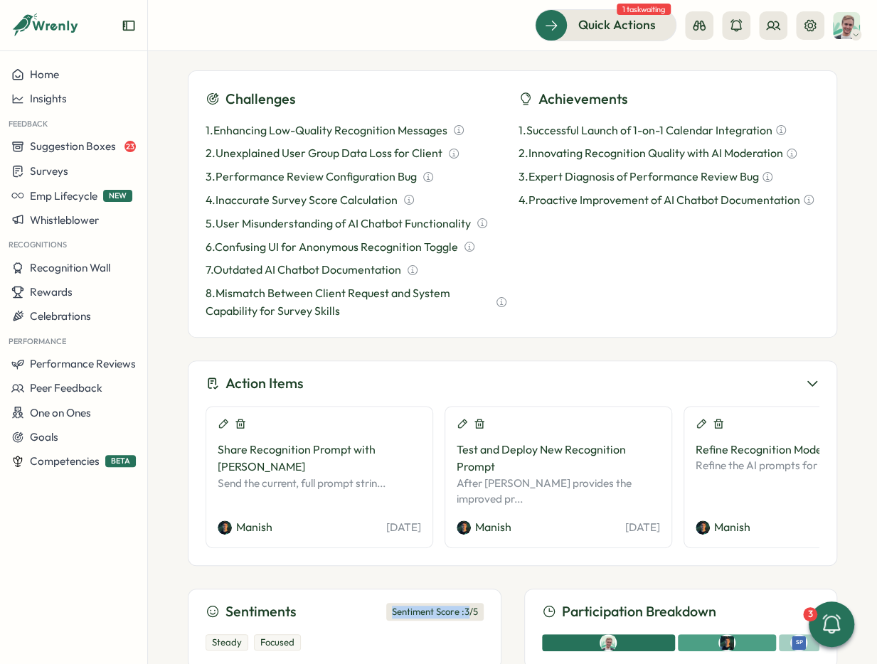
click at [329, 601] on div "Sentiments Sentiment Score : 3 /5" at bounding box center [344, 612] width 278 height 22
click at [208, 606] on icon at bounding box center [212, 611] width 11 height 11
drag, startPoint x: 301, startPoint y: 599, endPoint x: 346, endPoint y: 599, distance: 44.8
click at [346, 634] on div "Steady Focused" at bounding box center [344, 642] width 278 height 17
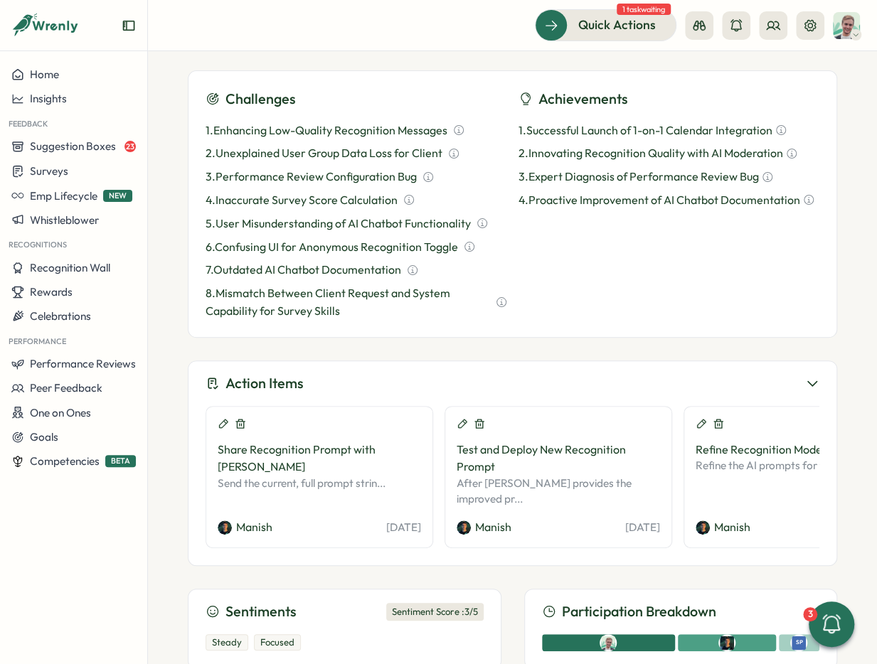
drag, startPoint x: 444, startPoint y: 595, endPoint x: 436, endPoint y: 591, distance: 8.9
click at [440, 623] on div "Steady Focused" at bounding box center [344, 640] width 278 height 34
click at [318, 623] on div "Steady Focused" at bounding box center [344, 640] width 278 height 34
drag, startPoint x: 372, startPoint y: 572, endPoint x: 232, endPoint y: 612, distance: 145.4
click at [501, 589] on div "Sentiments Sentiment Score : 3 /5 Steady Focused" at bounding box center [345, 629] width 314 height 80
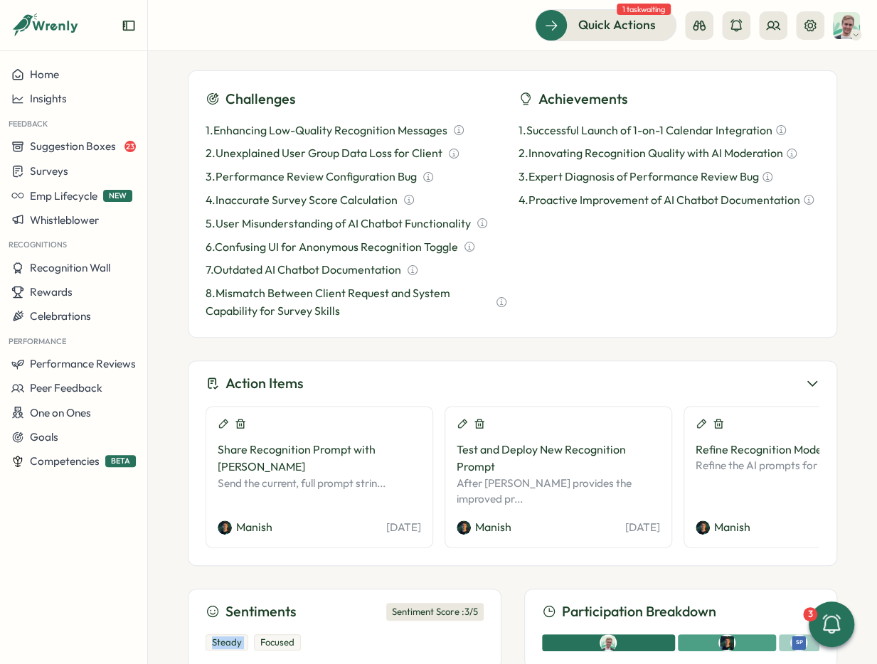
drag, startPoint x: 218, startPoint y: 606, endPoint x: 326, endPoint y: 605, distance: 107.4
click at [262, 605] on div "Sentiments Sentiment Score : 3 /5 Steady Focused" at bounding box center [345, 629] width 314 height 80
click at [333, 634] on div "Steady Focused" at bounding box center [344, 642] width 278 height 17
drag, startPoint x: 466, startPoint y: 576, endPoint x: 480, endPoint y: 575, distance: 13.5
click at [480, 603] on div "Sentiment Score : 3 /5" at bounding box center [434, 612] width 97 height 18
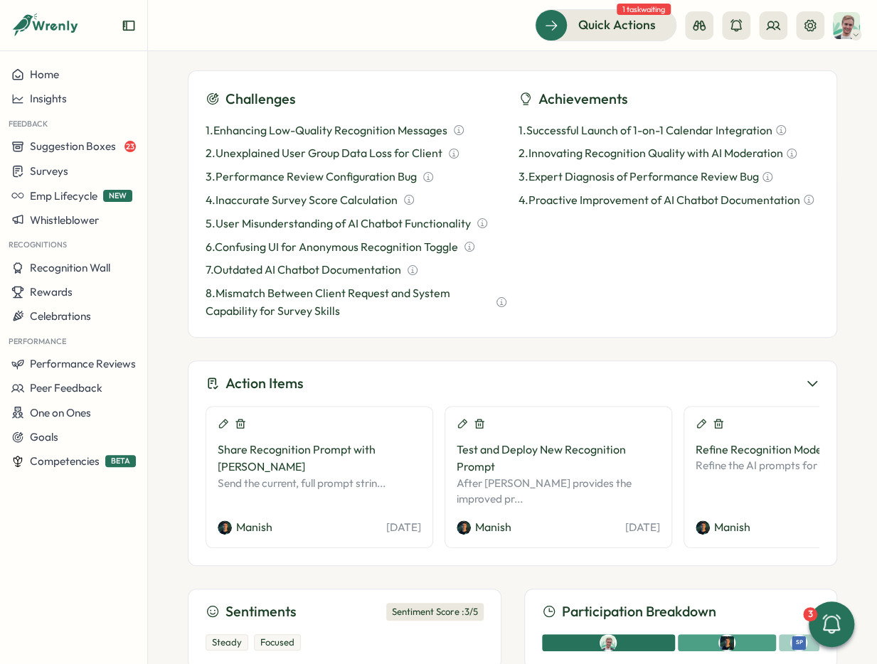
drag, startPoint x: 484, startPoint y: 575, endPoint x: 446, endPoint y: 577, distance: 38.5
click at [476, 589] on div "Sentiments Sentiment Score : 3 /5 Steady Focused" at bounding box center [345, 629] width 314 height 80
drag, startPoint x: 384, startPoint y: 584, endPoint x: 474, endPoint y: 574, distance: 90.2
click at [474, 603] on div "Sentiment Score : 3 /5" at bounding box center [434, 612] width 97 height 18
drag, startPoint x: 652, startPoint y: 572, endPoint x: 778, endPoint y: 565, distance: 126.1
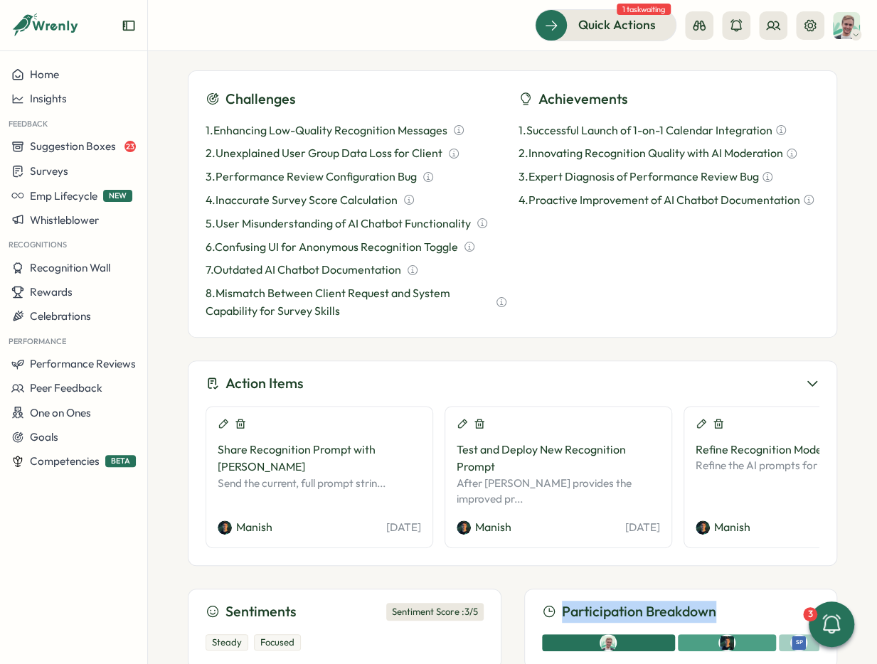
click at [778, 601] on div "Participation Breakdown" at bounding box center [681, 612] width 278 height 22
click at [737, 601] on div "Participation Breakdown" at bounding box center [681, 612] width 278 height 22
click at [627, 601] on h3 "Participation Breakdown" at bounding box center [639, 612] width 154 height 22
click at [532, 607] on div "Participation Breakdown SP" at bounding box center [681, 629] width 314 height 80
click at [401, 623] on div "Steady Focused" at bounding box center [344, 640] width 278 height 34
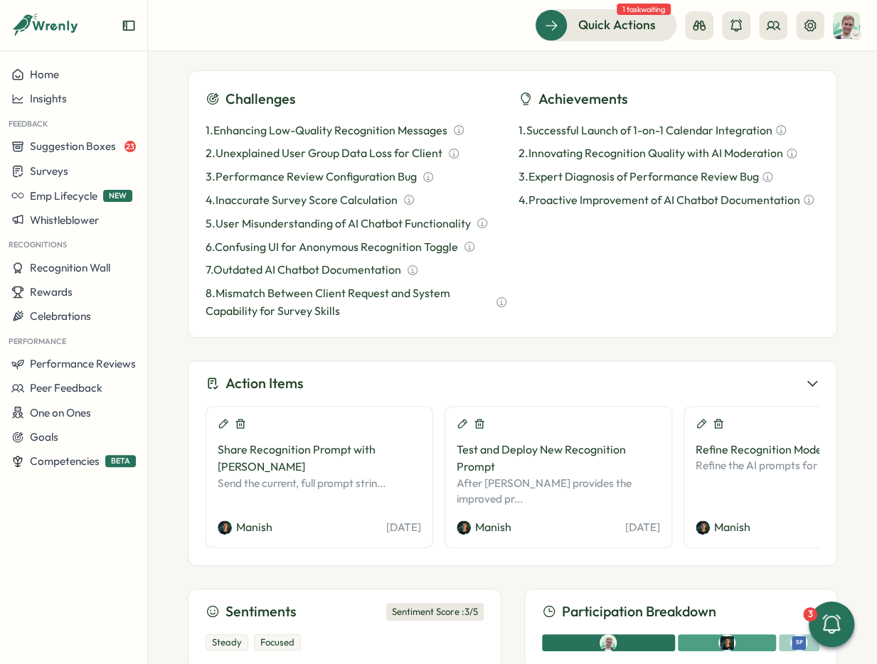
click at [459, 634] on div "Steady Focused" at bounding box center [344, 642] width 278 height 17
drag, startPoint x: 497, startPoint y: 594, endPoint x: 506, endPoint y: 594, distance: 8.5
click at [498, 594] on div "Sentiments Sentiment Score : 3 /5 Steady Focused" at bounding box center [345, 629] width 314 height 80
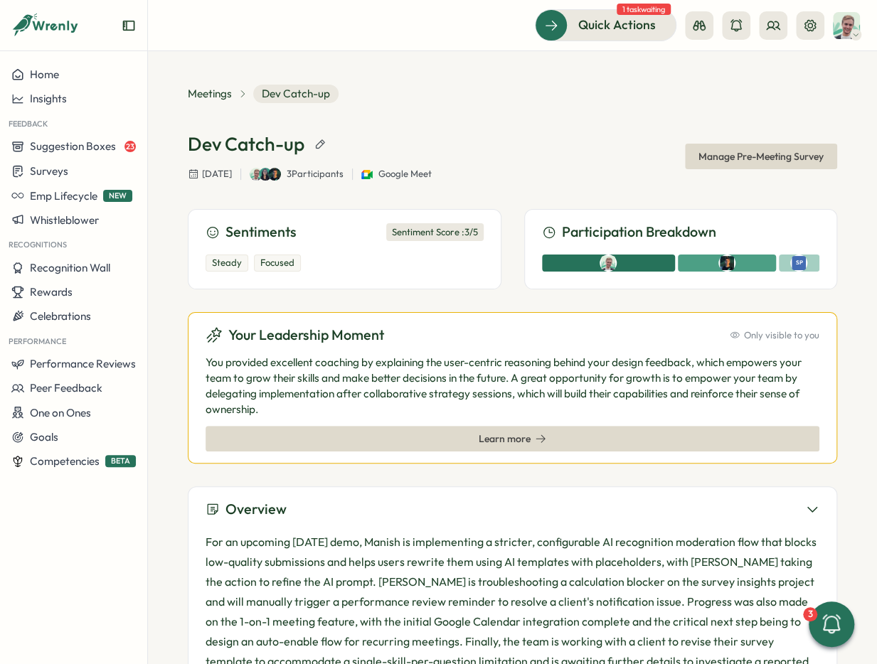
scroll to position [0, 0]
click at [456, 242] on div "Sentiments Sentiment Score : 3 /5" at bounding box center [344, 233] width 278 height 22
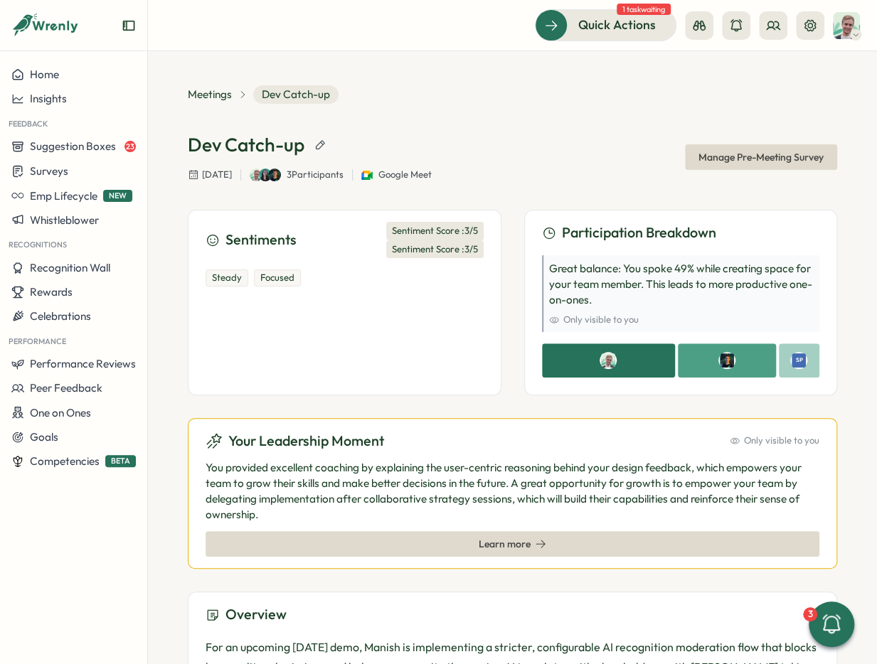
click at [582, 174] on div "Dev Catch-up [DATE] 3 Participants Google Meet Manage Pre-Meeting Survey" at bounding box center [512, 156] width 649 height 49
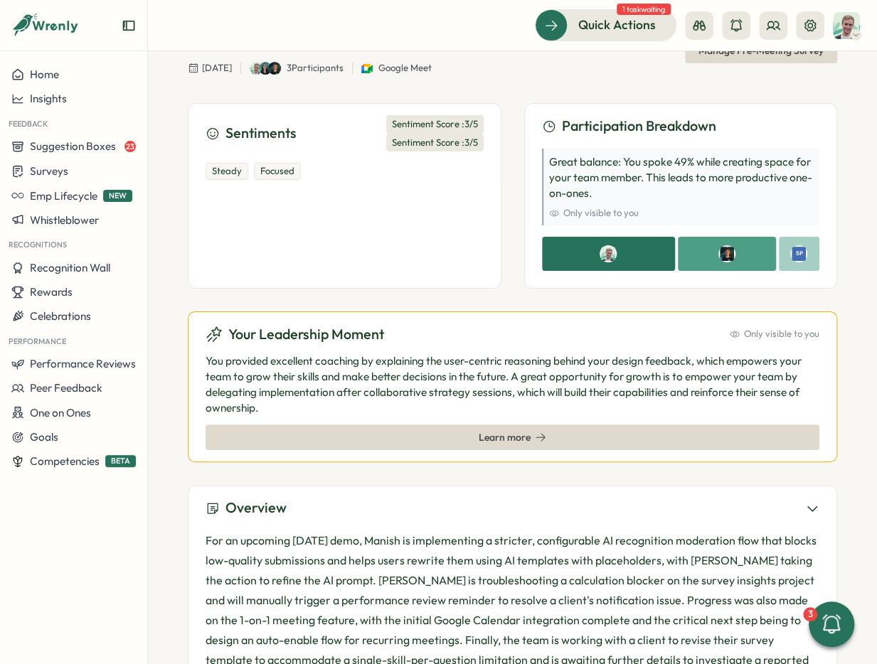
scroll to position [107, 0]
click at [403, 437] on div "Learn more" at bounding box center [512, 437] width 587 height 24
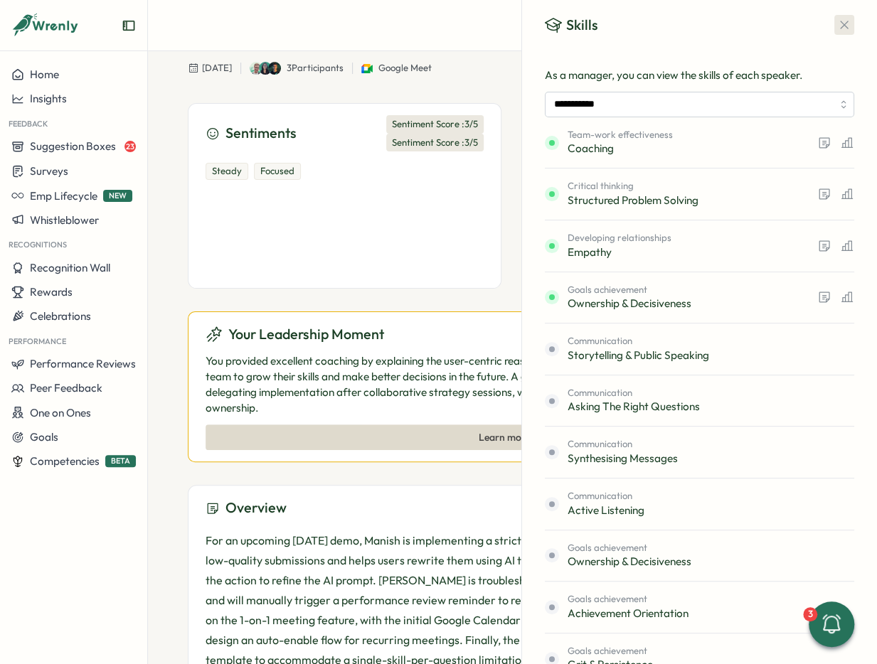
click at [850, 16] on button "button" at bounding box center [844, 25] width 20 height 20
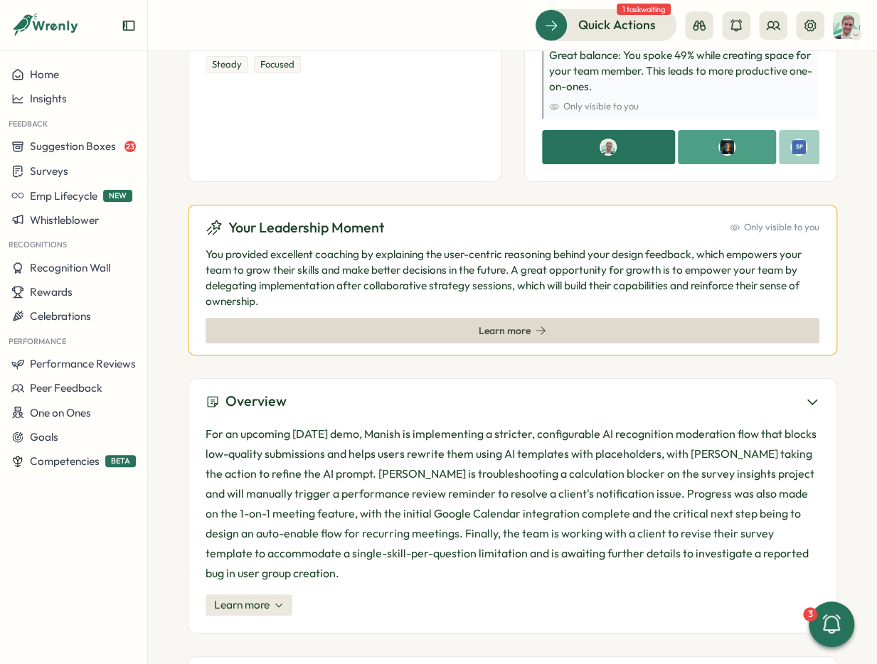
scroll to position [213, 0]
drag, startPoint x: 555, startPoint y: 295, endPoint x: 567, endPoint y: 331, distance: 37.6
click at [552, 295] on p "You provided excellent coaching by explaining the user-centric reasoning behind…" at bounding box center [512, 278] width 614 height 63
click at [249, 597] on span "Learn more" at bounding box center [241, 605] width 55 height 16
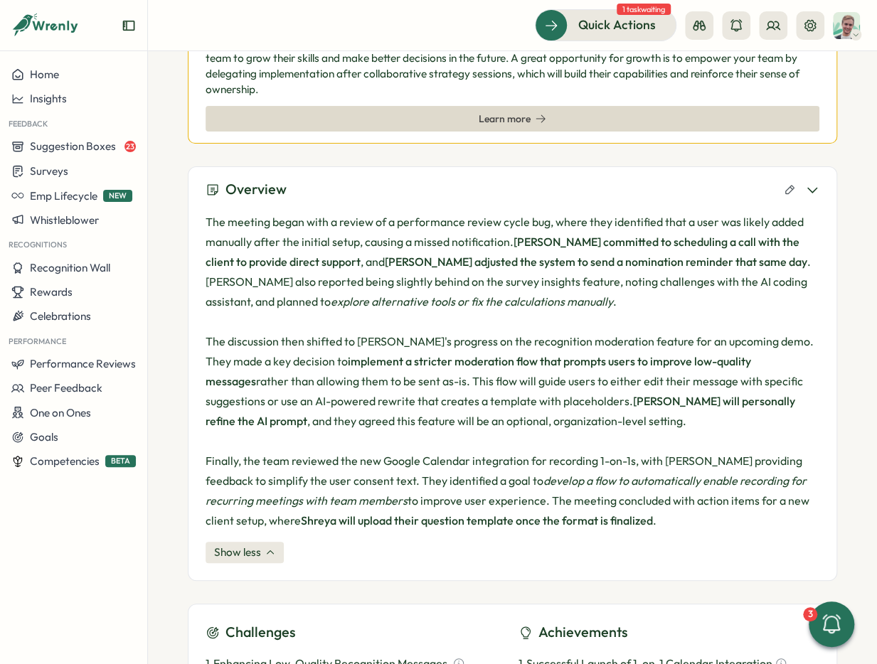
scroll to position [427, 0]
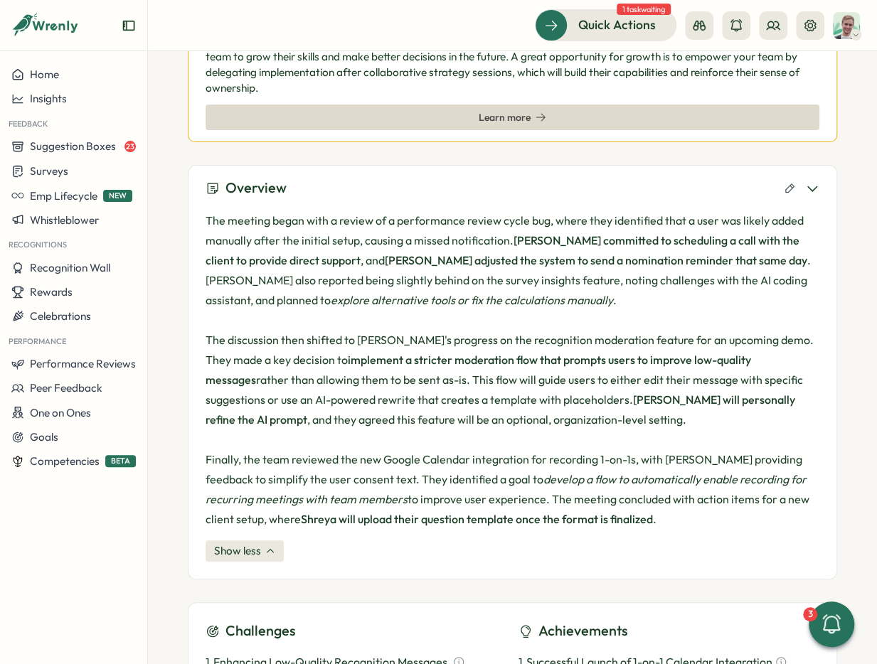
click at [252, 562] on div "The meeting began with a review of a performance review cycle bug, where they i…" at bounding box center [512, 383] width 614 height 368
click at [250, 557] on span "Show less" at bounding box center [237, 551] width 47 height 16
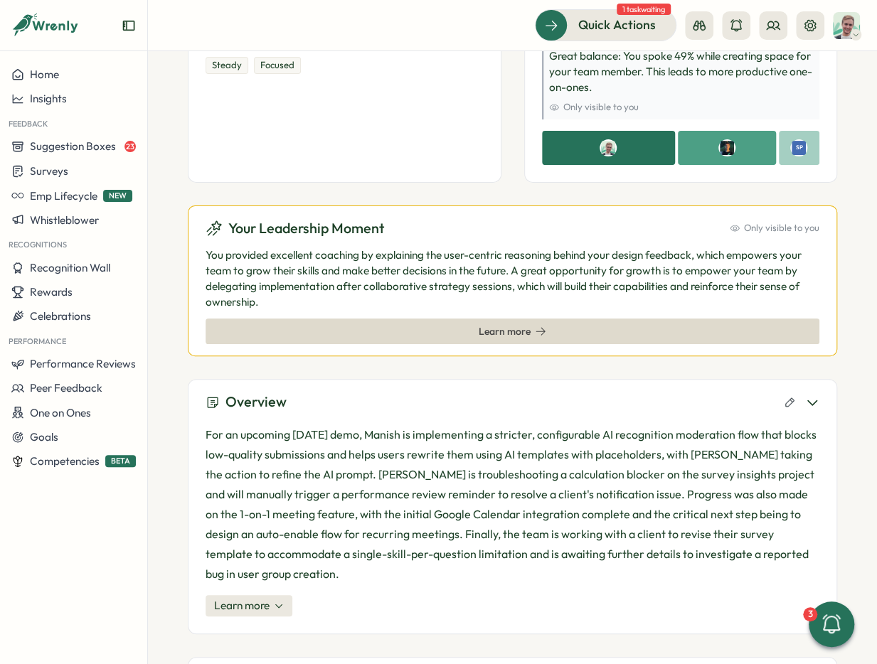
scroll to position [213, 0]
click at [271, 598] on div "For an upcoming [DATE] demo, Manish is implementing a stricter, configurable AI…" at bounding box center [512, 516] width 614 height 209
click at [270, 594] on button "Learn more" at bounding box center [248, 604] width 87 height 21
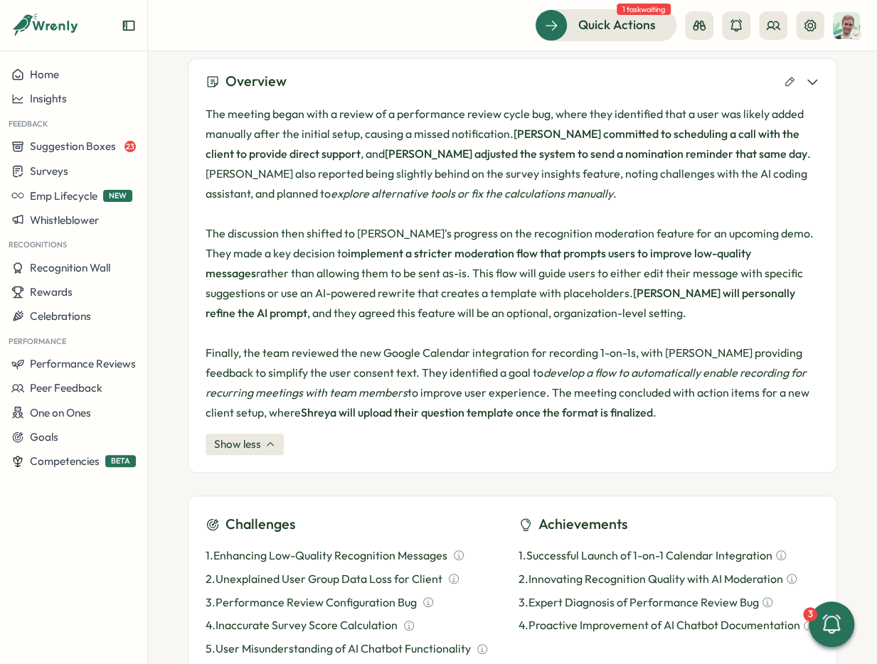
click at [258, 444] on span "Show less" at bounding box center [237, 445] width 47 height 16
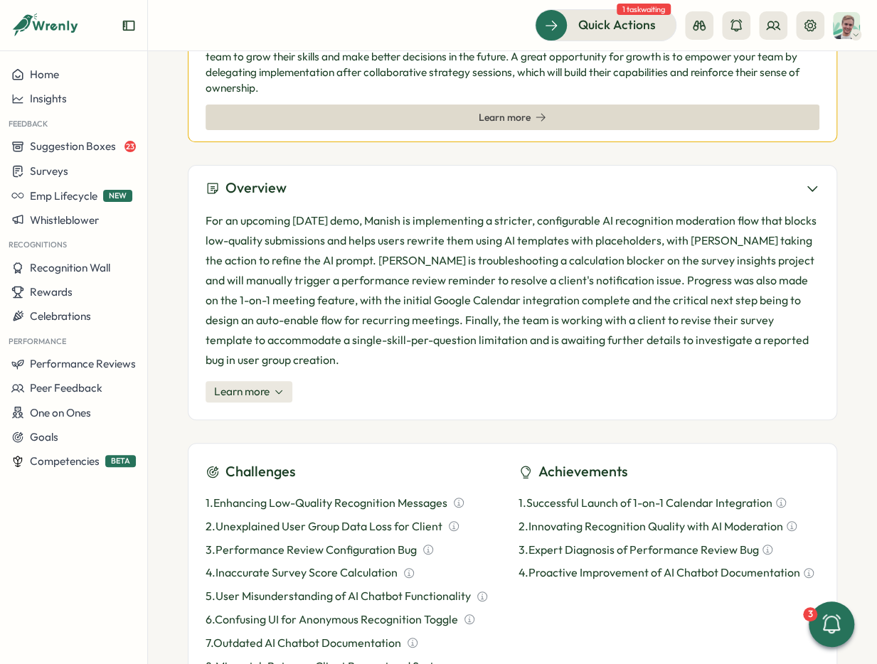
scroll to position [427, 0]
click at [436, 295] on p "For an upcoming [DATE] demo, Manish is implementing a stricter, configurable AI…" at bounding box center [512, 289] width 614 height 159
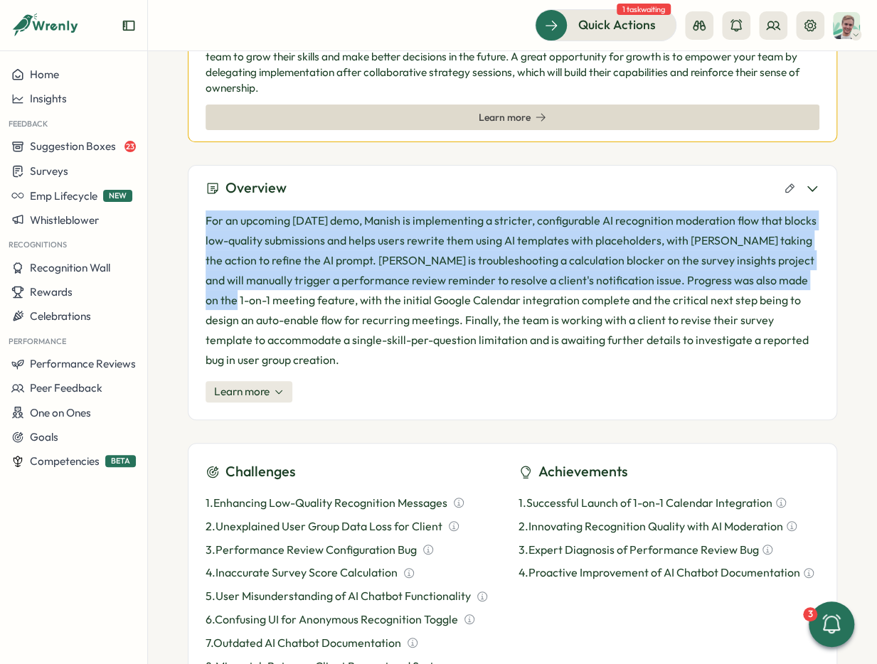
drag, startPoint x: 206, startPoint y: 217, endPoint x: 823, endPoint y: 277, distance: 620.1
click at [819, 277] on div "For an upcoming [DATE] demo, Manish is implementing a stricter, configurable AI…" at bounding box center [512, 303] width 614 height 209
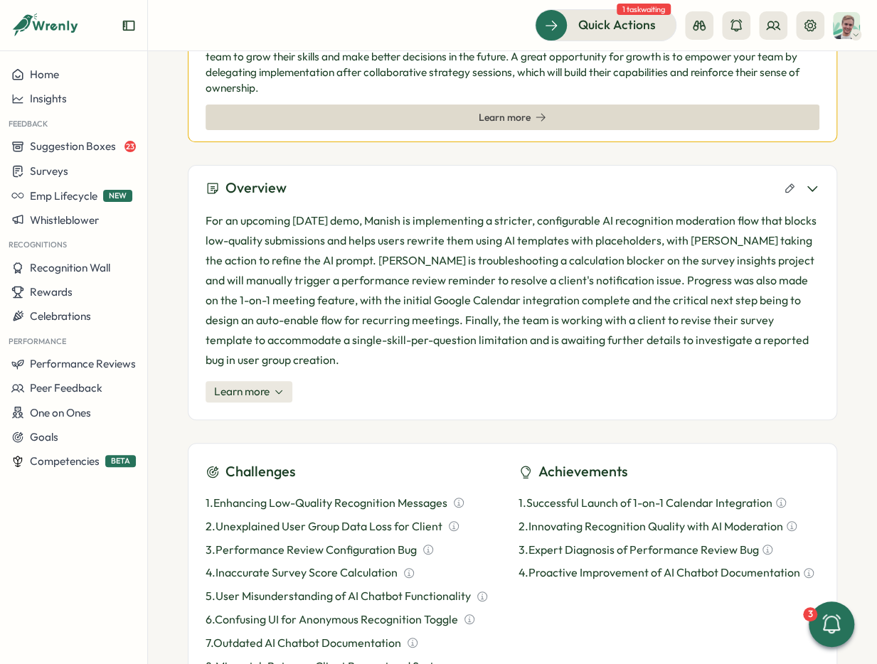
click at [823, 281] on div "Overview For an upcoming [DATE] demo, Manish is implementing a stricter, config…" at bounding box center [512, 292] width 649 height 255
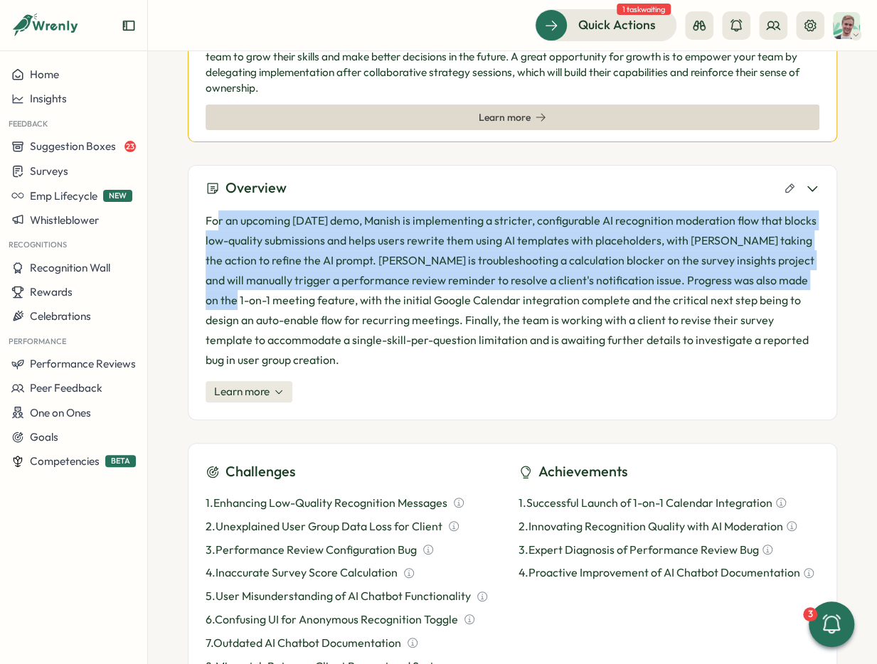
drag, startPoint x: 812, startPoint y: 280, endPoint x: 217, endPoint y: 225, distance: 597.7
click at [217, 225] on p "For an upcoming [DATE] demo, Manish is implementing a stricter, configurable AI…" at bounding box center [512, 289] width 614 height 159
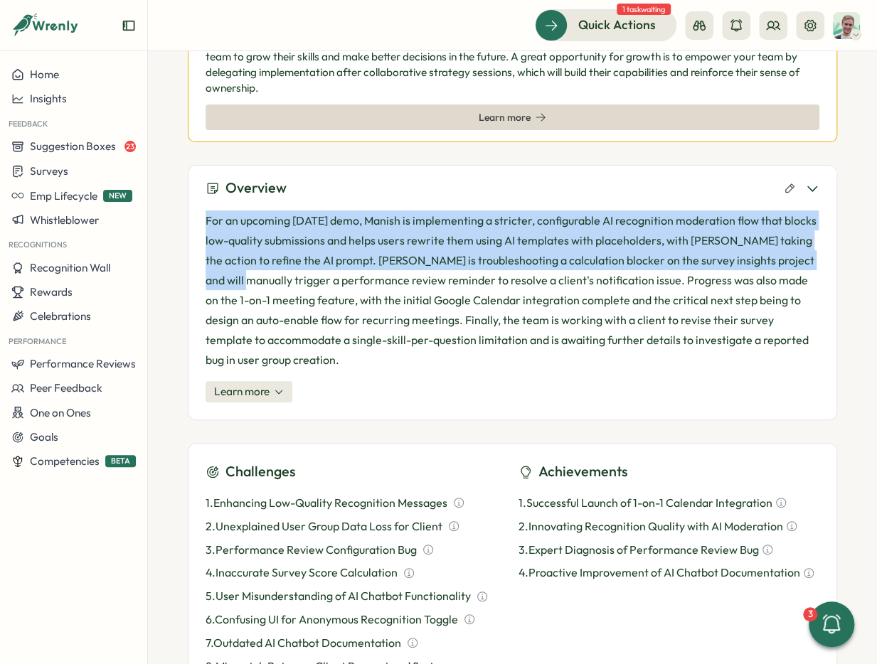
drag, startPoint x: 208, startPoint y: 218, endPoint x: 816, endPoint y: 260, distance: 609.4
click at [816, 260] on p "For an upcoming [DATE] demo, Manish is implementing a stricter, configurable AI…" at bounding box center [512, 289] width 614 height 159
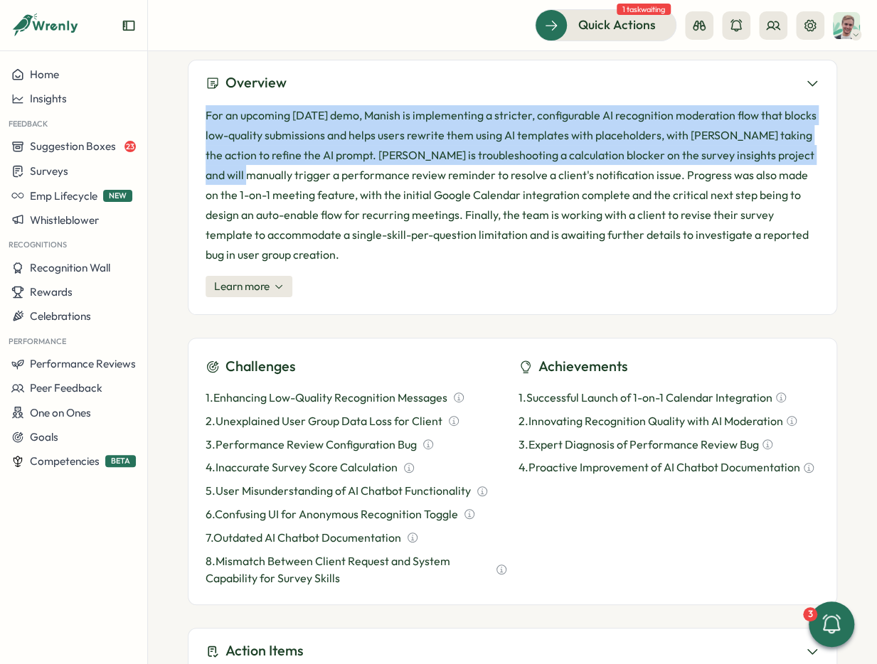
scroll to position [533, 0]
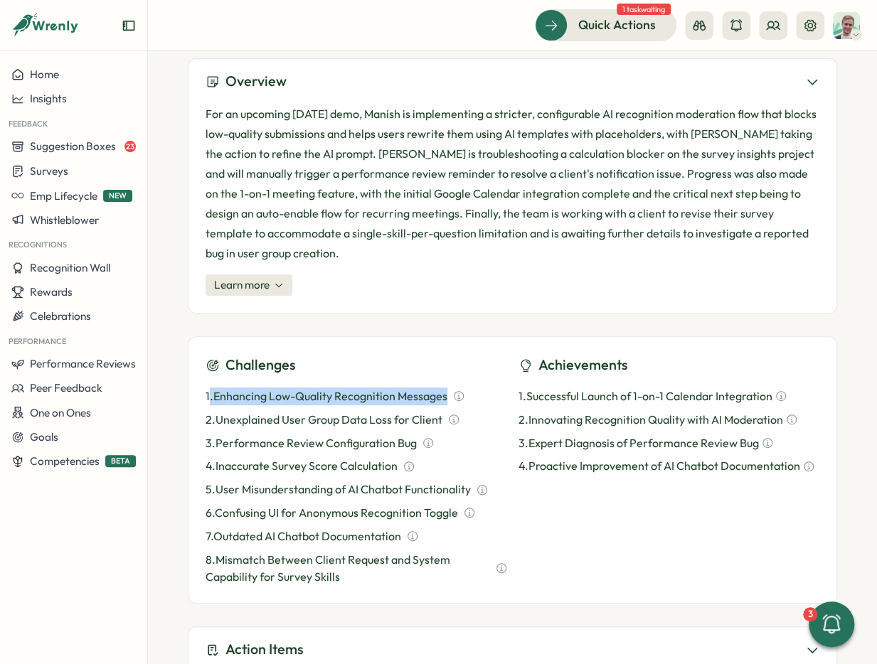
drag, startPoint x: 211, startPoint y: 373, endPoint x: 445, endPoint y: 378, distance: 234.0
click at [445, 388] on p "1 . Enhancing Low-Quality Recognition Messages" at bounding box center [326, 397] width 242 height 18
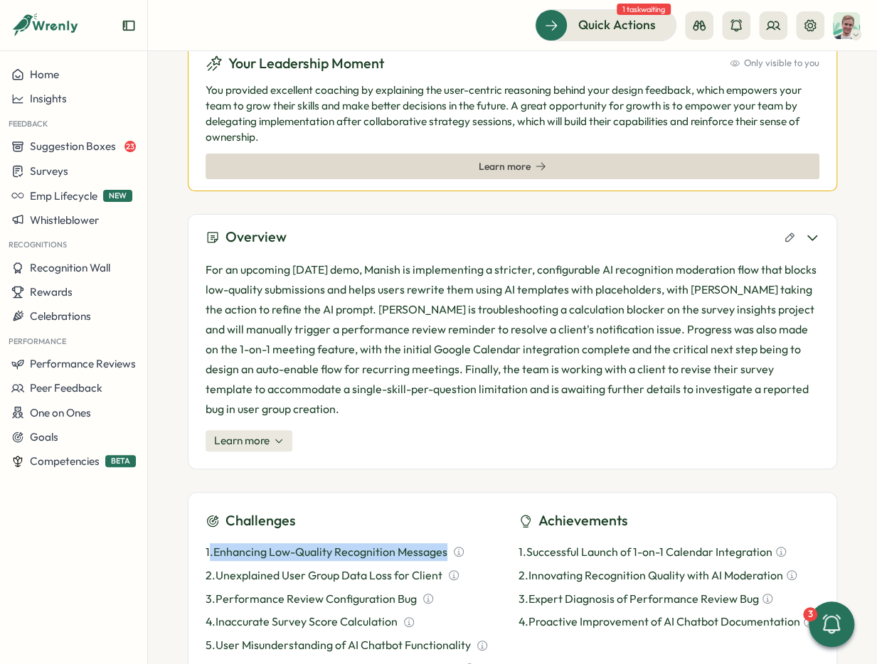
scroll to position [377, 0]
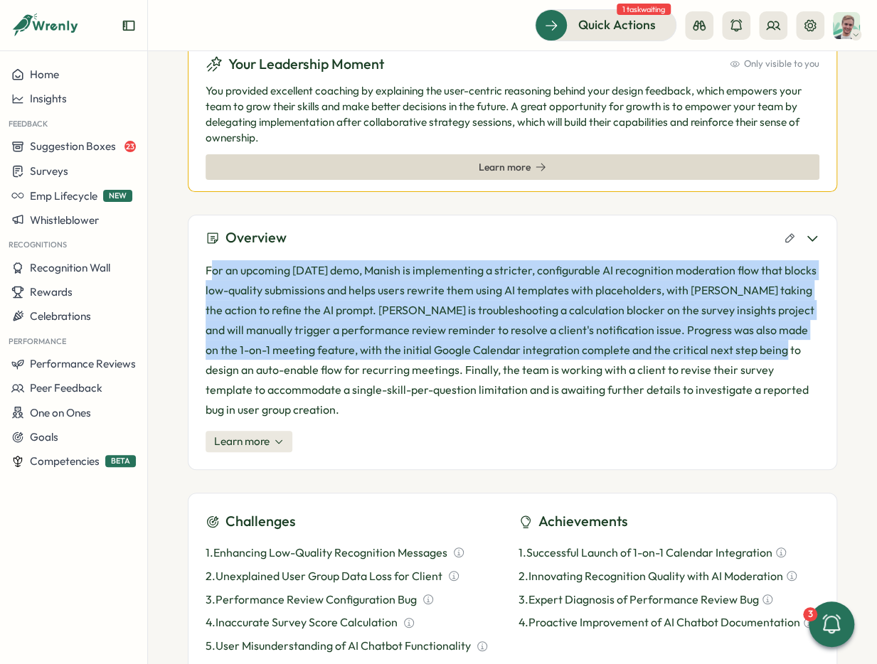
drag, startPoint x: 267, startPoint y: 274, endPoint x: 746, endPoint y: 342, distance: 484.0
click at [746, 342] on p "For an upcoming [DATE] demo, Manish is implementing a stricter, configurable AI…" at bounding box center [512, 339] width 614 height 159
drag, startPoint x: 749, startPoint y: 353, endPoint x: 389, endPoint y: 316, distance: 361.7
click at [748, 353] on p "For an upcoming [DATE] demo, Manish is implementing a stricter, configurable AI…" at bounding box center [512, 339] width 614 height 159
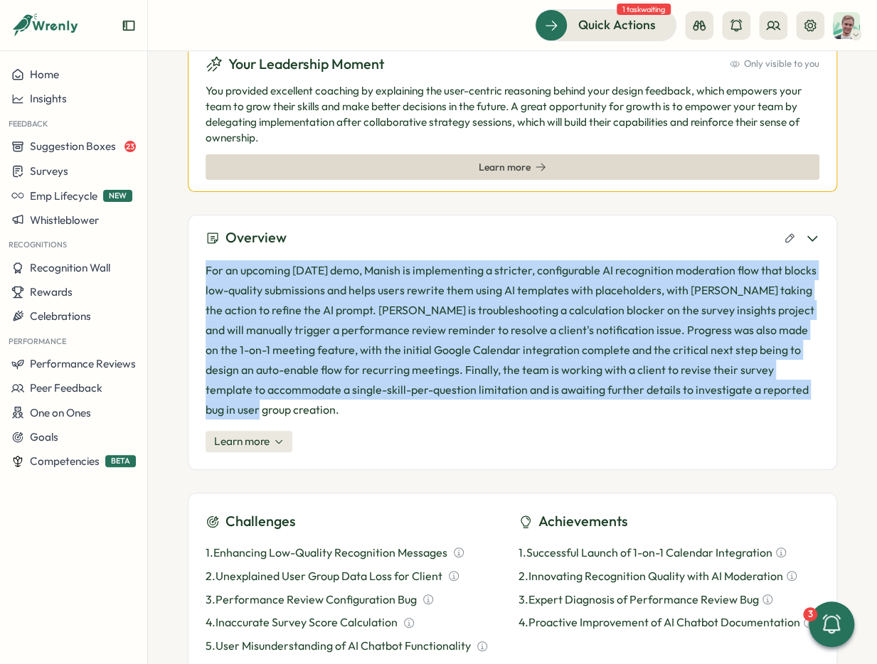
drag, startPoint x: 198, startPoint y: 265, endPoint x: 784, endPoint y: 378, distance: 597.3
click at [831, 400] on div "Overview For an upcoming [DATE] demo, Manish is implementing a stricter, config…" at bounding box center [512, 342] width 649 height 255
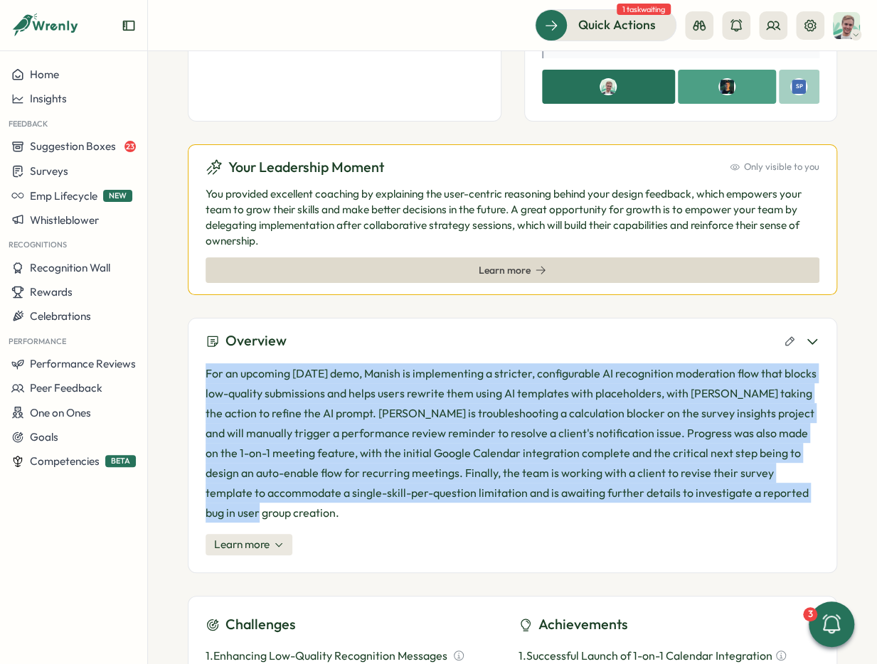
scroll to position [270, 0]
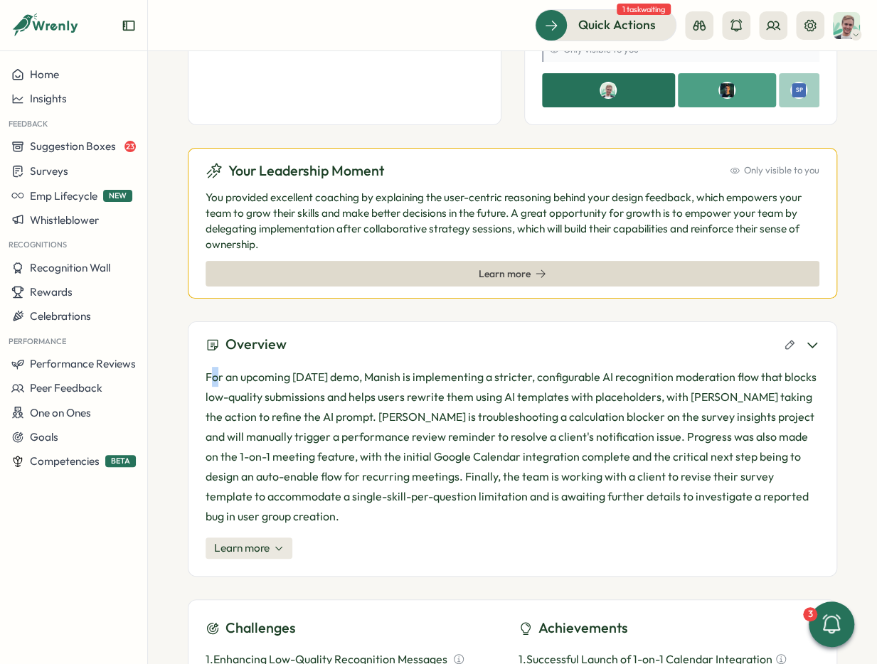
drag, startPoint x: 215, startPoint y: 384, endPoint x: 198, endPoint y: 377, distance: 17.8
click at [213, 384] on p "For an upcoming [DATE] demo, Manish is implementing a stricter, configurable AI…" at bounding box center [512, 446] width 614 height 159
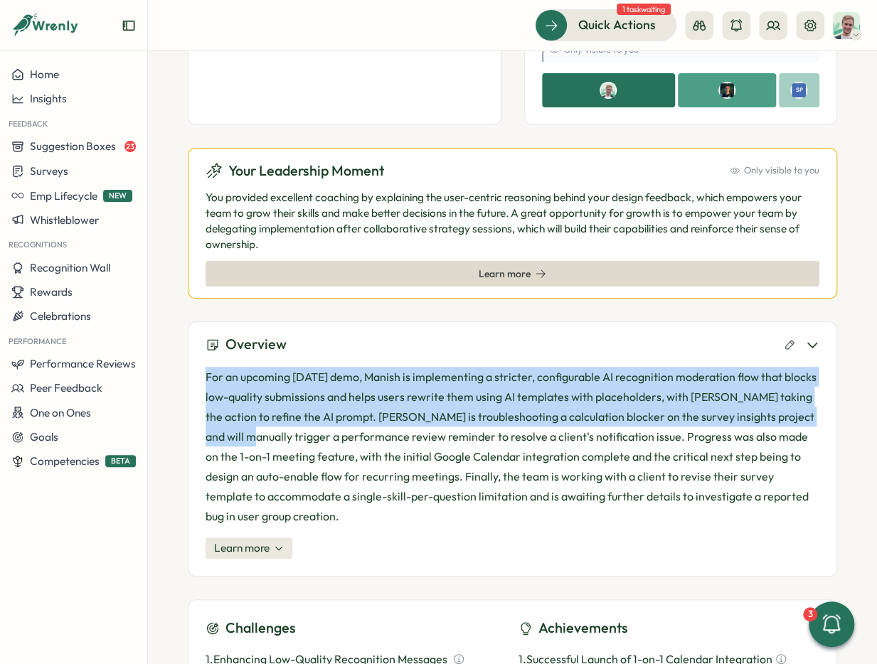
drag, startPoint x: 198, startPoint y: 377, endPoint x: 826, endPoint y: 418, distance: 628.5
click at [826, 418] on div "Overview For an upcoming [DATE] demo, Manish is implementing a stricter, config…" at bounding box center [512, 448] width 649 height 255
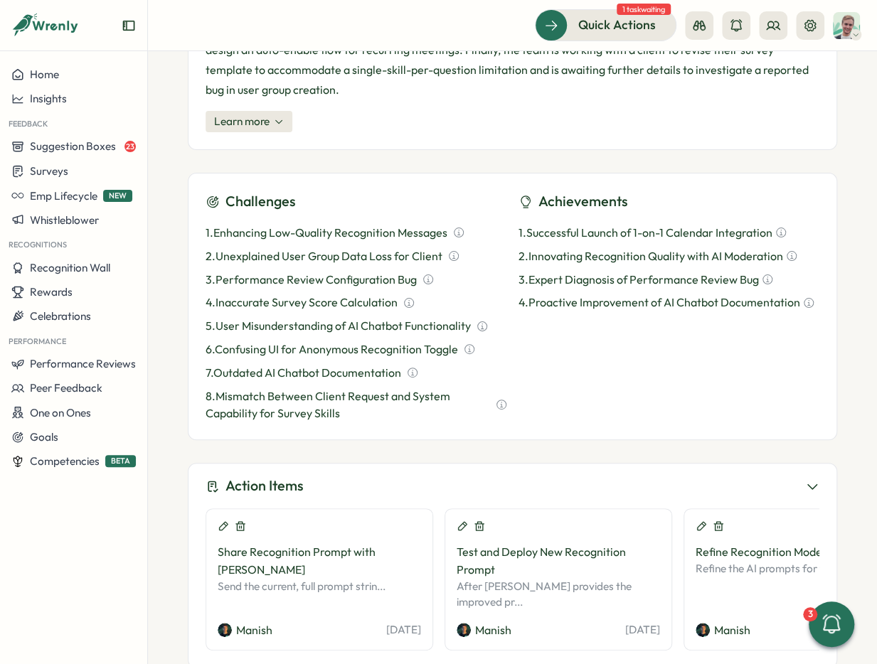
scroll to position [697, 0]
click at [390, 463] on div "Action Items Share Recognition Prompt with [PERSON_NAME] the current, full prom…" at bounding box center [512, 565] width 649 height 205
click at [308, 543] on div "Share Recognition Prompt with [PERSON_NAME] the current, full prompt strin..." at bounding box center [319, 565] width 203 height 90
click at [382, 555] on div "Share Recognition Prompt with [PERSON_NAME] the current, full prompt strin..." at bounding box center [319, 565] width 203 height 90
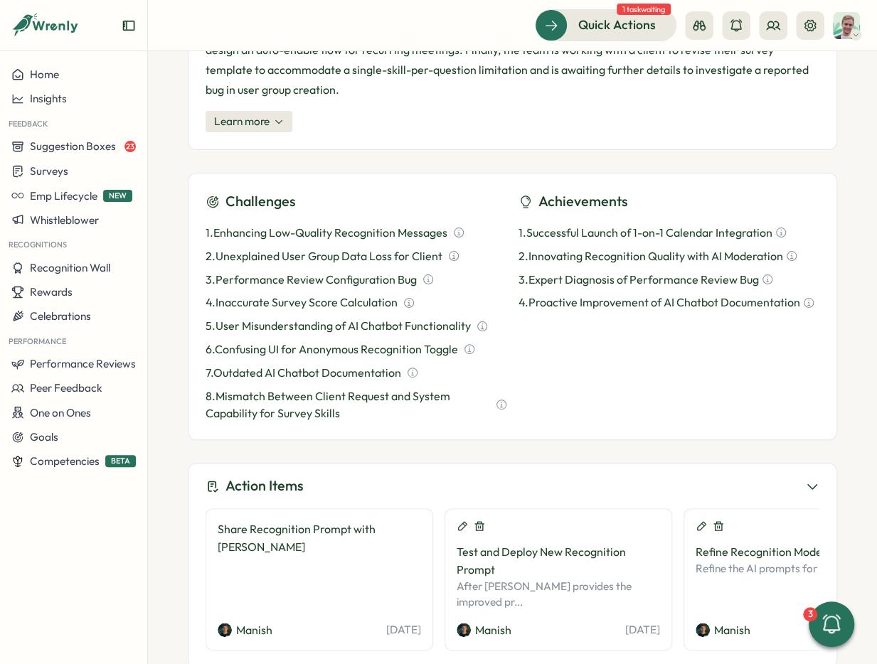
click at [370, 535] on div "Share Recognition Prompt with [PERSON_NAME]" at bounding box center [319, 565] width 203 height 90
drag, startPoint x: 461, startPoint y: 563, endPoint x: 582, endPoint y: 558, distance: 120.3
click at [582, 579] on p "After [PERSON_NAME] provides the improved pr..." at bounding box center [557, 594] width 203 height 31
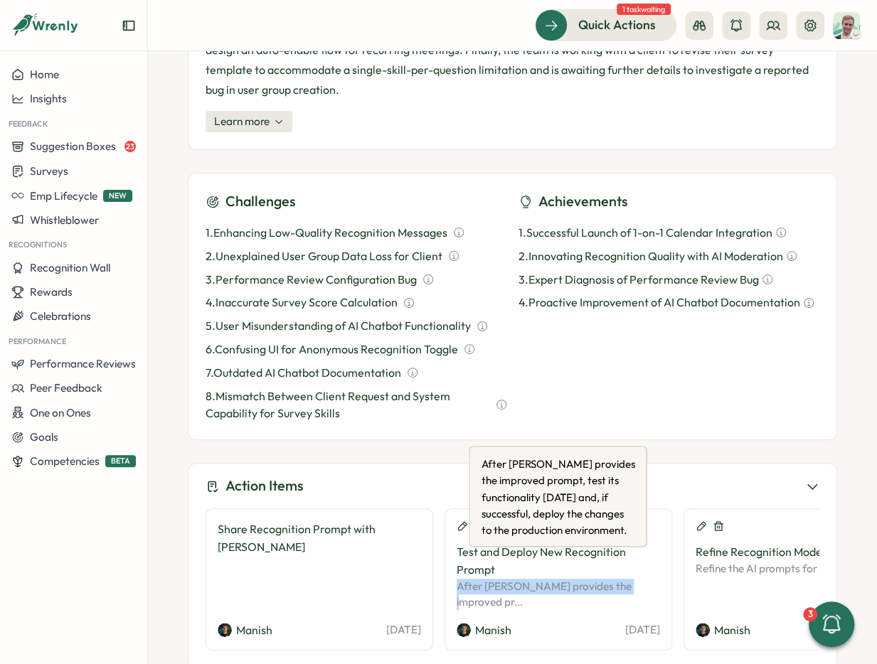
drag, startPoint x: 457, startPoint y: 565, endPoint x: 605, endPoint y: 566, distance: 147.9
click at [622, 566] on div "Test and Deploy New Recognition Prompt After [PERSON_NAME] provides the improve…" at bounding box center [558, 579] width 228 height 142
click at [455, 557] on div "Test and Deploy New Recognition Prompt After [PERSON_NAME] provides the improve…" at bounding box center [558, 579] width 228 height 142
drag, startPoint x: 456, startPoint y: 557, endPoint x: 603, endPoint y: 564, distance: 146.7
click at [601, 564] on div "Test and Deploy New Recognition Prompt After [PERSON_NAME] provides the improve…" at bounding box center [558, 579] width 228 height 142
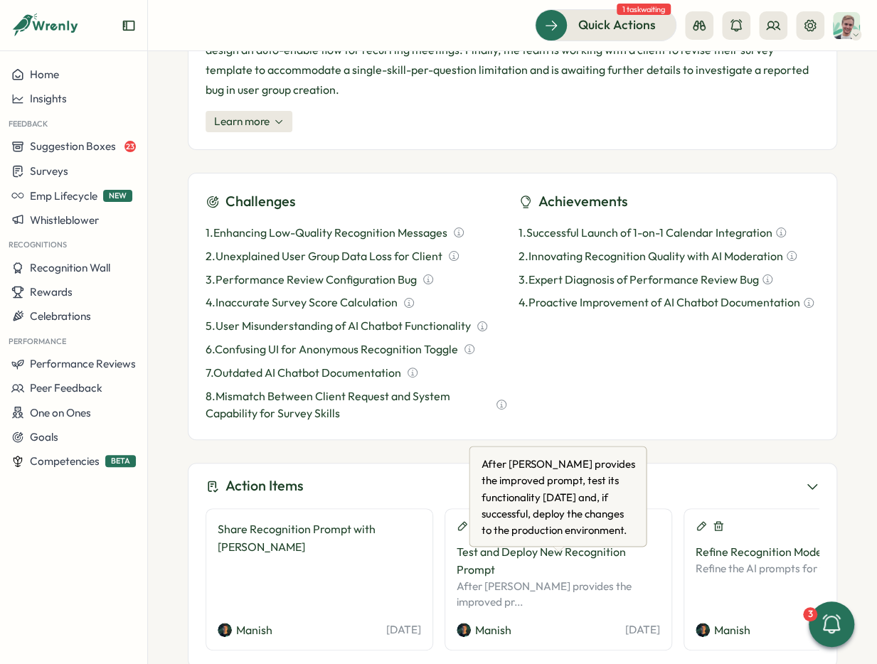
drag, startPoint x: 604, startPoint y: 564, endPoint x: 616, endPoint y: 563, distance: 12.8
click at [609, 579] on p "After [PERSON_NAME] provides the improved pr..." at bounding box center [557, 594] width 203 height 31
click at [617, 579] on p "After [PERSON_NAME] provides the improved pr..." at bounding box center [557, 594] width 203 height 31
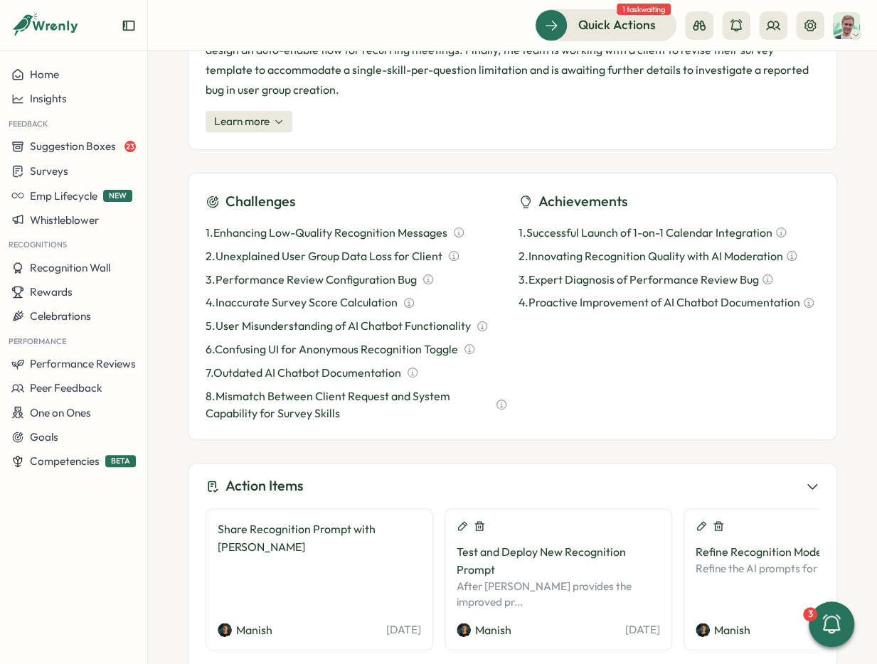
click at [333, 534] on div "Share Recognition Prompt with [PERSON_NAME]" at bounding box center [319, 565] width 203 height 90
click at [512, 520] on div at bounding box center [557, 525] width 203 height 11
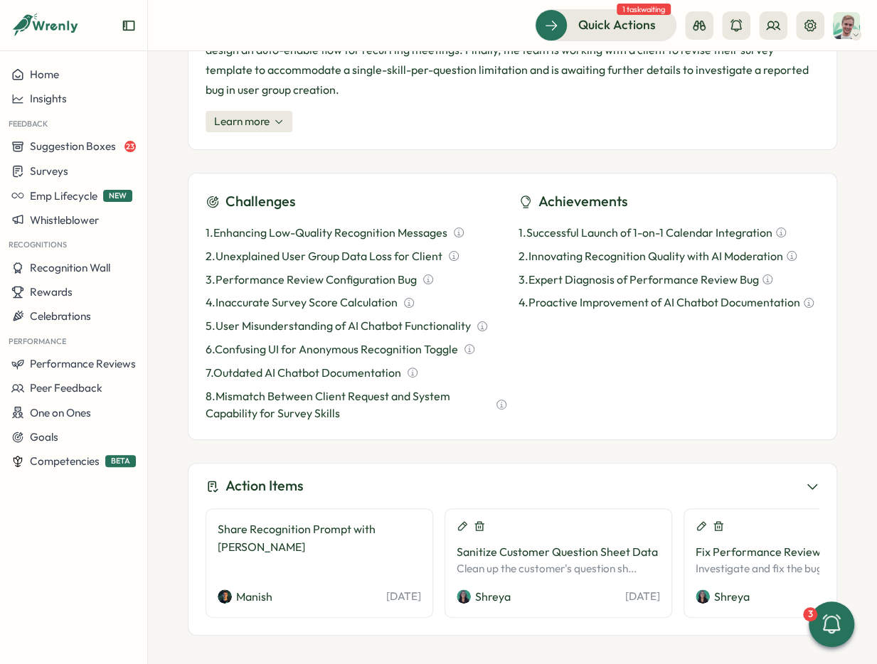
scroll to position [679, 0]
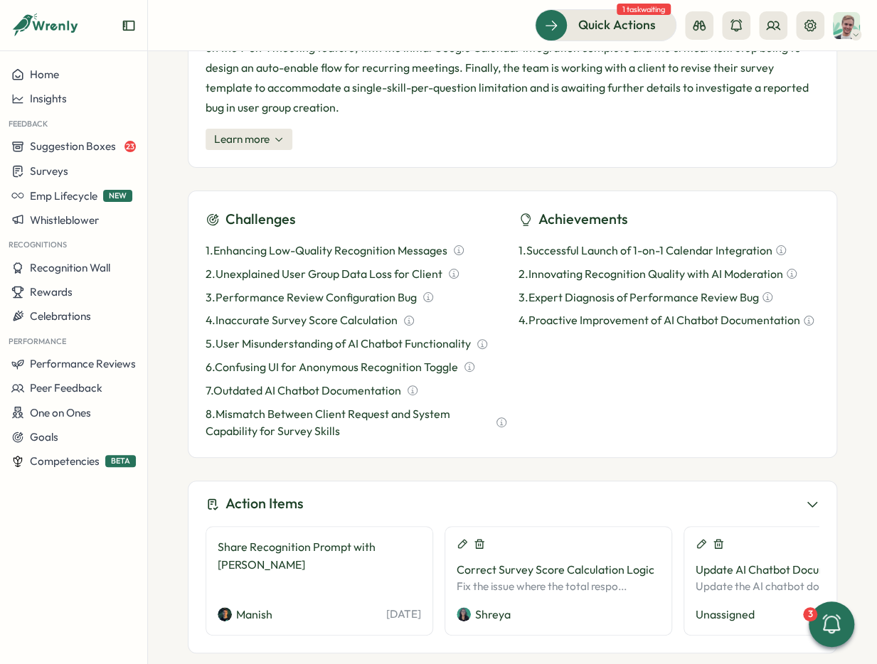
drag, startPoint x: 434, startPoint y: 561, endPoint x: 464, endPoint y: 562, distance: 29.9
click at [435, 561] on div "Share Recognition Prompt with [PERSON_NAME] [PERSON_NAME] [DATE] Correct Survey…" at bounding box center [512, 581] width 614 height 110
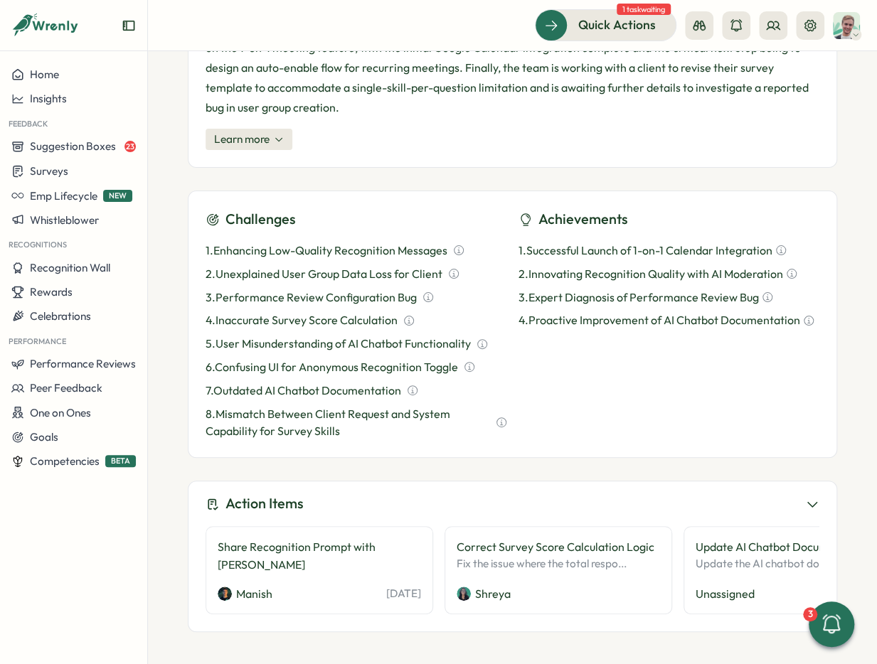
scroll to position [656, 0]
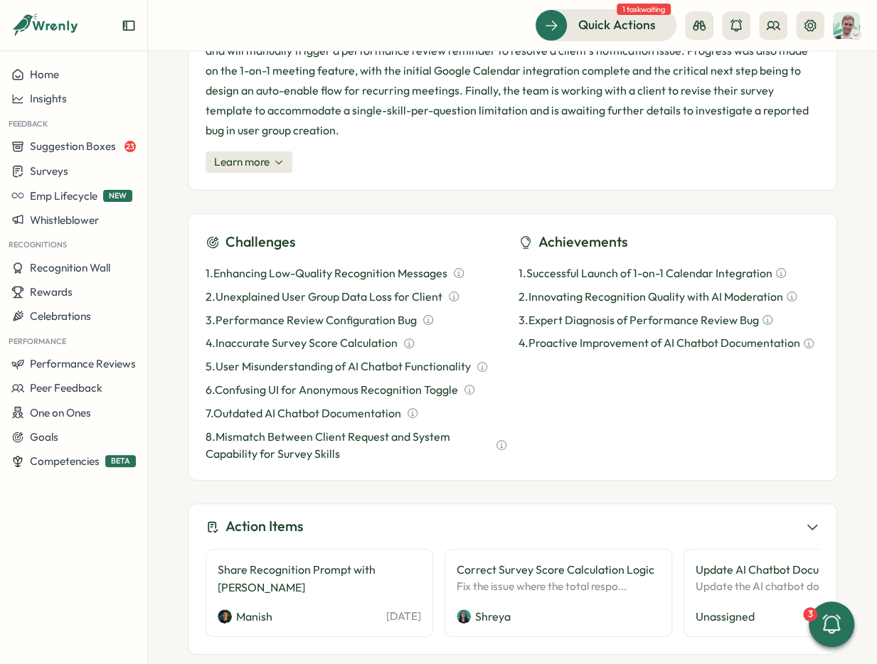
click at [396, 561] on div "Share Recognition Prompt with [PERSON_NAME]" at bounding box center [319, 579] width 203 height 36
drag, startPoint x: 665, startPoint y: 577, endPoint x: 750, endPoint y: 565, distance: 86.1
click at [671, 575] on div "Correct Survey Score Calculation Logic Shreya" at bounding box center [558, 593] width 228 height 88
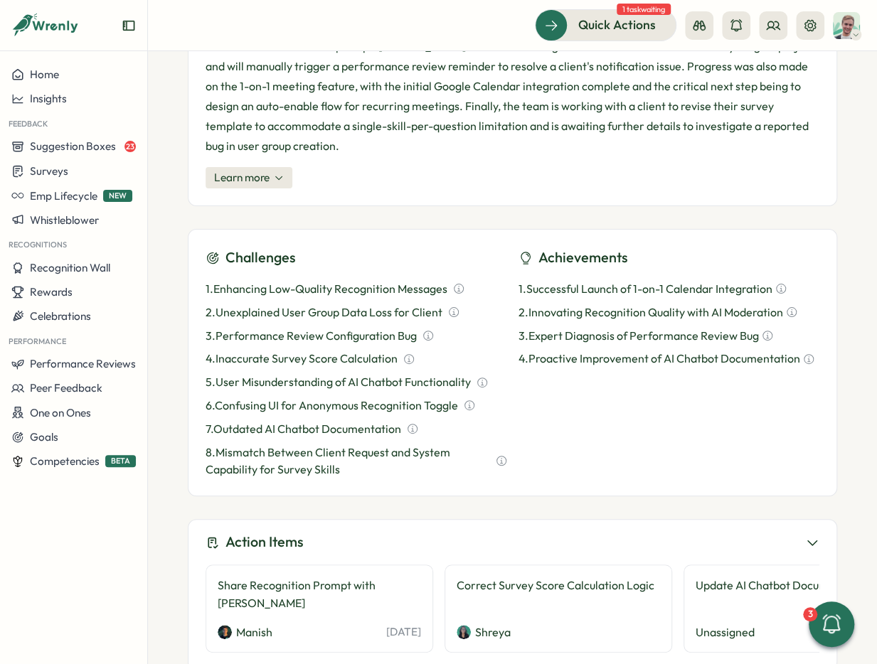
click at [390, 577] on div "Share Recognition Prompt with [PERSON_NAME]" at bounding box center [319, 595] width 203 height 36
click at [397, 531] on div "Action Items" at bounding box center [512, 542] width 614 height 22
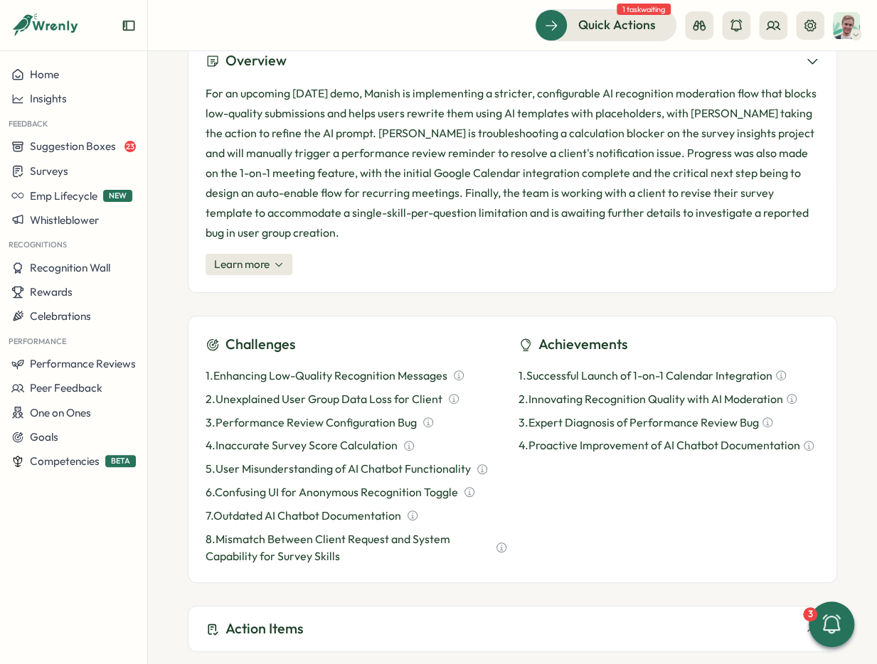
scroll to position [553, 0]
click at [285, 607] on div "Action Items Share Recognition Prompt with [PERSON_NAME] [PERSON_NAME] [DATE] C…" at bounding box center [512, 630] width 649 height 46
click at [277, 619] on h3 "Action Items" at bounding box center [264, 630] width 78 height 22
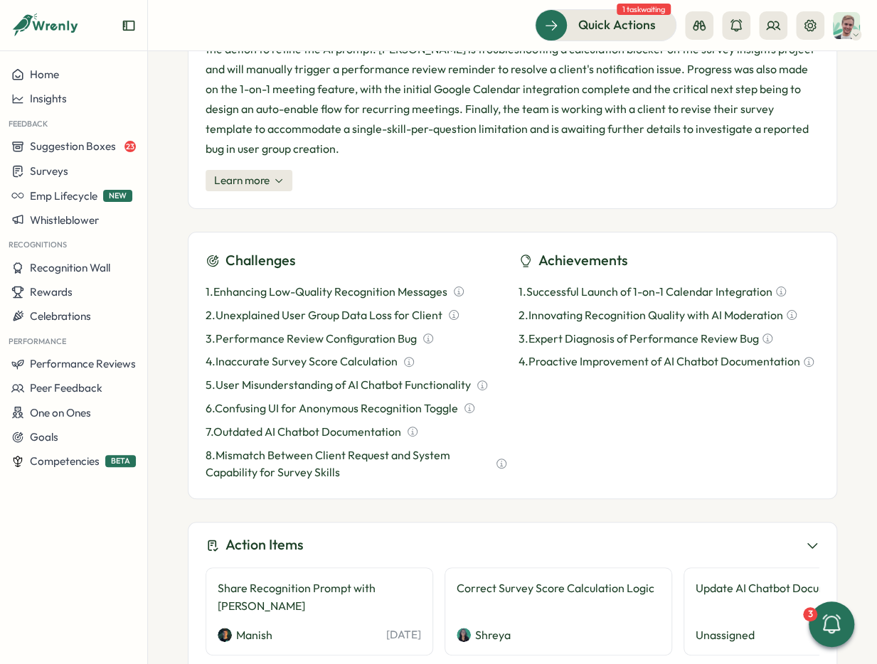
scroll to position [641, 0]
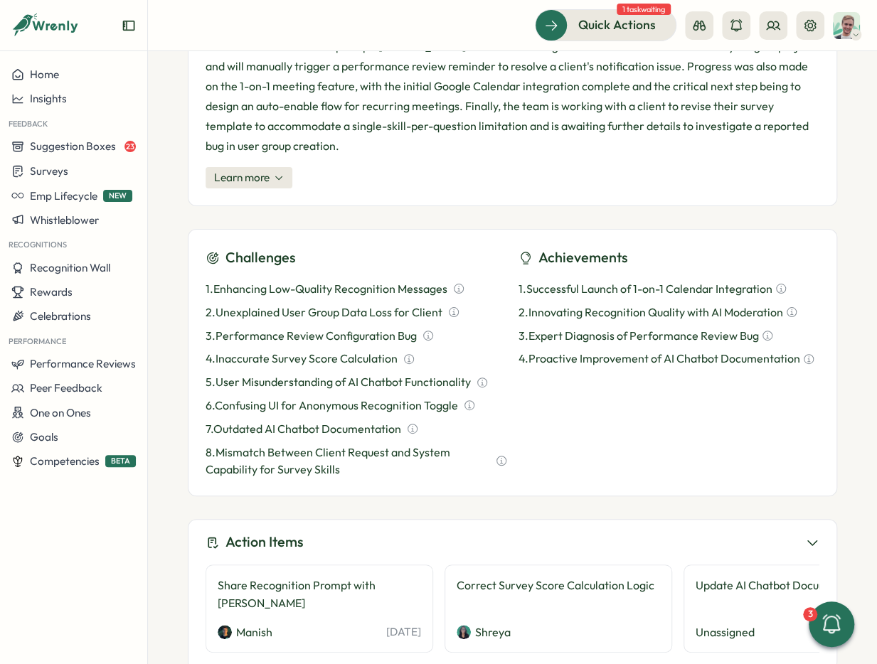
drag, startPoint x: 379, startPoint y: 602, endPoint x: 435, endPoint y: 607, distance: 56.3
click at [435, 607] on div "Share Recognition Prompt with [PERSON_NAME] [PERSON_NAME] [DATE] Correct Survey…" at bounding box center [512, 609] width 614 height 88
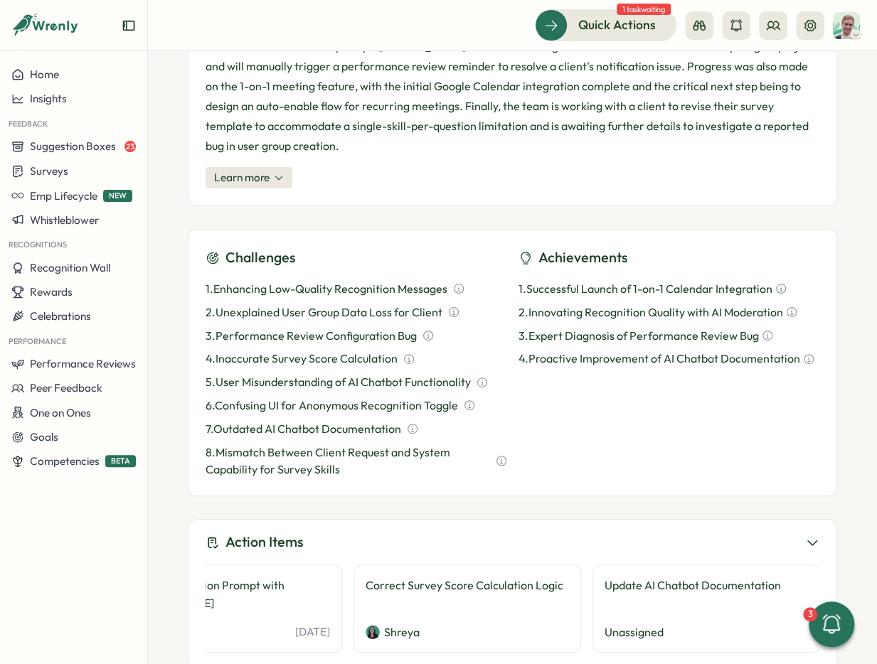
scroll to position [0, 0]
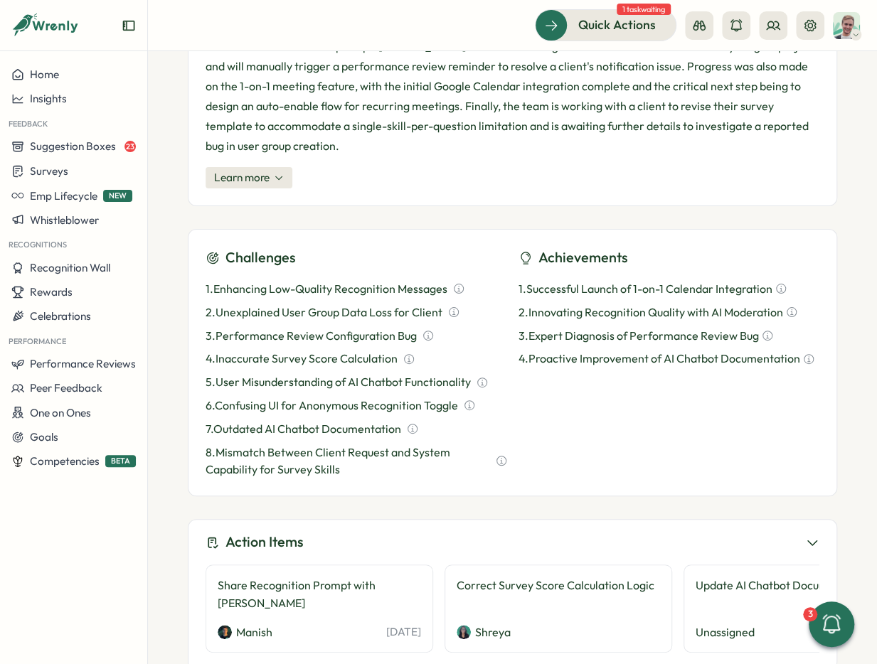
click at [169, 540] on div "**********" at bounding box center [512, 357] width 729 height 613
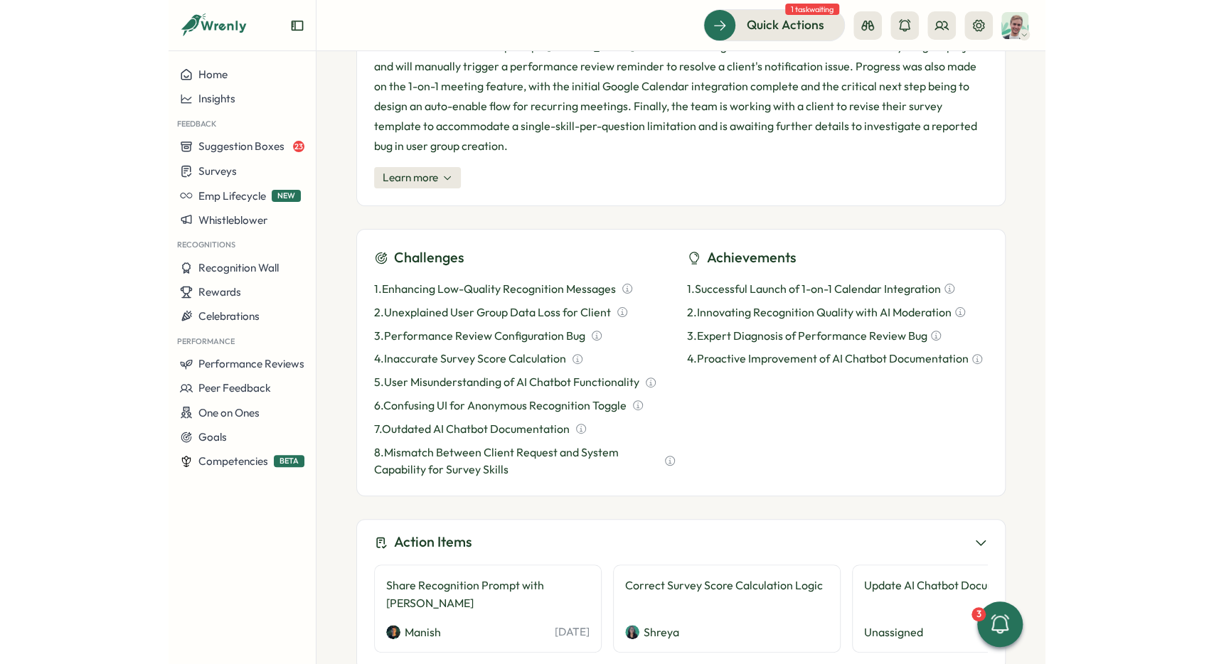
scroll to position [589, 0]
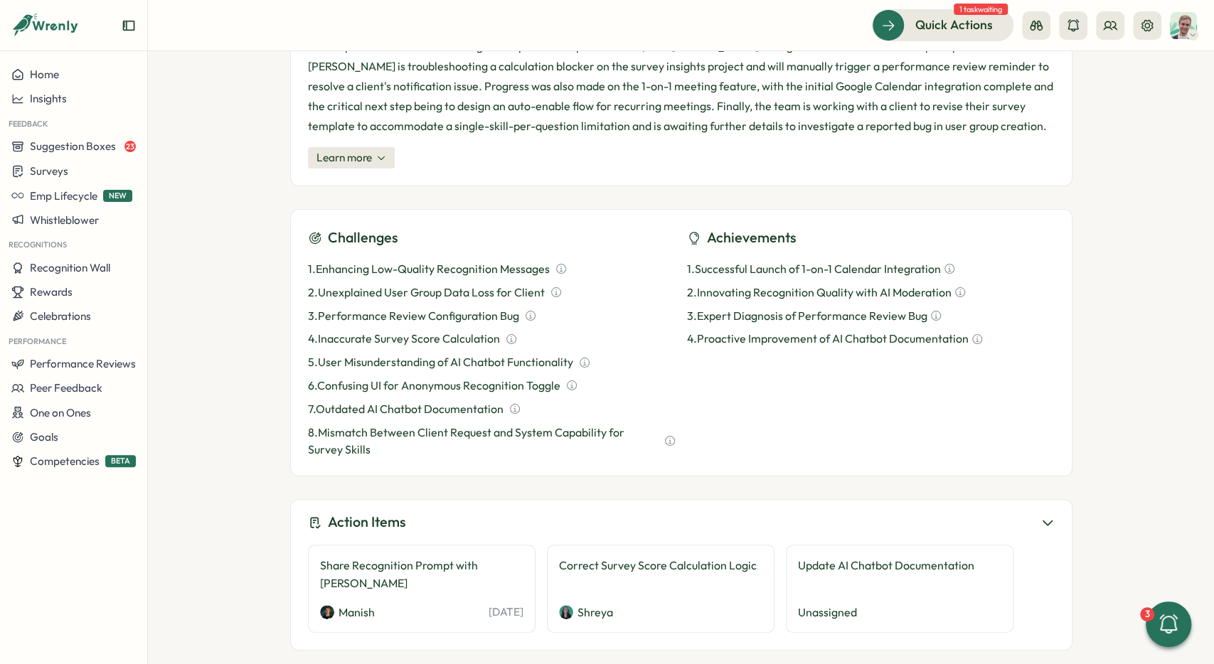
click at [1047, 516] on icon at bounding box center [1047, 523] width 14 height 14
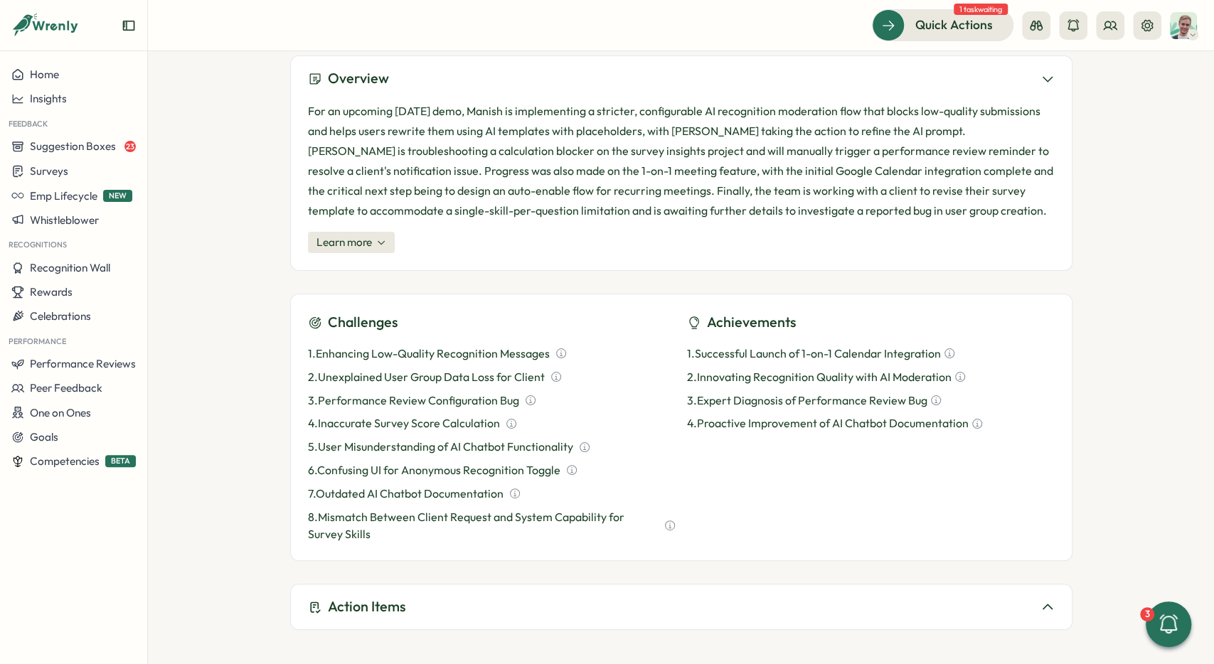
scroll to position [502, 0]
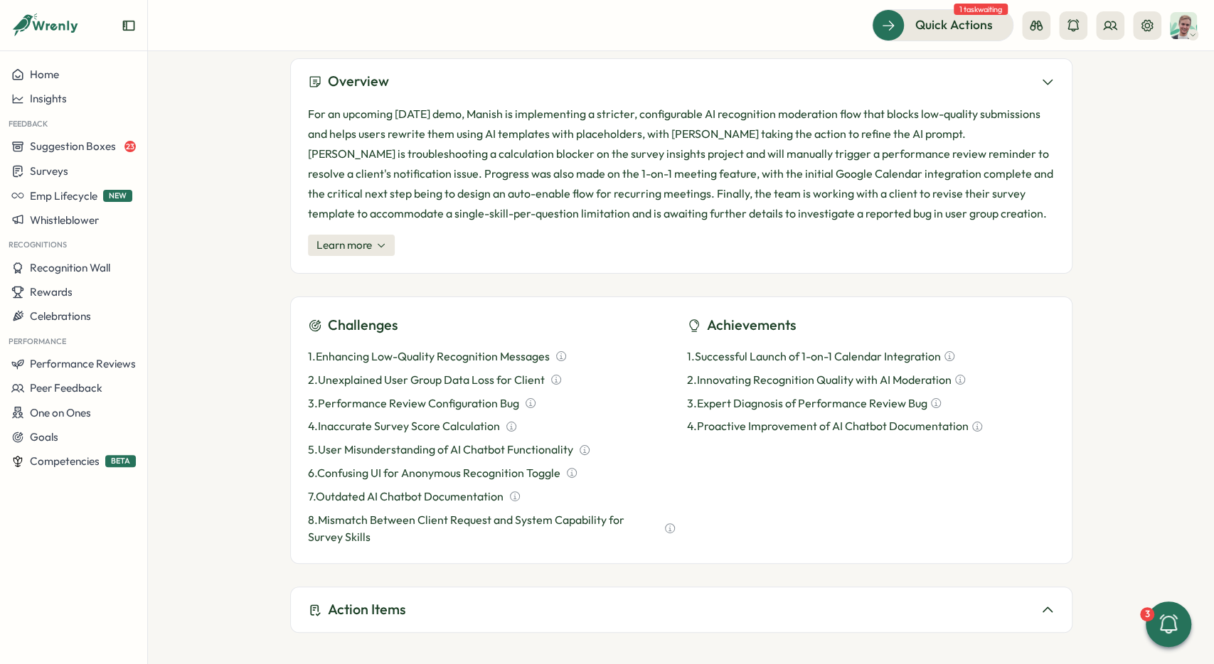
click at [1019, 636] on div "**********" at bounding box center [681, 357] width 1066 height 613
click at [1027, 614] on div "Action Items" at bounding box center [681, 610] width 747 height 22
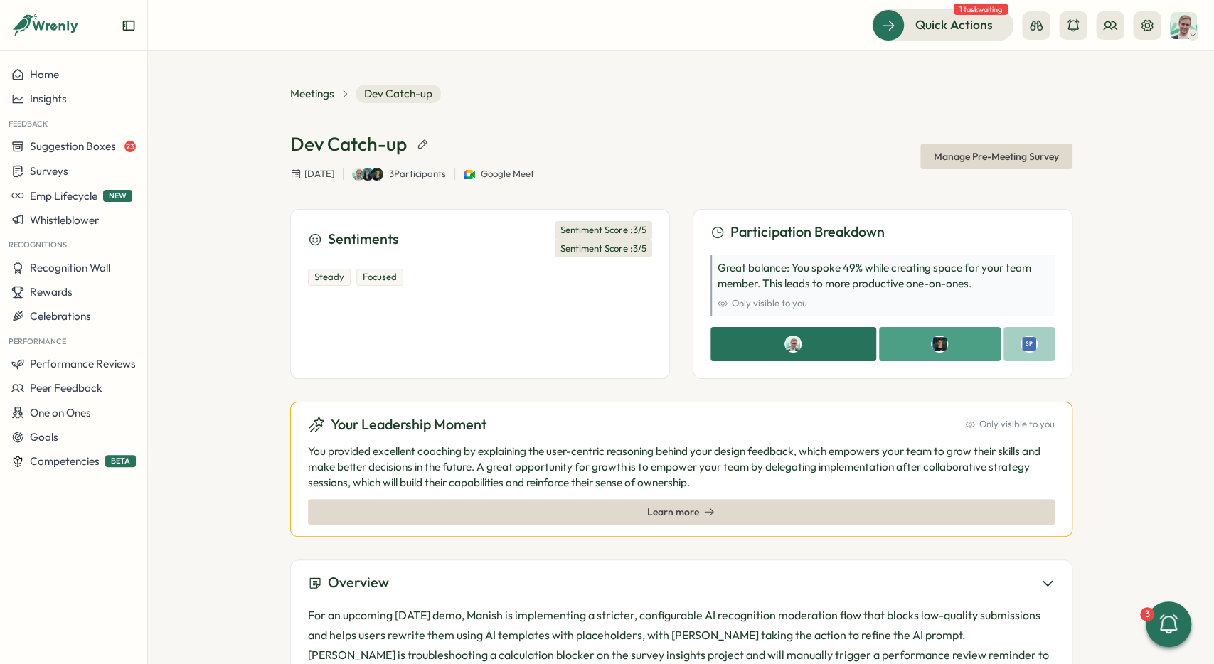
scroll to position [0, 0]
click at [646, 520] on div "Learn more" at bounding box center [681, 513] width 720 height 24
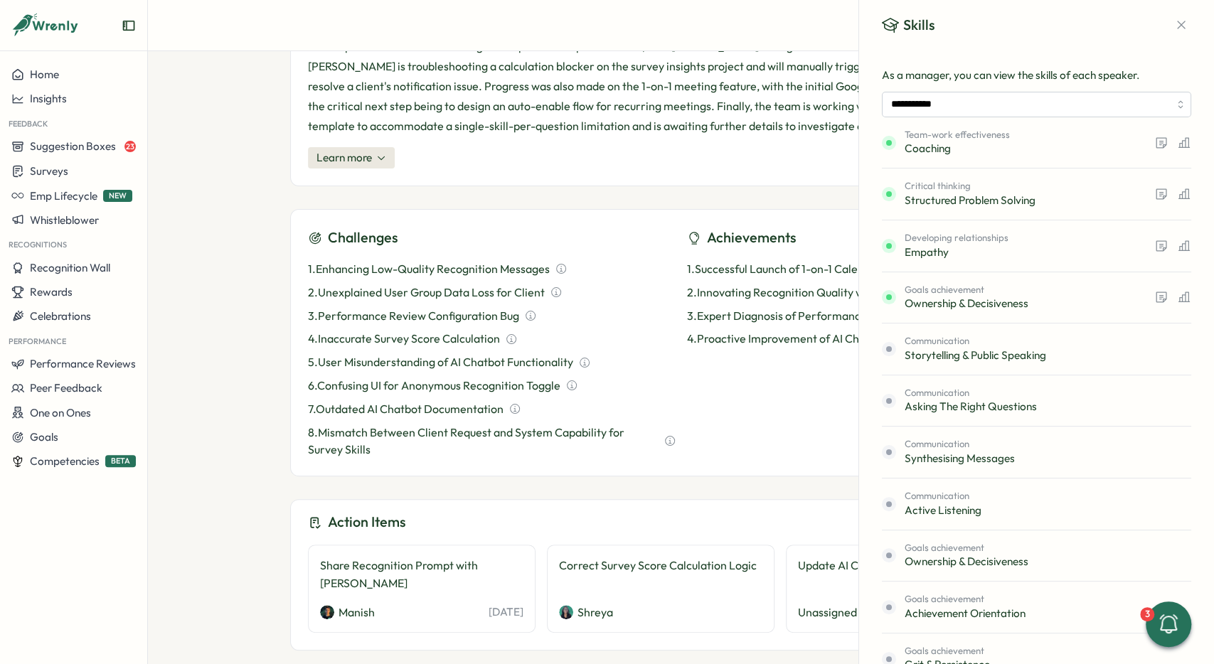
click at [1077, 90] on div "**********" at bounding box center [1036, 93] width 309 height 50
click at [1077, 99] on input "**********" at bounding box center [1036, 105] width 309 height 26
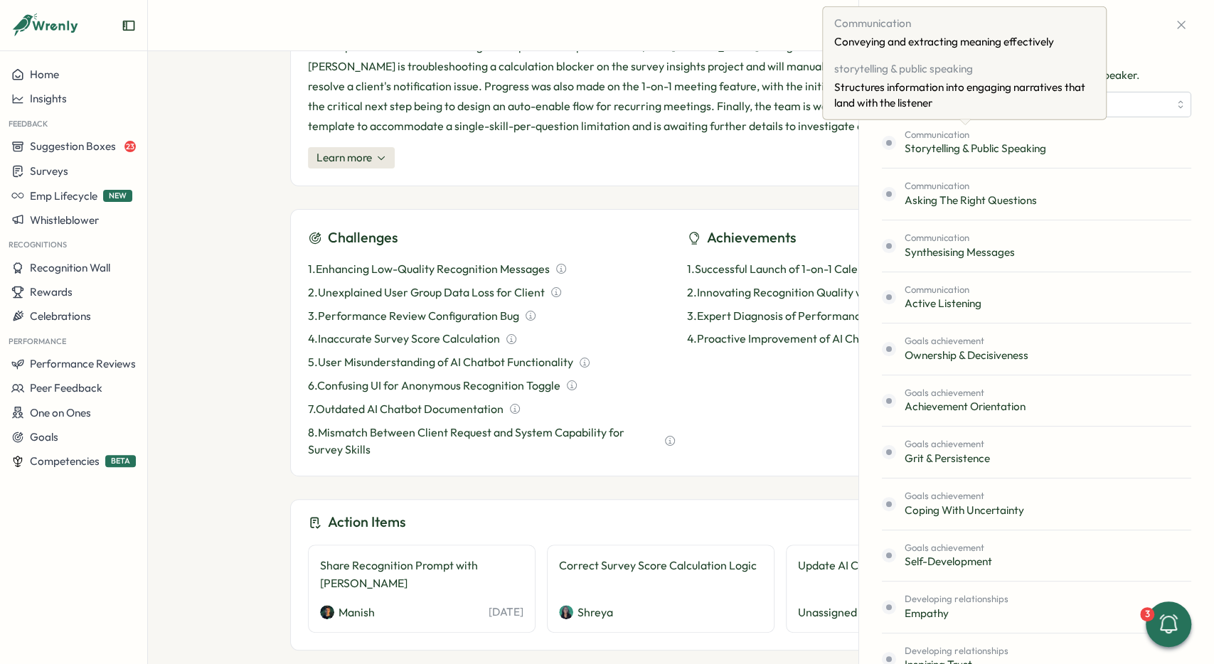
click at [981, 107] on p "Structures information into engaging narratives that land with the listener" at bounding box center [964, 95] width 260 height 31
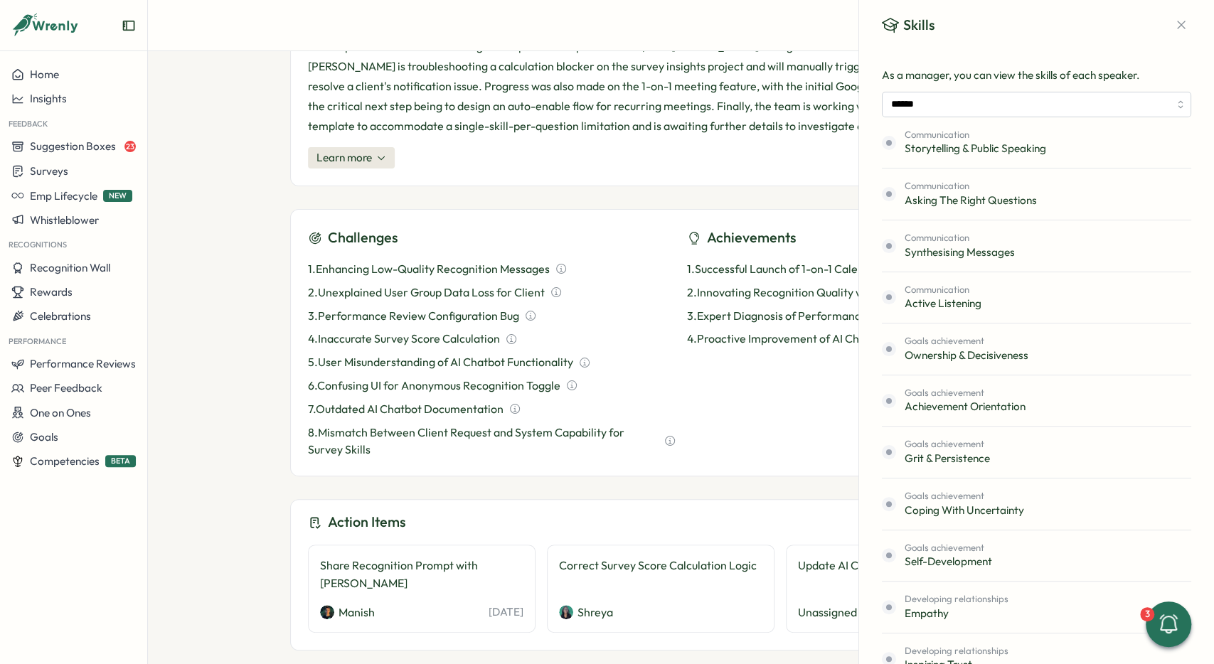
click at [1128, 82] on p "As a manager, you can view the skills of each speaker." at bounding box center [1036, 76] width 309 height 16
click at [1119, 102] on input "******" at bounding box center [1036, 105] width 309 height 26
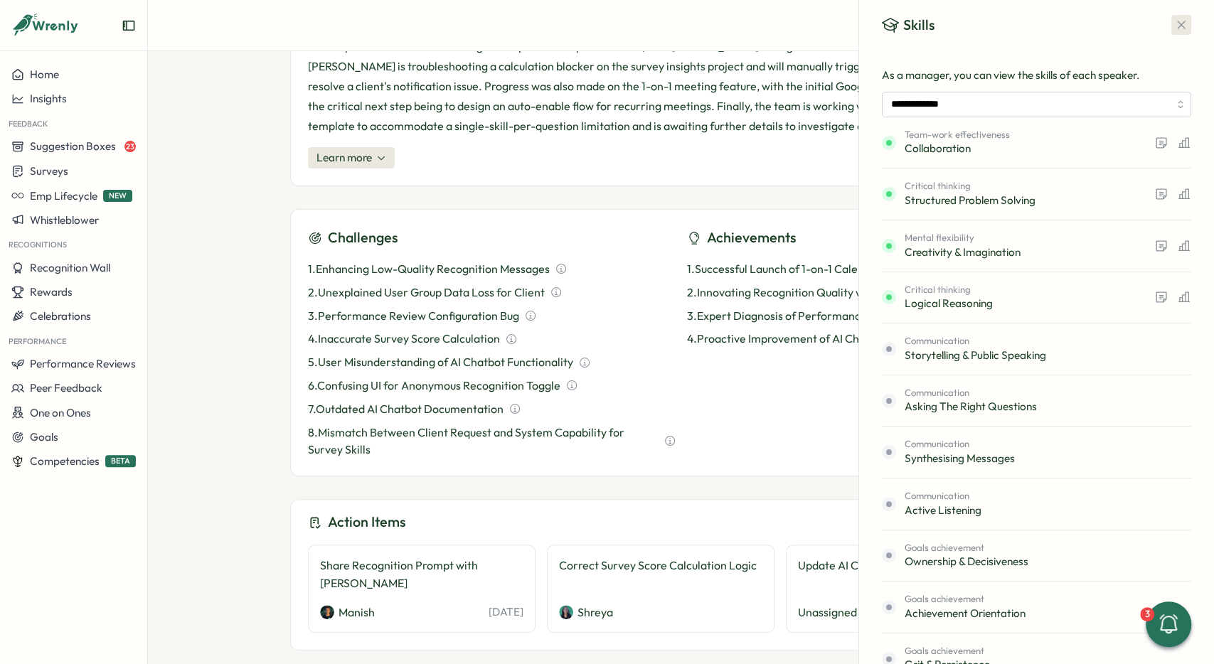
click at [1174, 28] on icon "button" at bounding box center [1181, 25] width 14 height 14
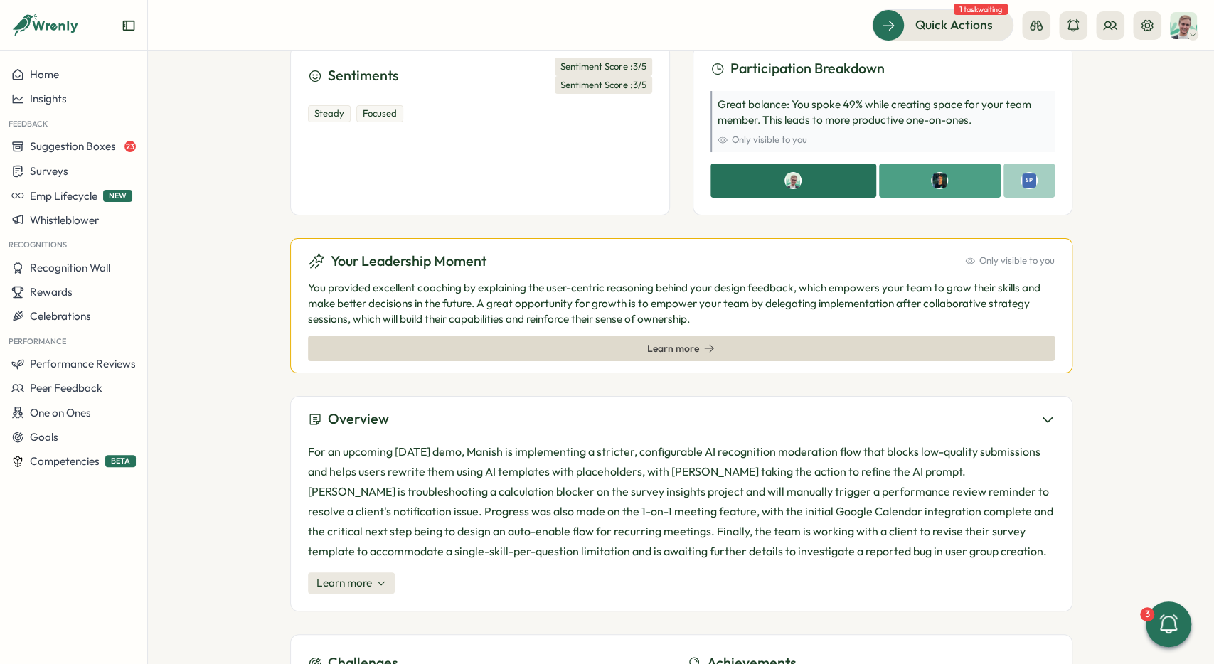
scroll to position [163, 0]
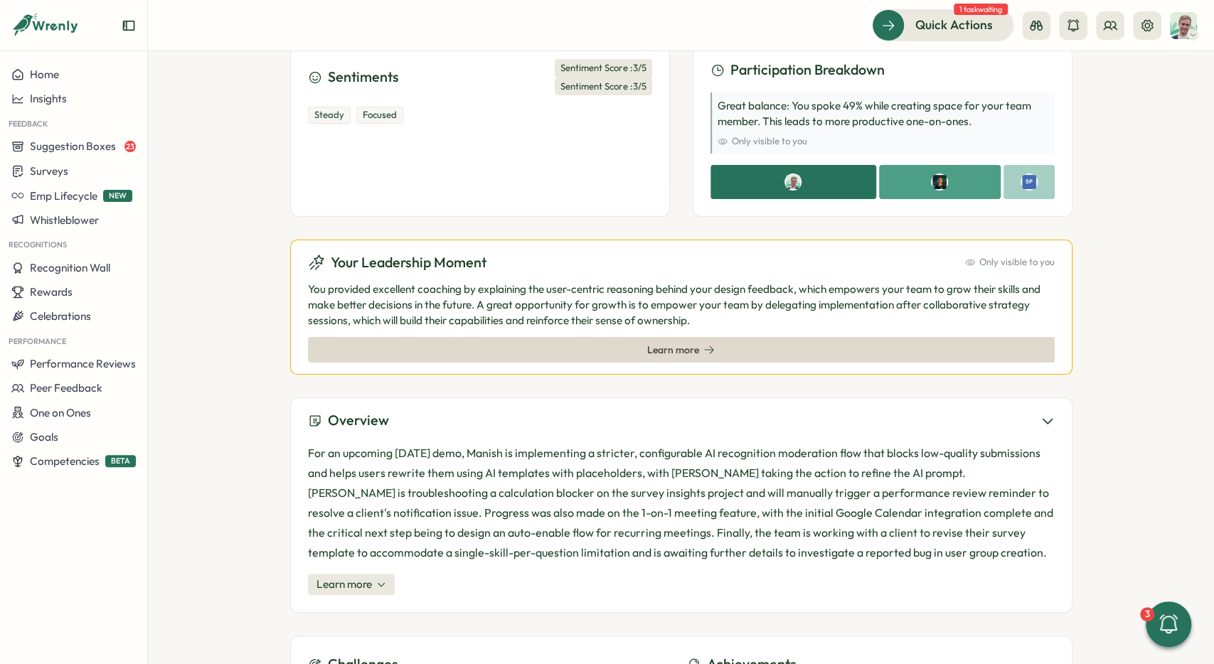
click at [690, 343] on span "Learn more" at bounding box center [681, 350] width 68 height 24
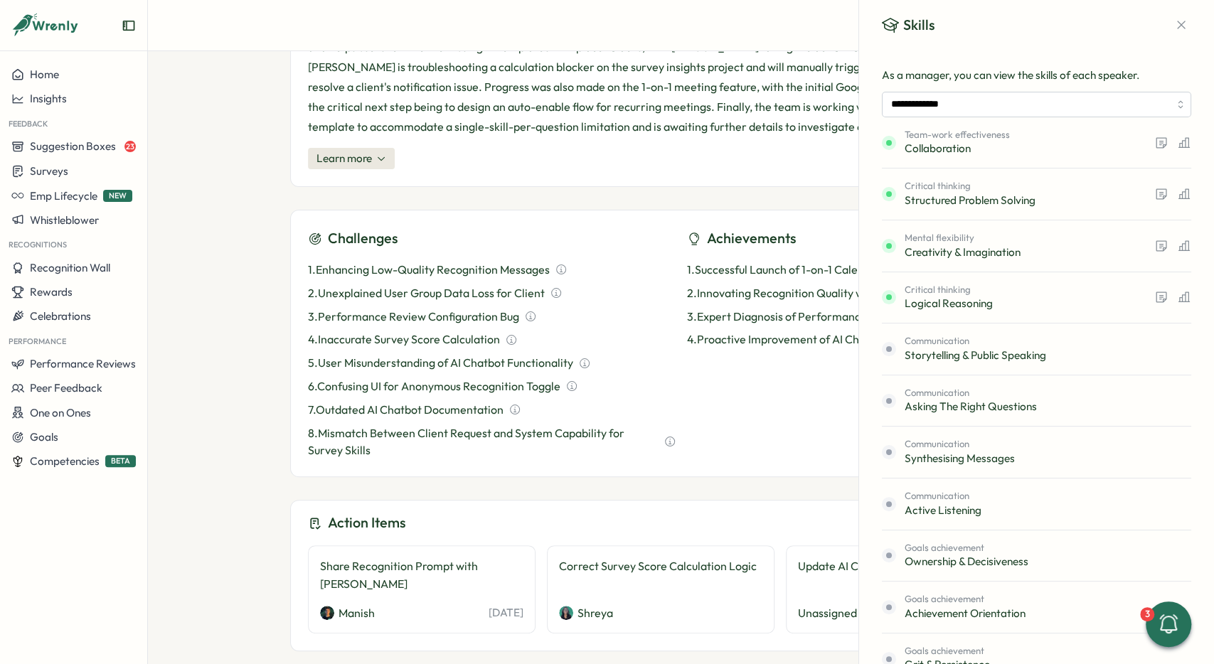
scroll to position [589, 0]
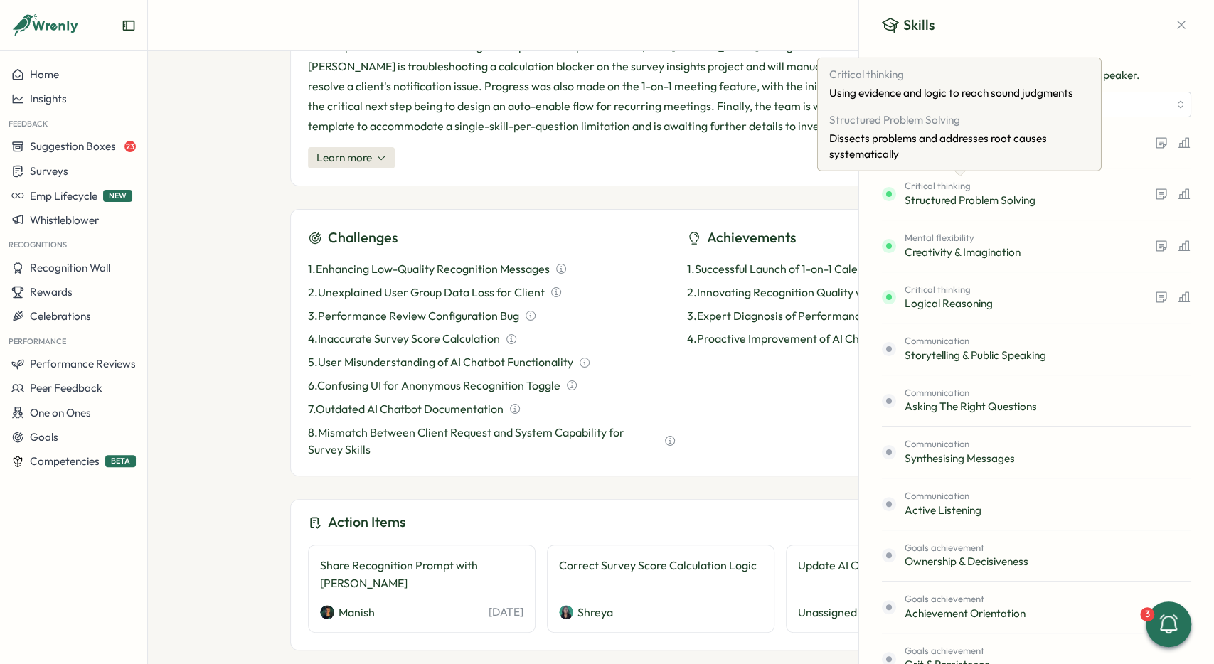
drag, startPoint x: 932, startPoint y: 157, endPoint x: 956, endPoint y: 170, distance: 27.4
click at [956, 170] on div "Critical thinking Using evidence and logic to reach sound judgments Structured …" at bounding box center [959, 115] width 284 height 114
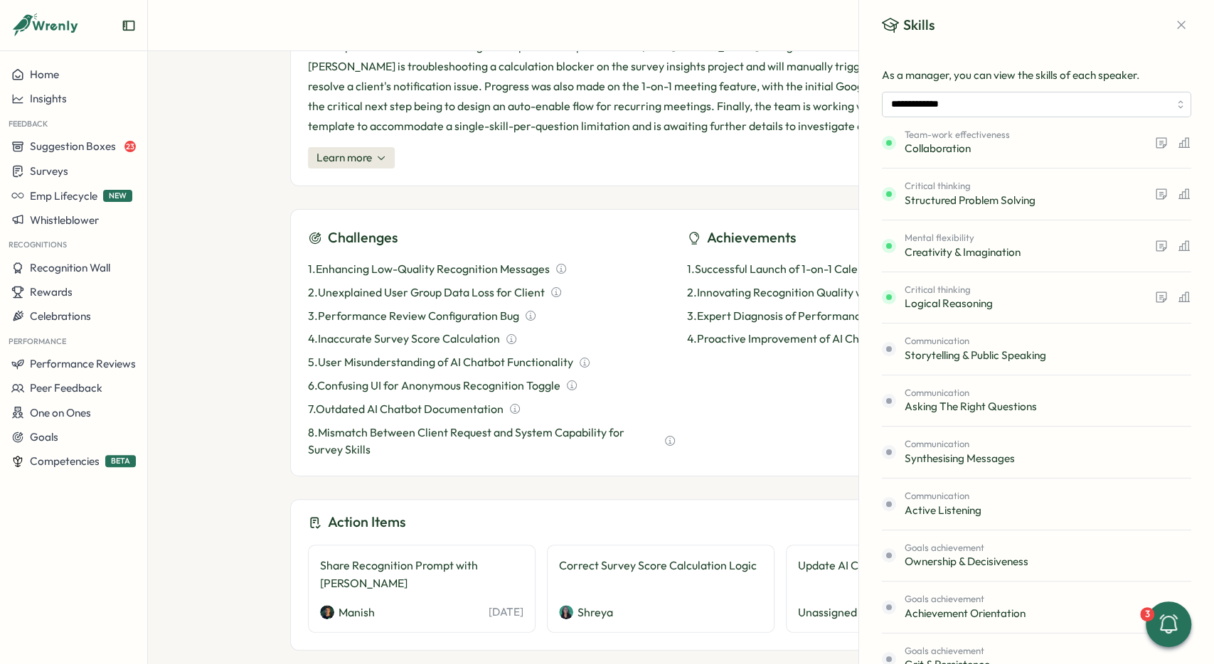
scroll to position [0, 0]
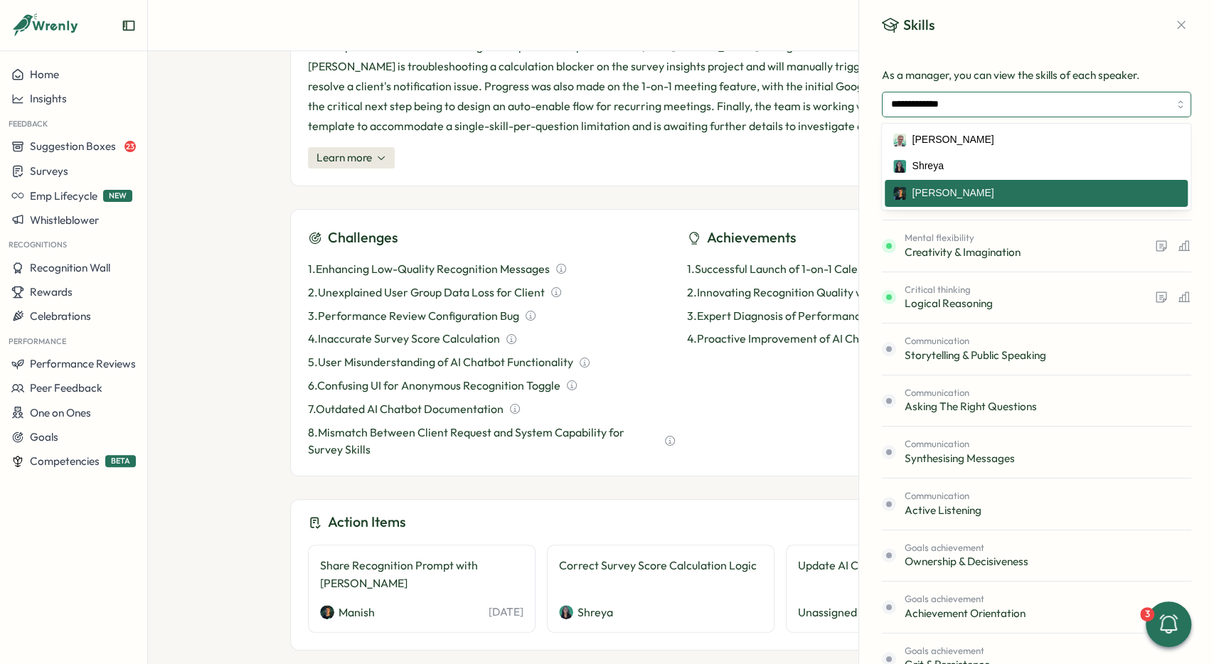
click at [974, 110] on input "**********" at bounding box center [1036, 105] width 309 height 26
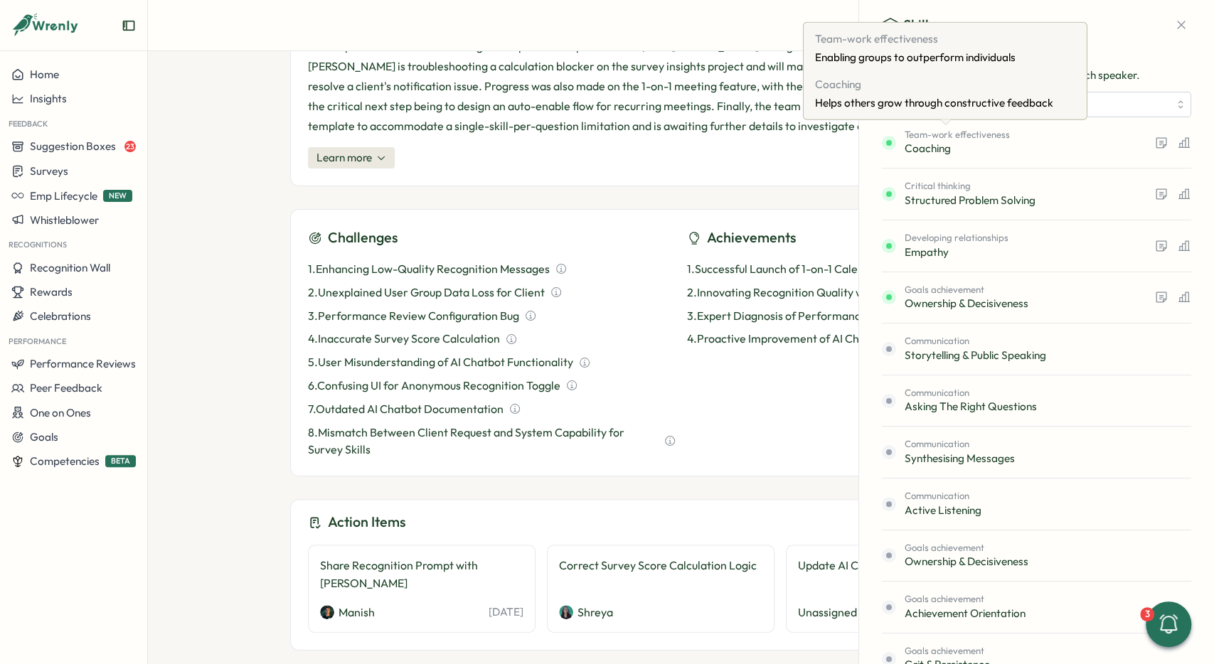
click at [949, 110] on div "Team-work effectiveness Enabling groups to outperform individuals Coaching Help…" at bounding box center [945, 70] width 266 height 85
click at [1117, 76] on p "As a manager, you can view the skills of each speaker." at bounding box center [1036, 76] width 309 height 16
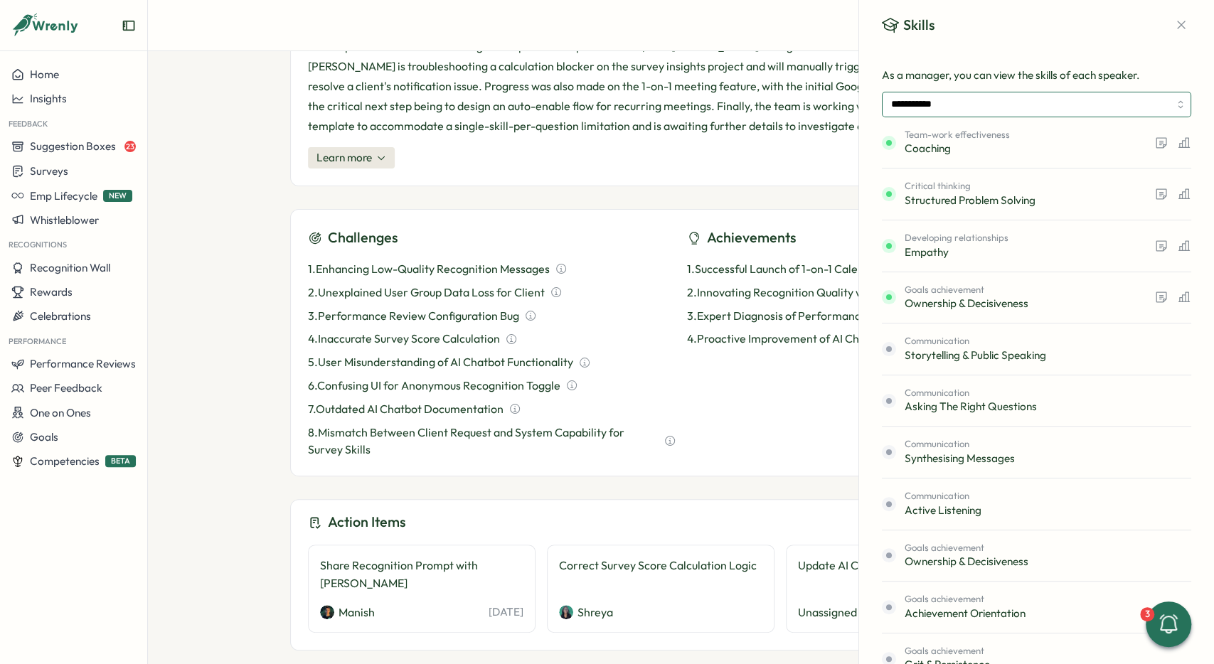
click at [1017, 104] on input "**********" at bounding box center [1036, 105] width 309 height 26
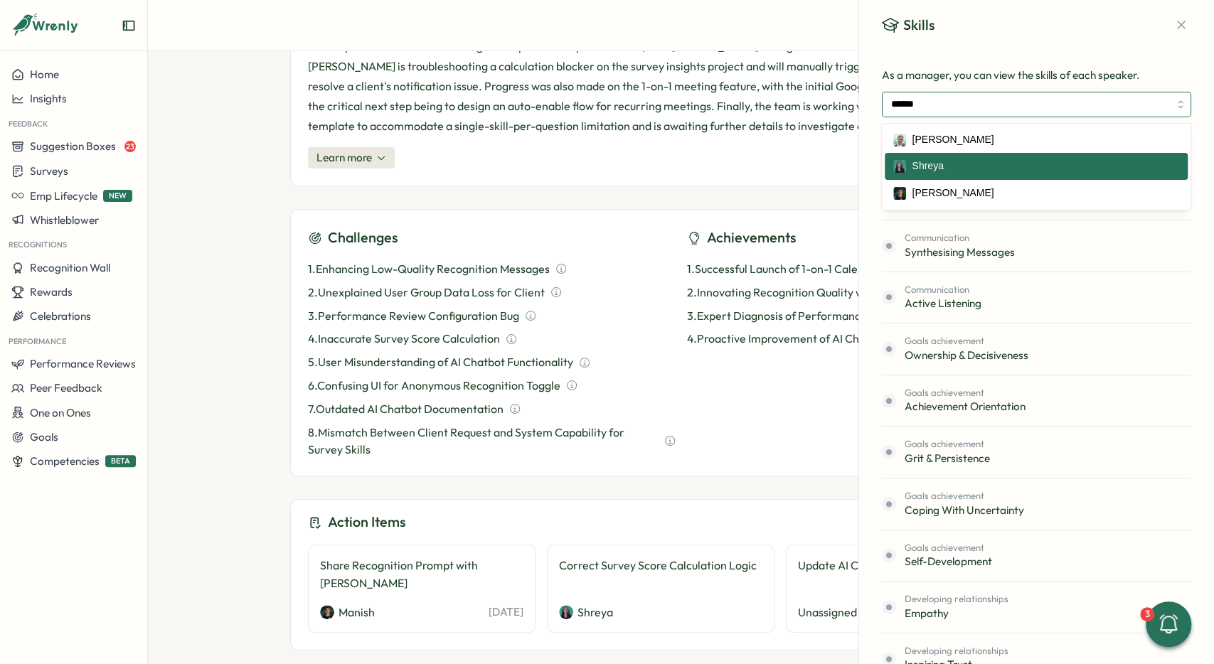
click at [1112, 114] on input "******" at bounding box center [1036, 105] width 309 height 26
type input "**********"
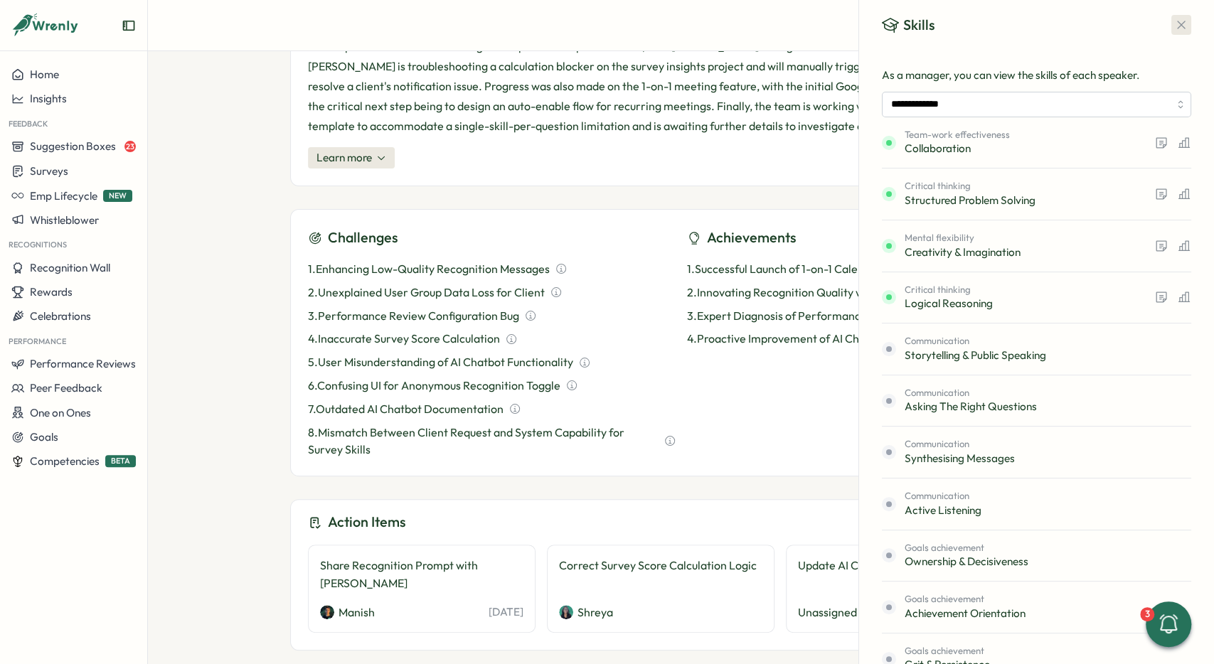
click at [1180, 17] on button "button" at bounding box center [1181, 25] width 20 height 20
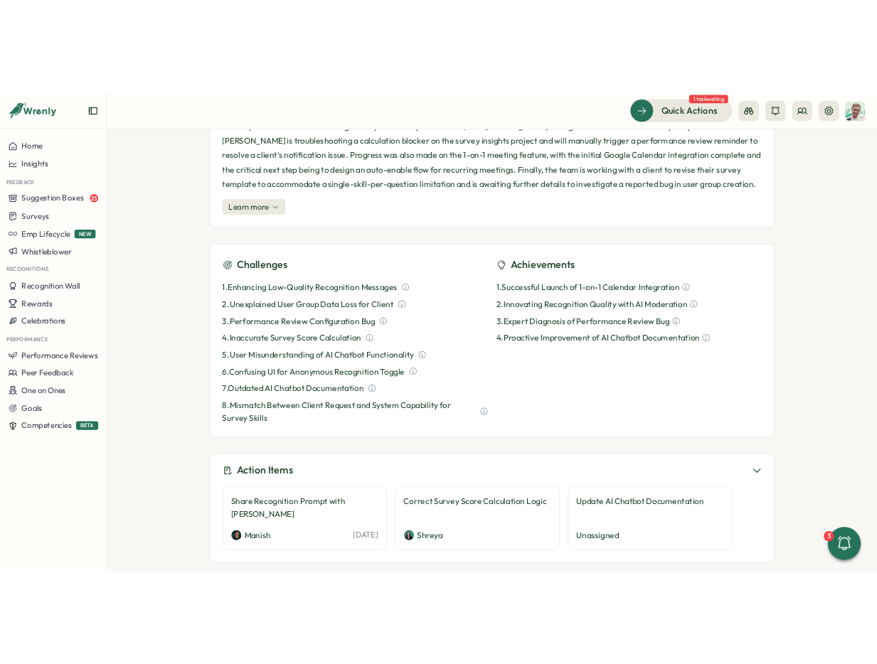
scroll to position [589, 0]
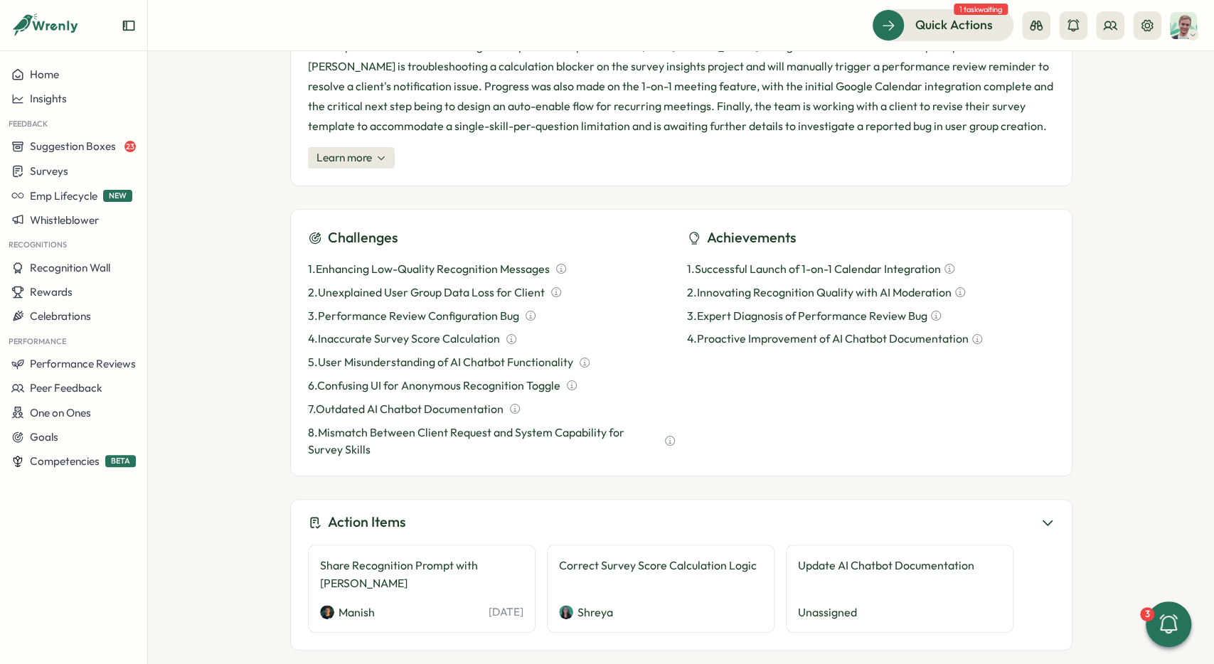
click at [516, 562] on div "Share Recognition Prompt with [PERSON_NAME]" at bounding box center [421, 575] width 203 height 36
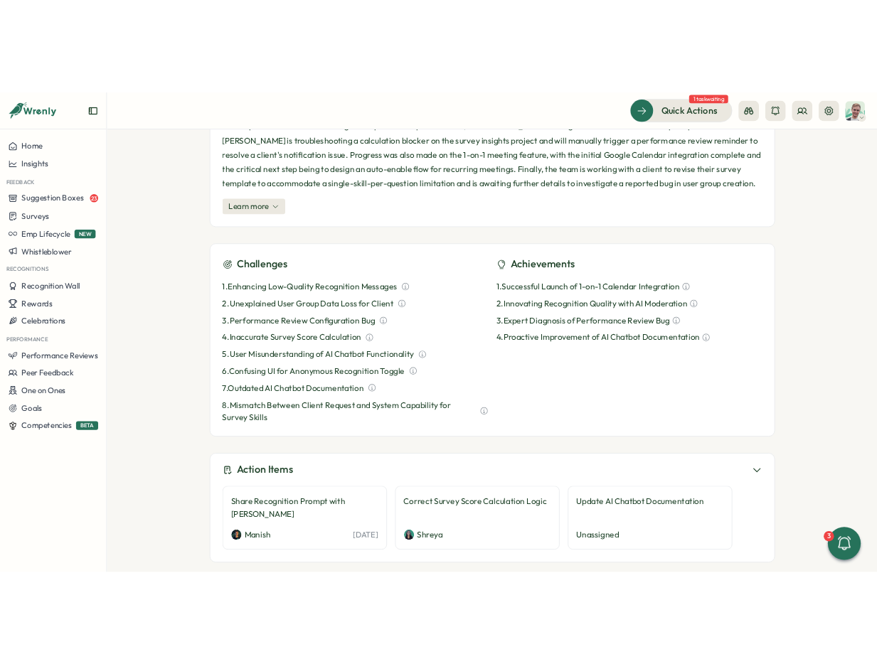
scroll to position [621, 0]
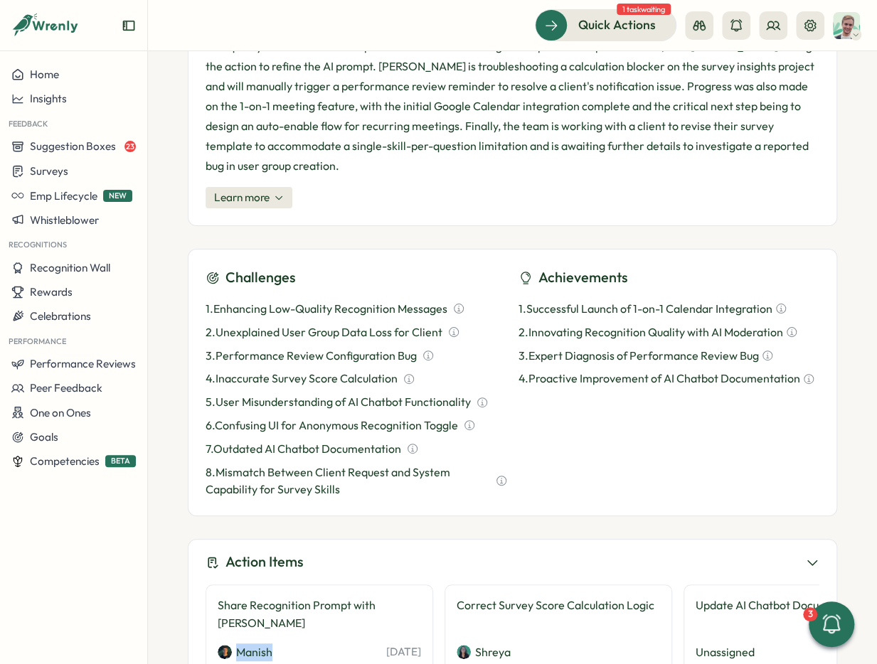
drag, startPoint x: 237, startPoint y: 609, endPoint x: 277, endPoint y: 612, distance: 39.9
click at [277, 644] on div "Manish [DATE]" at bounding box center [319, 653] width 203 height 18
drag, startPoint x: 277, startPoint y: 612, endPoint x: 223, endPoint y: 612, distance: 54.8
click at [277, 644] on div "Manish [DATE]" at bounding box center [319, 653] width 203 height 18
drag, startPoint x: 223, startPoint y: 582, endPoint x: 251, endPoint y: 580, distance: 28.6
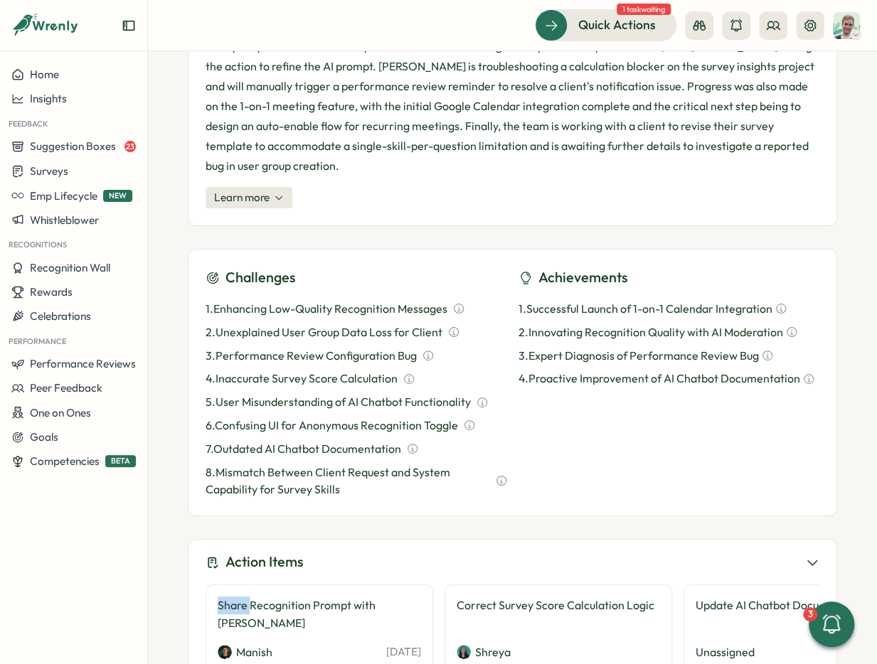
click at [251, 597] on div "Share Recognition Prompt with [PERSON_NAME]" at bounding box center [319, 615] width 203 height 36
drag, startPoint x: 353, startPoint y: 621, endPoint x: 425, endPoint y: 615, distance: 72.1
click at [425, 615] on div "Share Recognition Prompt with [PERSON_NAME] [PERSON_NAME] [DATE]" at bounding box center [319, 628] width 228 height 88
drag, startPoint x: 210, startPoint y: 581, endPoint x: 425, endPoint y: 592, distance: 215.0
click at [425, 592] on div "Share Recognition Prompt with [PERSON_NAME] [PERSON_NAME] [DATE]" at bounding box center [319, 628] width 228 height 88
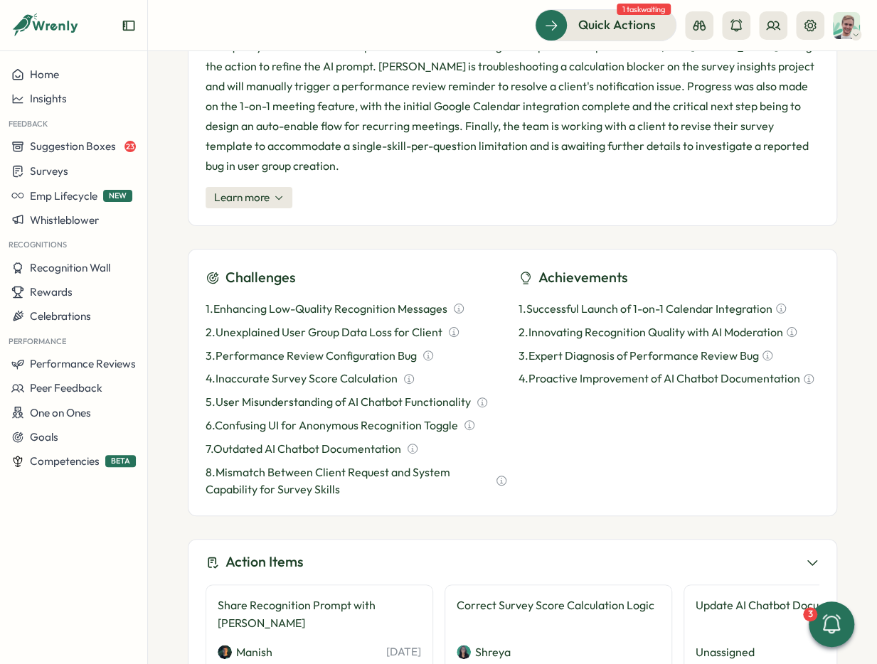
click at [425, 592] on div "Share Recognition Prompt with [PERSON_NAME] [PERSON_NAME] [DATE]" at bounding box center [319, 628] width 228 height 88
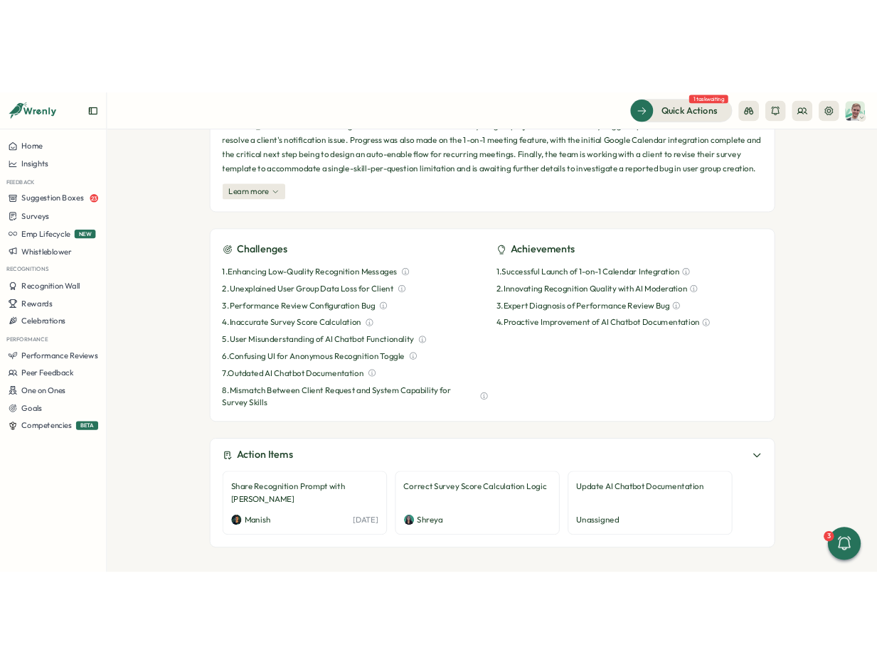
scroll to position [589, 0]
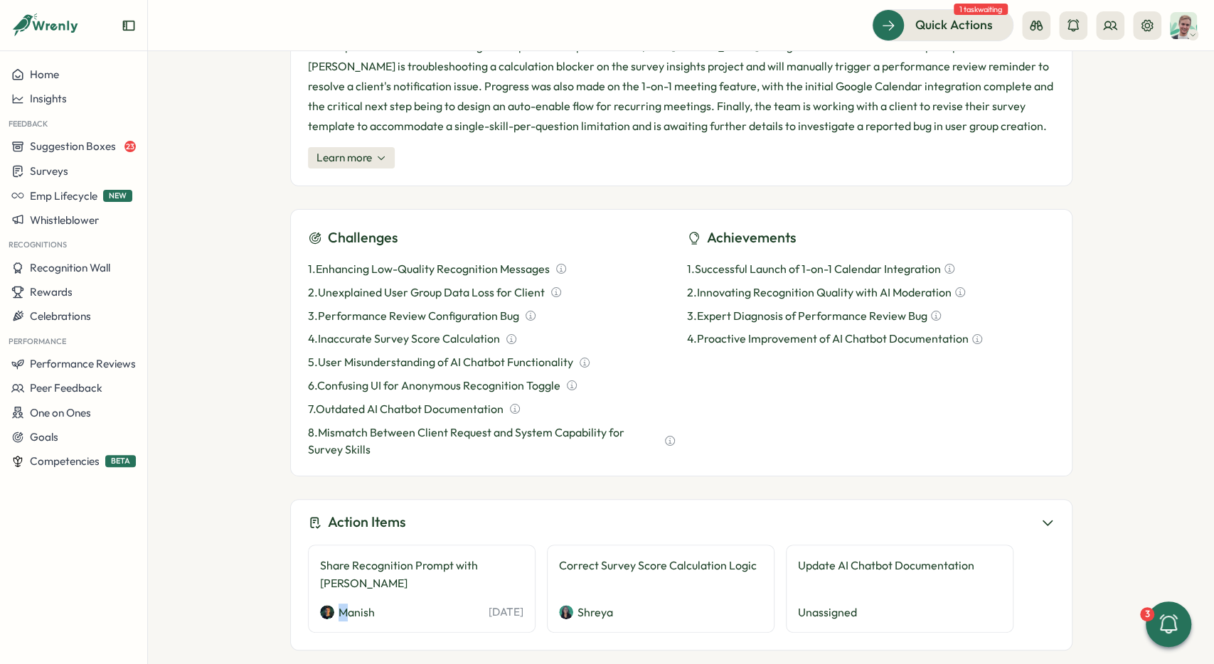
drag, startPoint x: 329, startPoint y: 594, endPoint x: 343, endPoint y: 594, distance: 13.5
click at [343, 604] on div "Manish" at bounding box center [347, 613] width 55 height 18
click at [322, 605] on img at bounding box center [327, 612] width 14 height 14
click at [333, 604] on div "Manish" at bounding box center [347, 613] width 55 height 18
drag, startPoint x: 343, startPoint y: 594, endPoint x: 368, endPoint y: 592, distance: 25.6
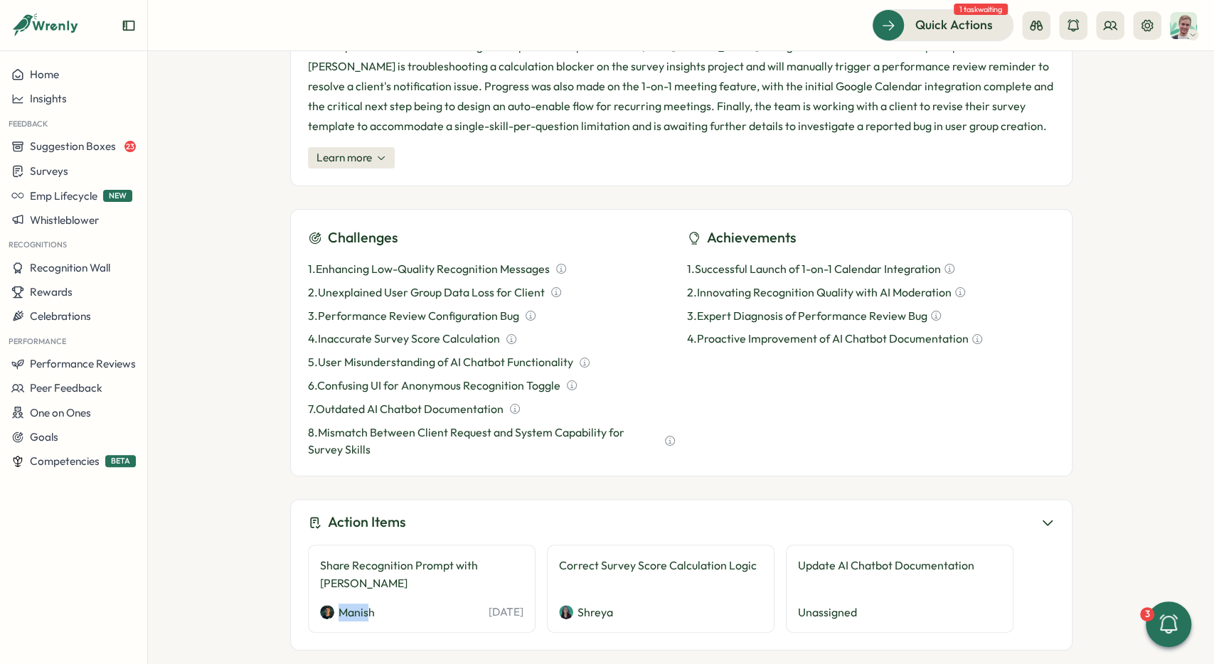
click at [368, 604] on p "Manish" at bounding box center [356, 613] width 36 height 18
click at [375, 604] on div "Manish [DATE]" at bounding box center [421, 613] width 203 height 18
click at [570, 470] on div "Challenges 1 . Enhancing Low-Quality Recognition Messages 2 . Unexplained User …" at bounding box center [681, 342] width 782 height 267
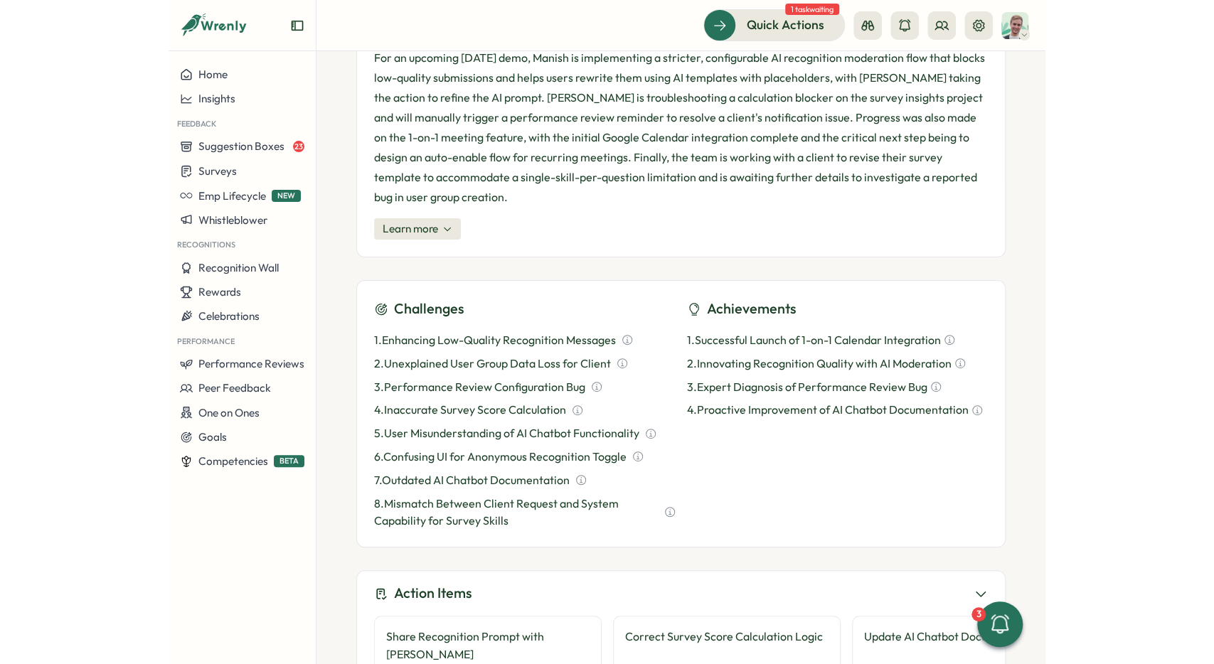
scroll to position [621, 0]
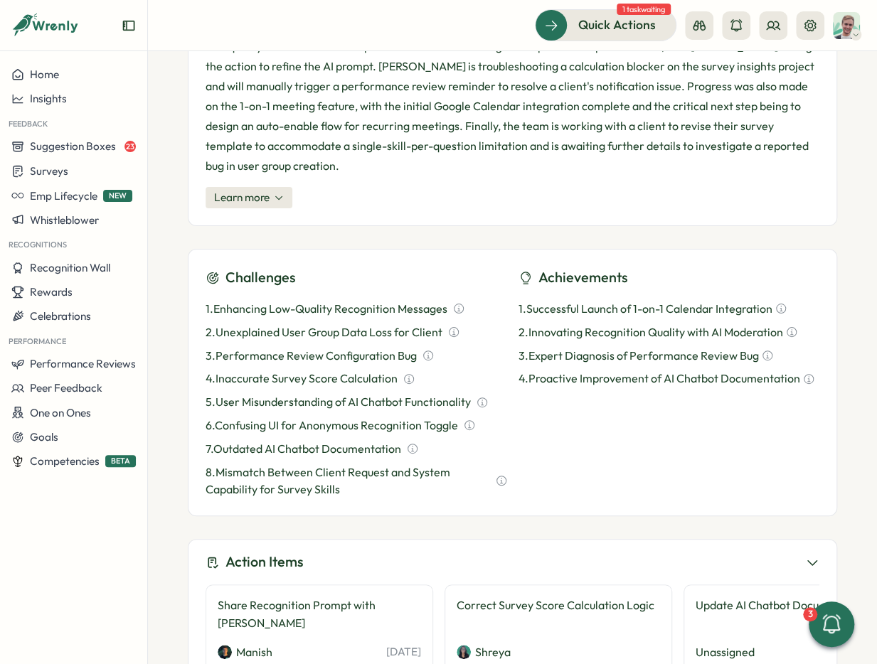
click at [322, 267] on div "Challenges" at bounding box center [355, 278] width 301 height 22
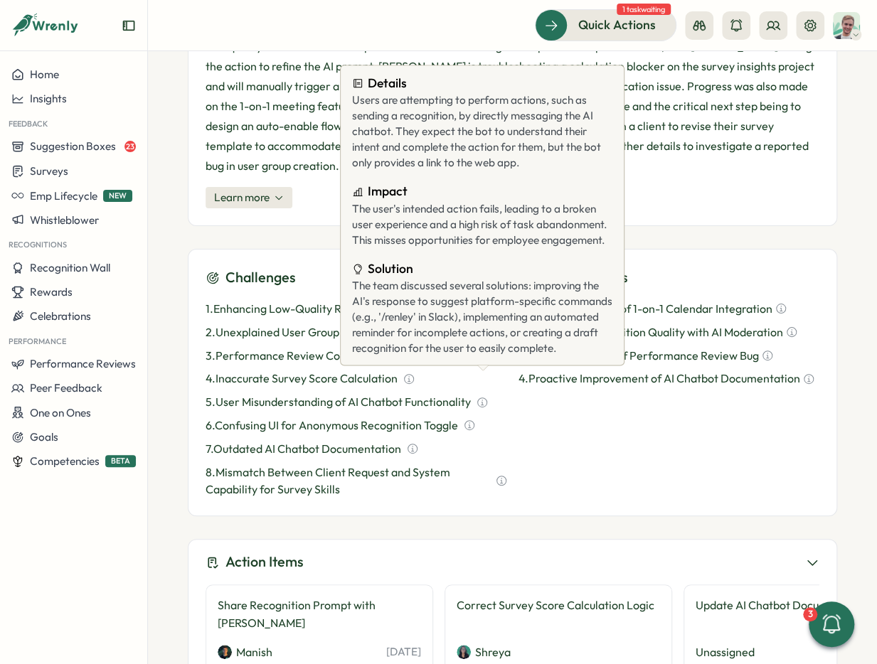
click at [300, 324] on p "2 . Unexplained User Group Data Loss for Client" at bounding box center [323, 333] width 237 height 18
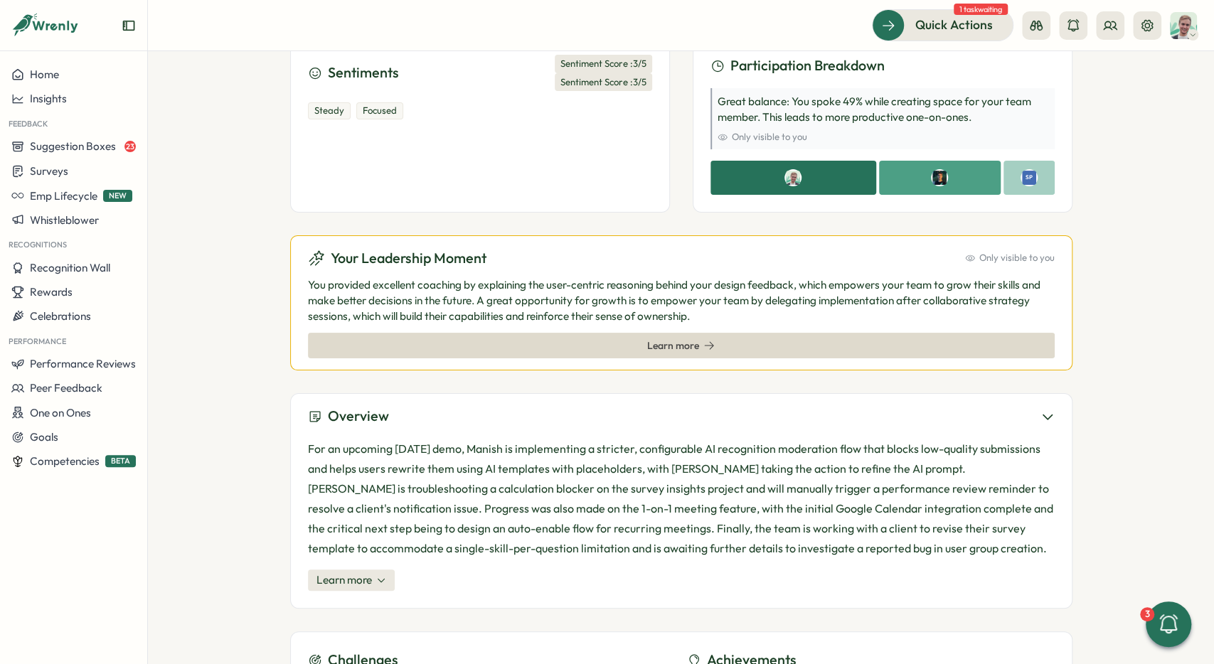
scroll to position [163, 0]
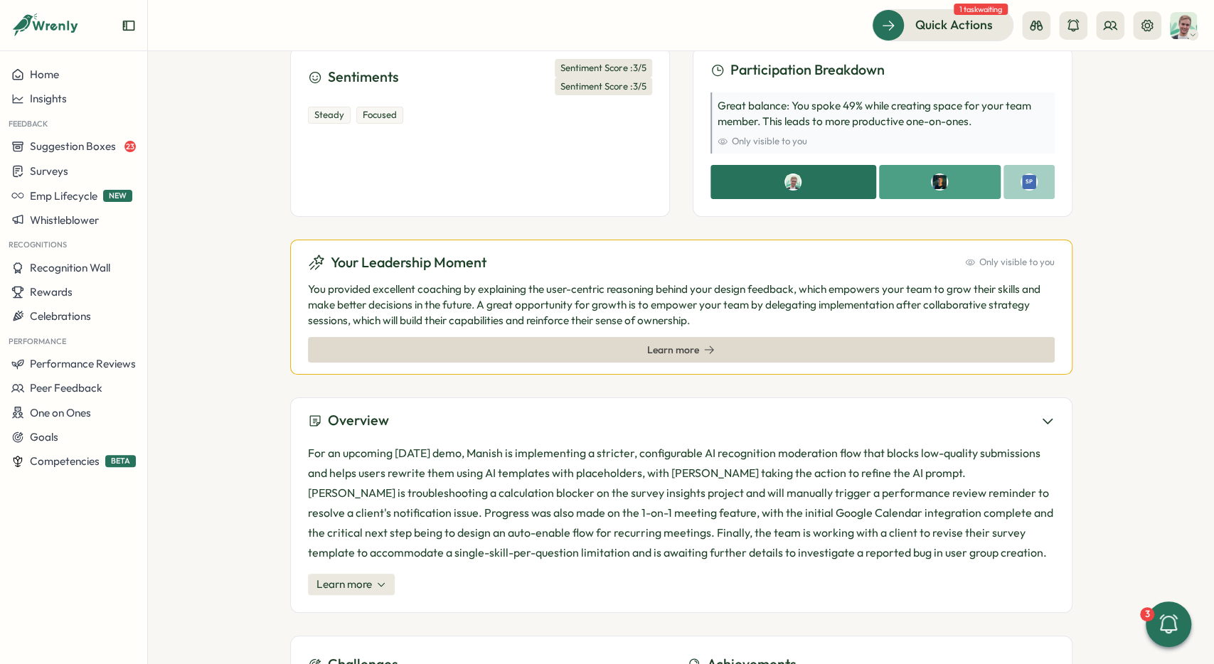
click at [604, 197] on div "Steady Focused" at bounding box center [480, 149] width 344 height 109
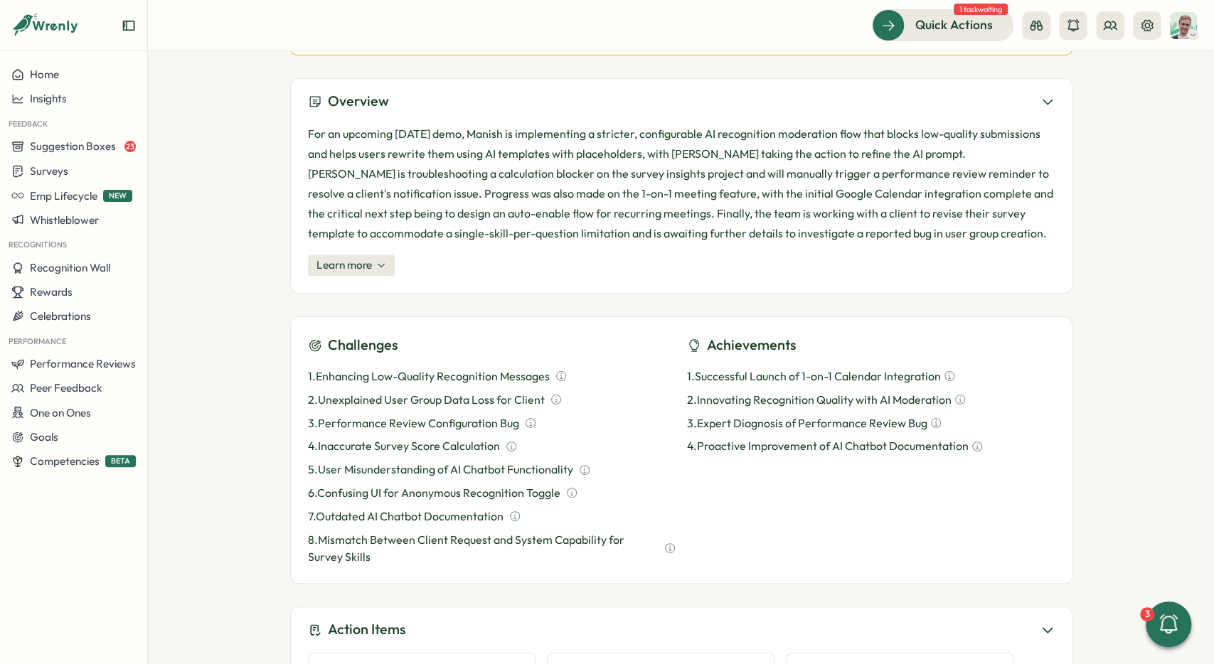
scroll to position [483, 0]
click at [363, 578] on div "Challenges 1 . Enhancing Low-Quality Recognition Messages 2 . Unexplained User …" at bounding box center [681, 449] width 782 height 267
click at [567, 373] on div "1 . Enhancing Low-Quality Recognition Messages" at bounding box center [492, 376] width 368 height 18
click at [564, 374] on icon at bounding box center [560, 375] width 11 height 11
drag, startPoint x: 286, startPoint y: 397, endPoint x: 486, endPoint y: 573, distance: 267.0
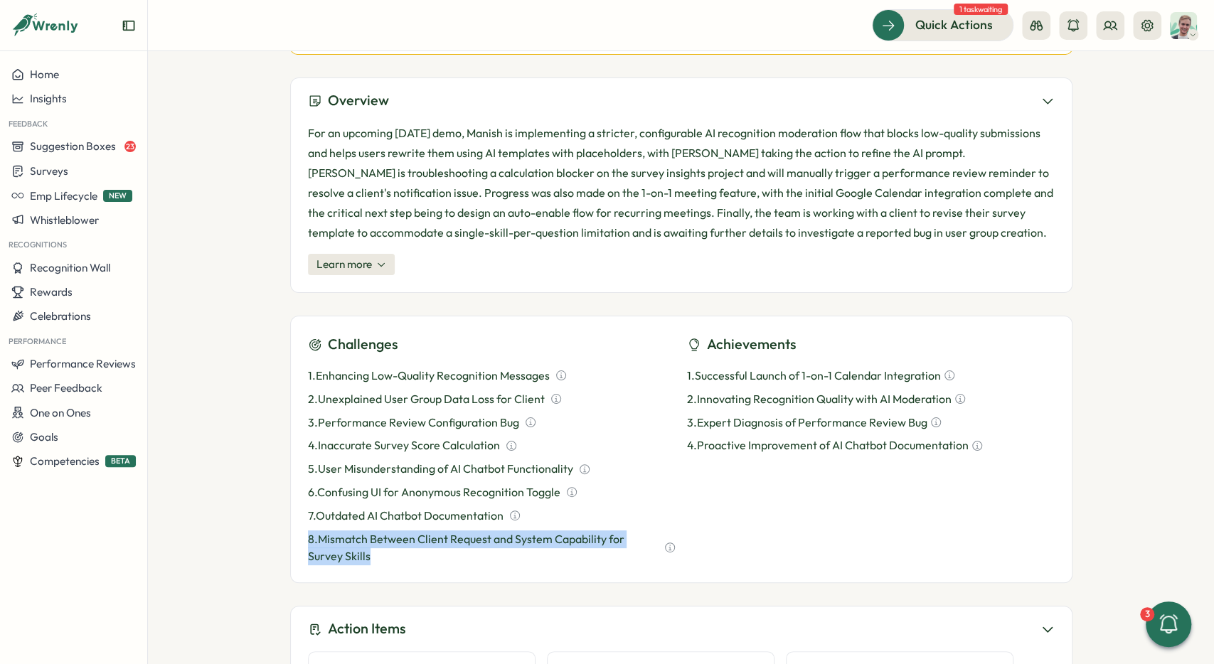
click at [486, 574] on div "**********" at bounding box center [681, 357] width 1066 height 613
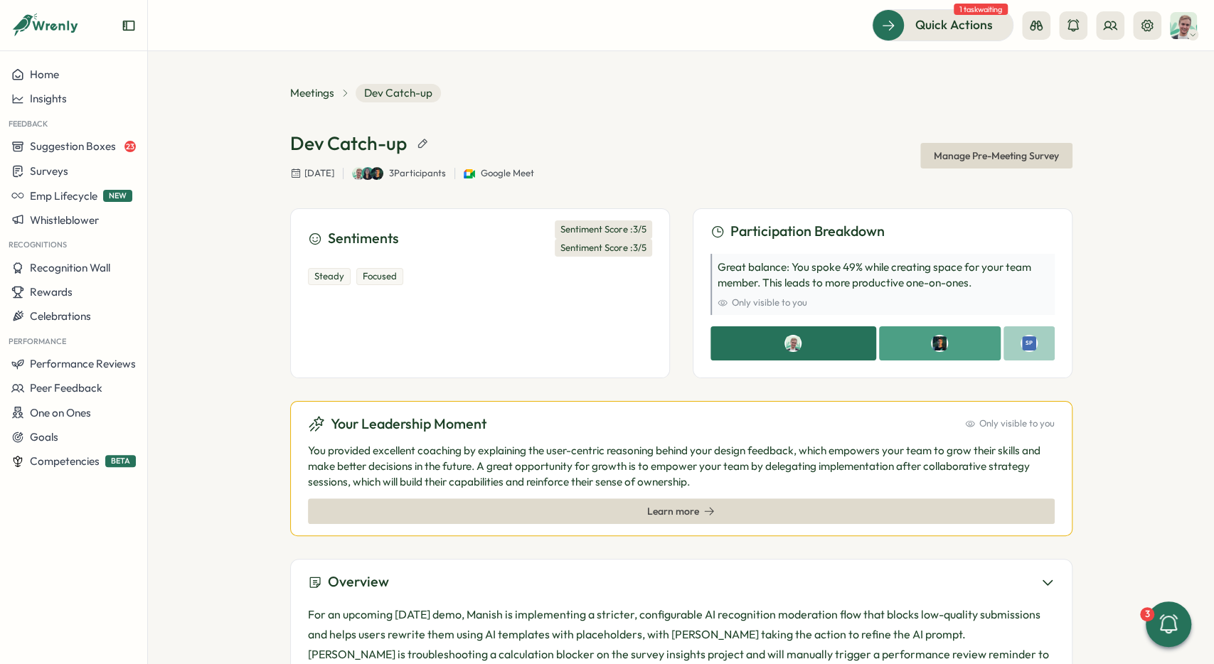
scroll to position [0, 0]
click at [655, 491] on div "Your Leadership Moment Only visible to you You provided excellent coaching by e…" at bounding box center [681, 470] width 782 height 136
click at [661, 506] on span "Learn more" at bounding box center [681, 513] width 68 height 24
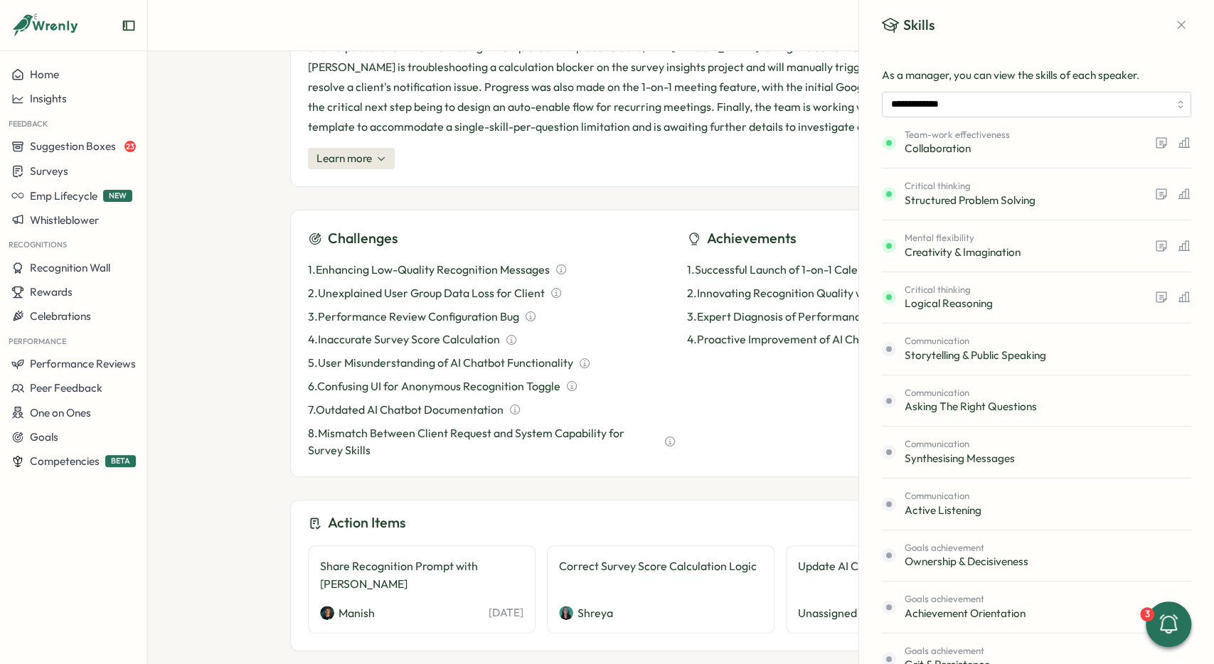
scroll to position [589, 0]
click at [1176, 25] on icon "button" at bounding box center [1181, 25] width 14 height 14
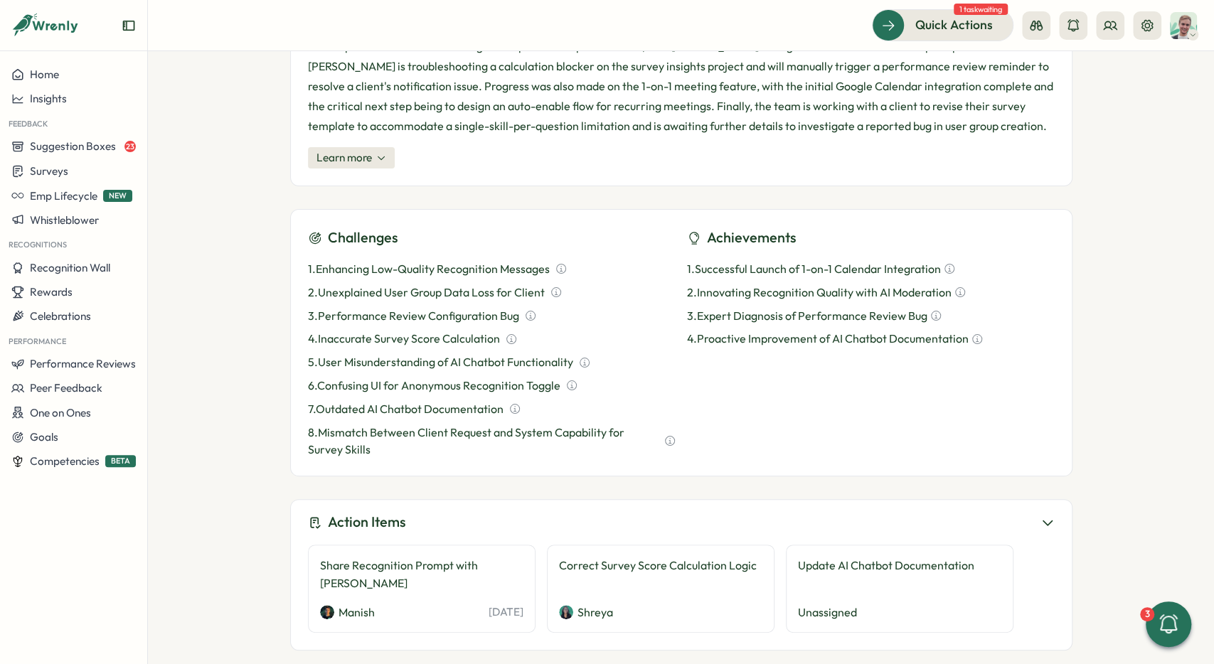
click at [407, 331] on p "4 . Inaccurate Survey Score Calculation" at bounding box center [404, 339] width 192 height 18
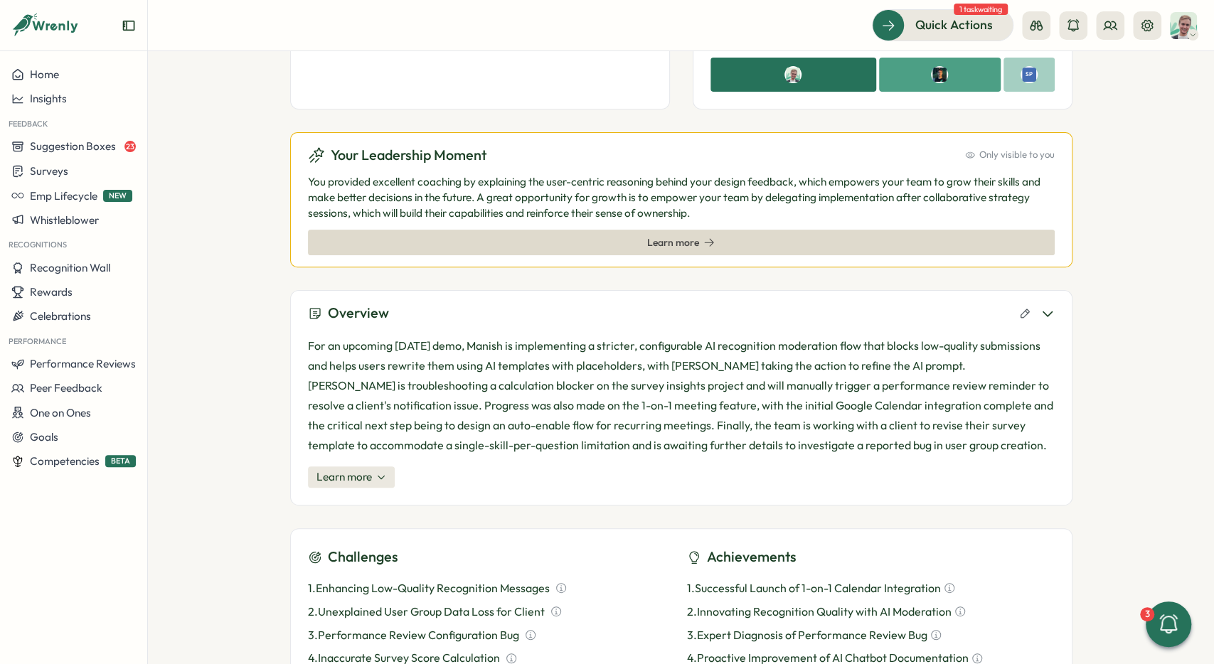
scroll to position [269, 0]
click at [372, 478] on button "Learn more" at bounding box center [351, 477] width 87 height 21
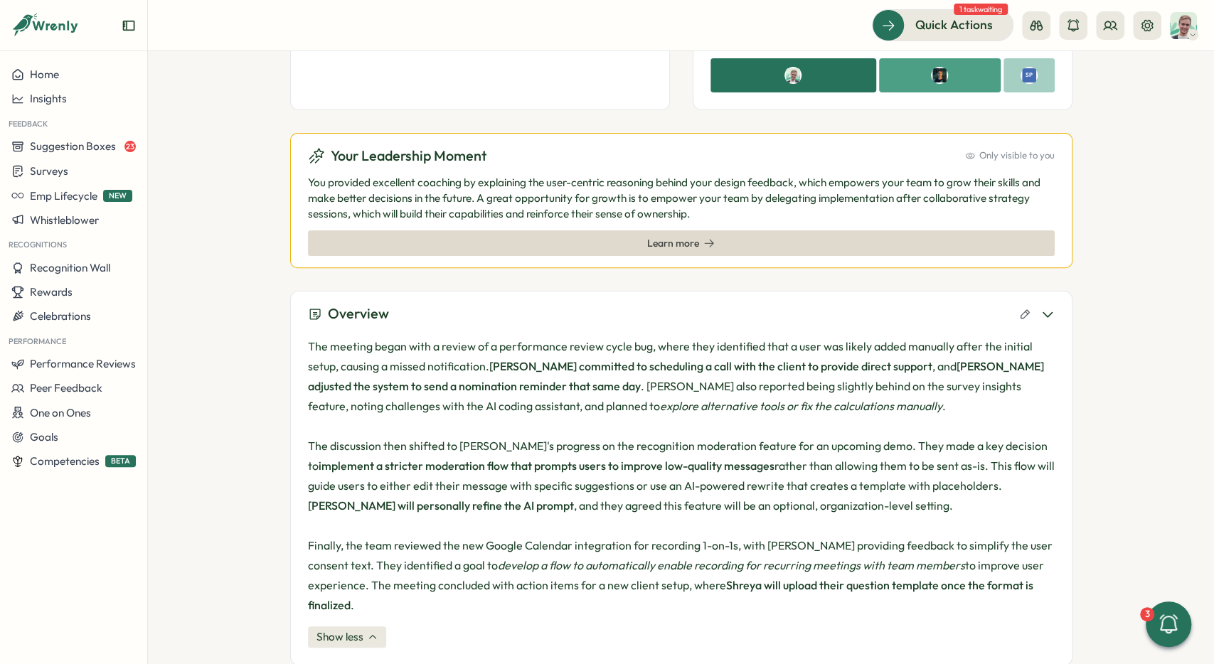
click at [348, 626] on button "Show less" at bounding box center [347, 636] width 78 height 21
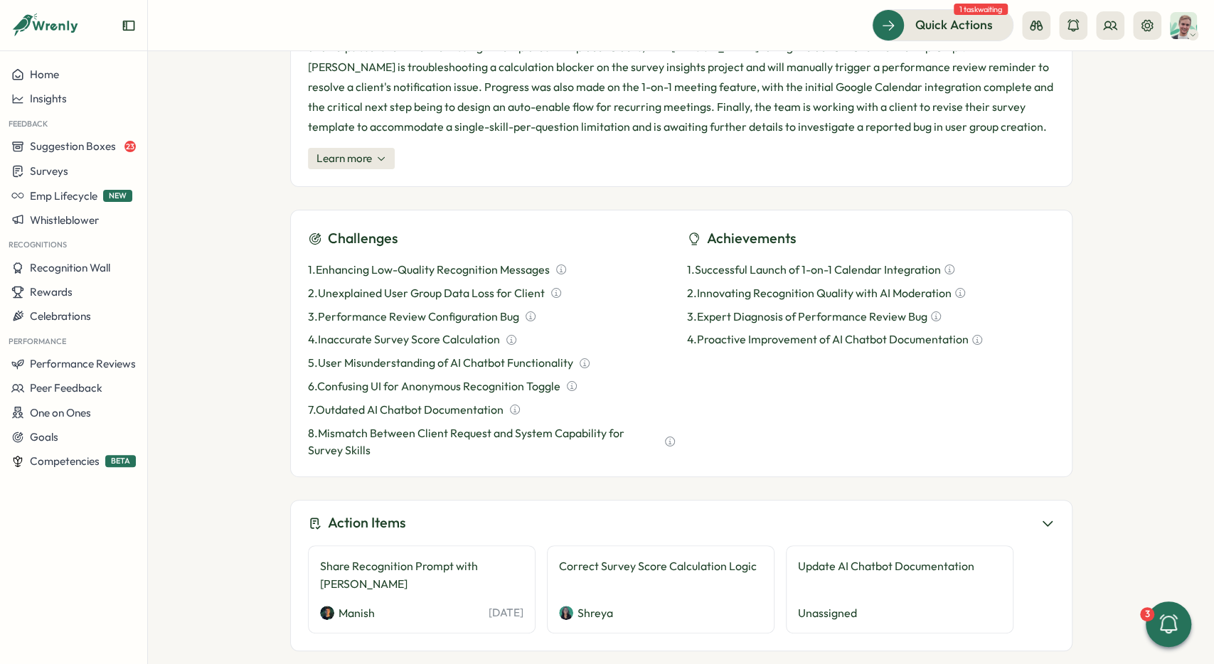
scroll to position [589, 0]
